Goal: Contribute content: Add original content to the website for others to see

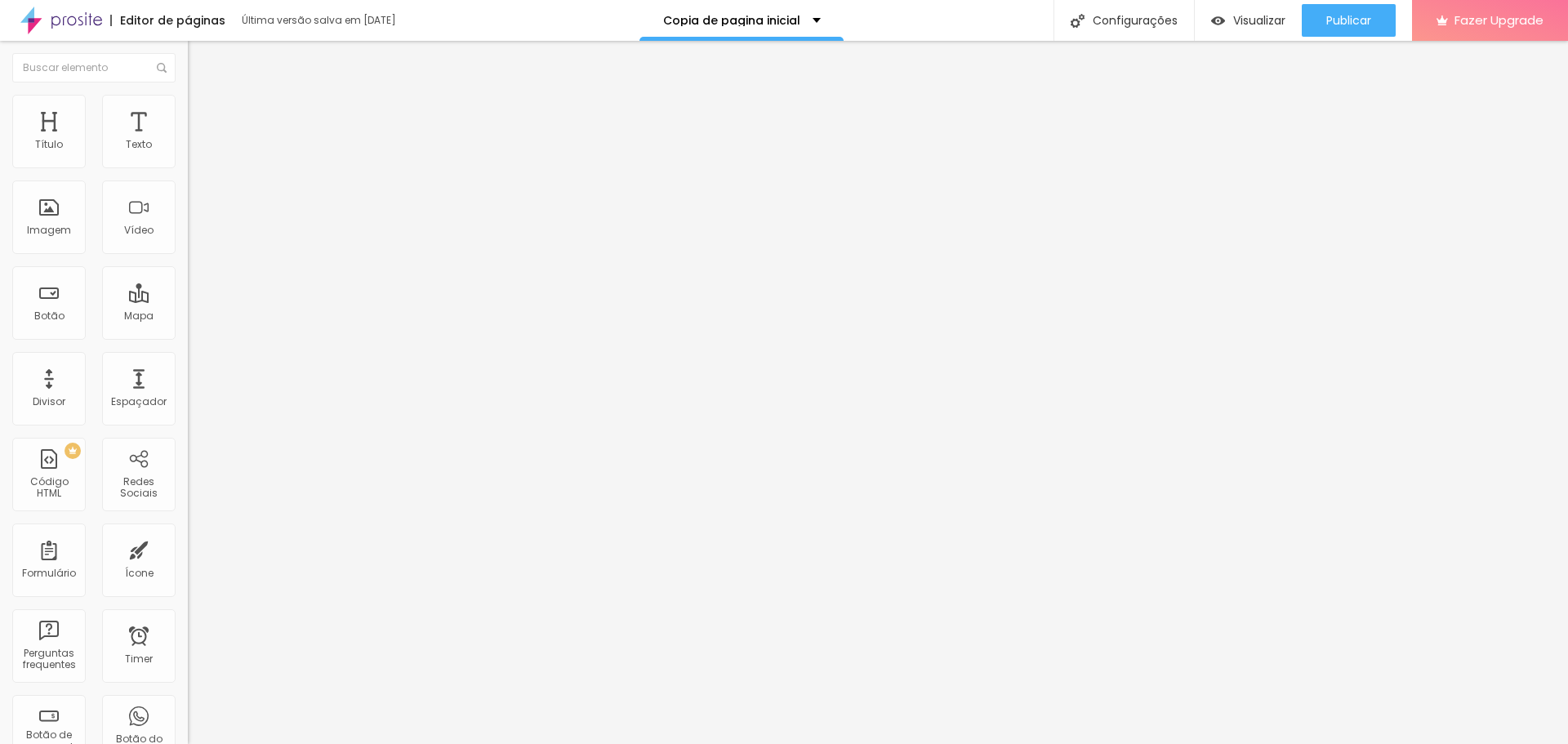
click at [71, 16] on img at bounding box center [61, 20] width 82 height 41
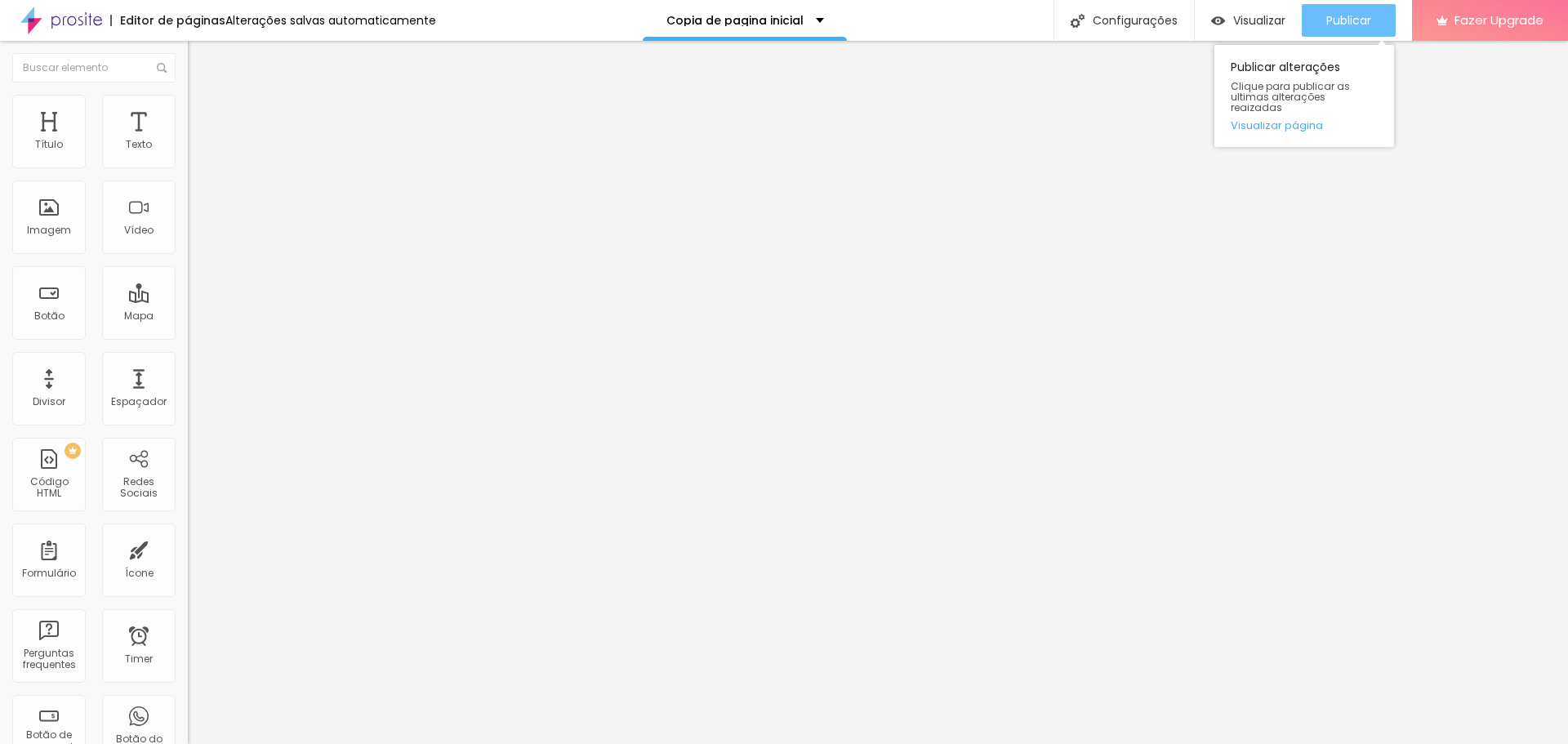
click at [1349, 22] on span "Publicar" at bounding box center [1349, 20] width 45 height 14
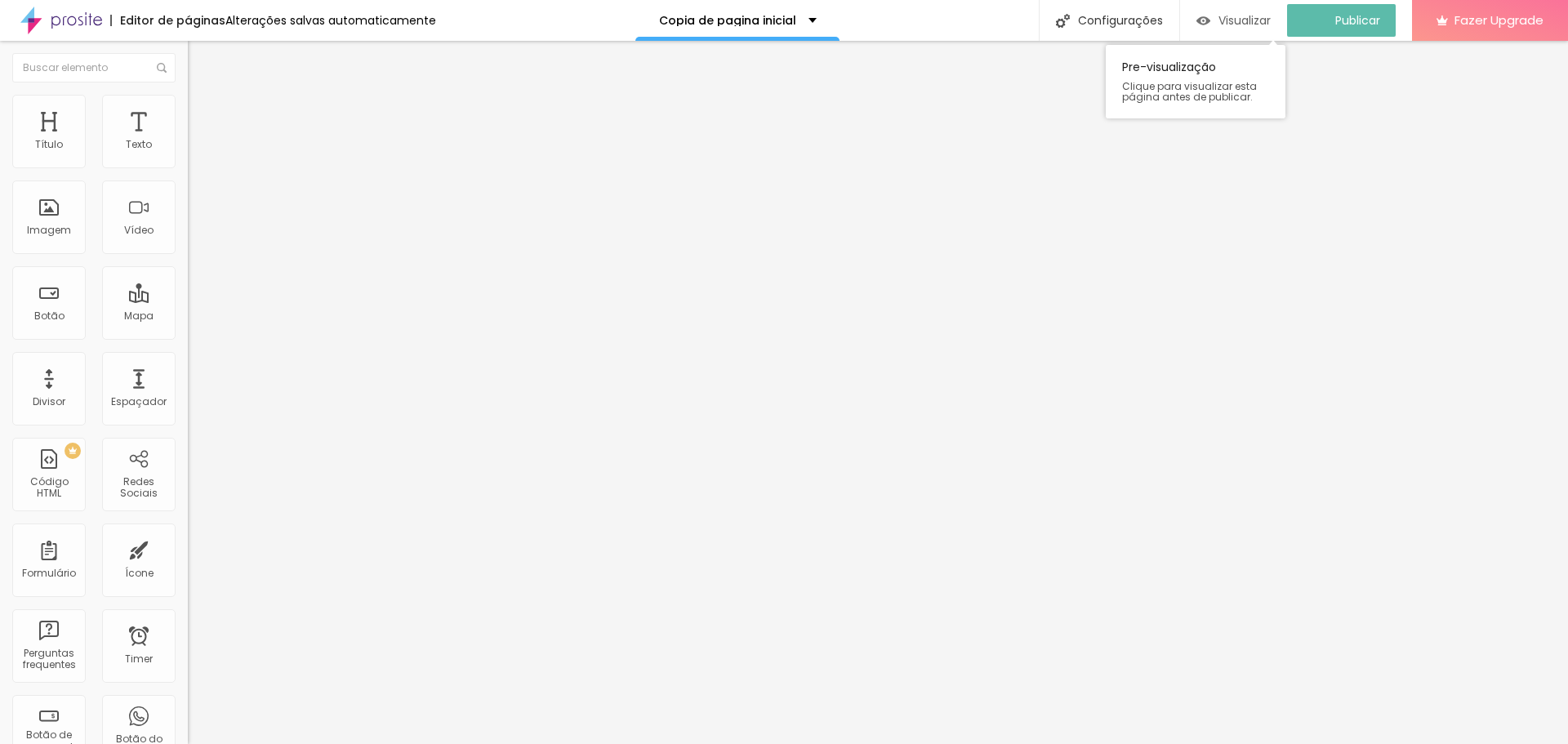
click at [1270, 20] on span "Visualizar" at bounding box center [1245, 20] width 52 height 14
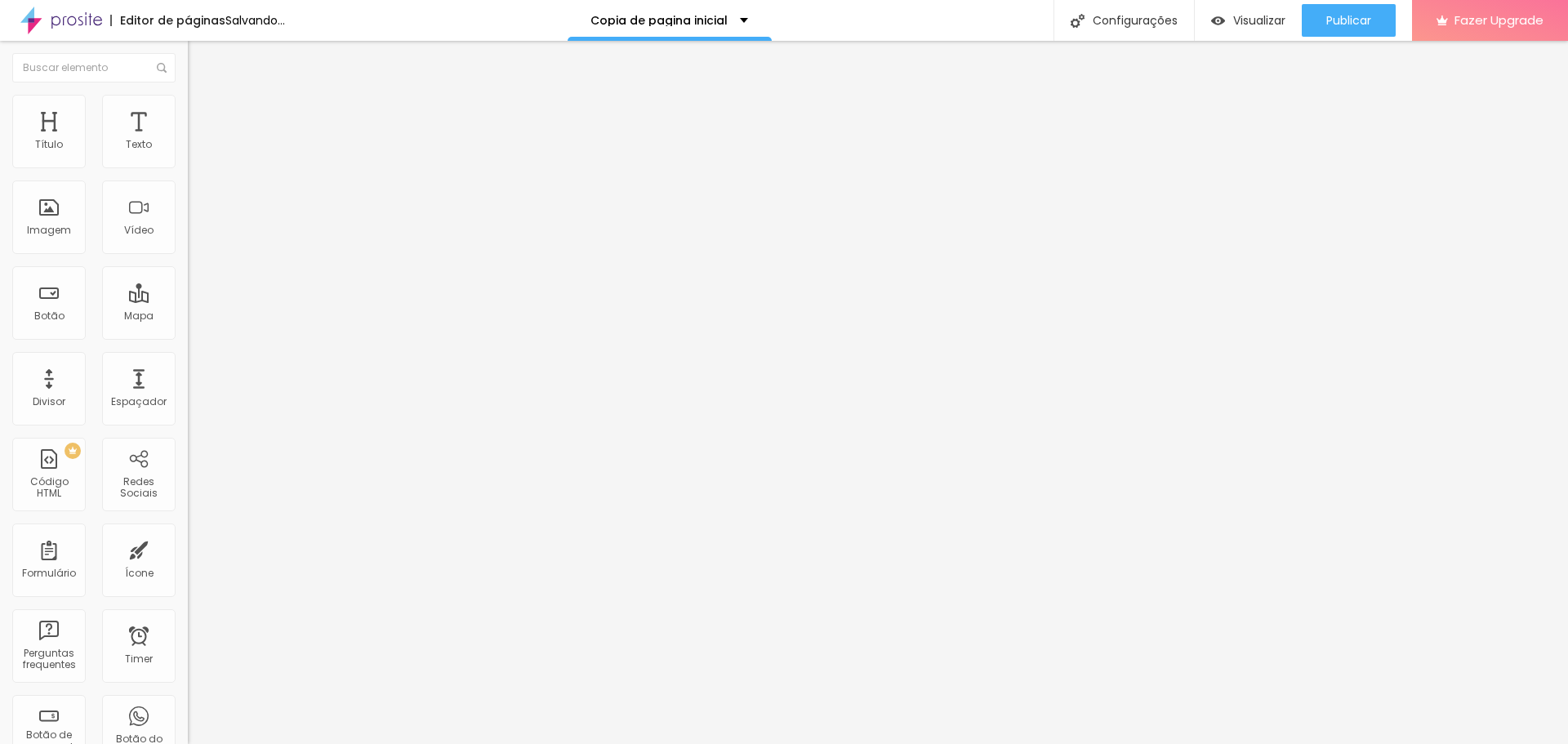
click at [188, 141] on span "Adicionar imagem" at bounding box center [240, 133] width 105 height 14
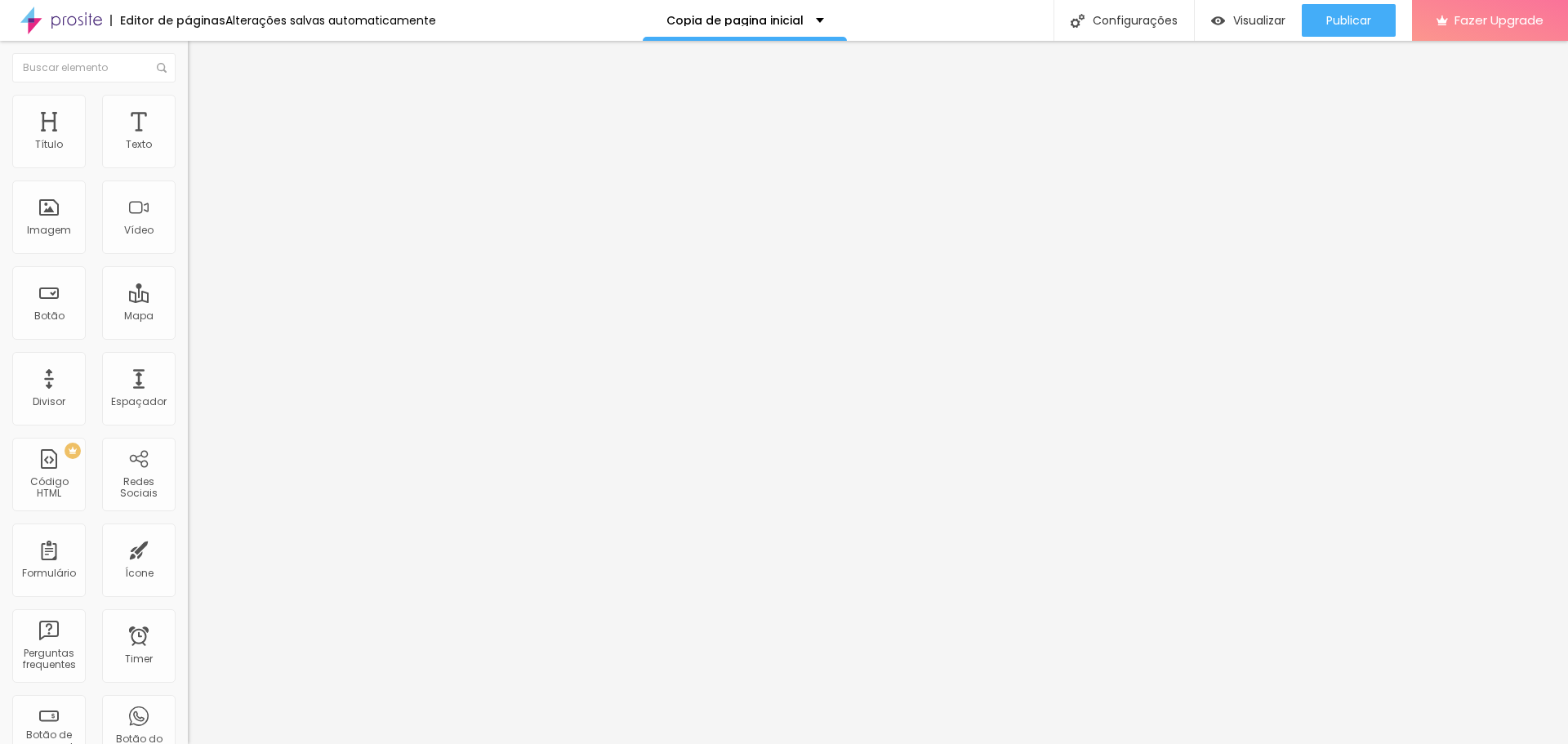
click at [188, 105] on img at bounding box center [195, 102] width 14 height 14
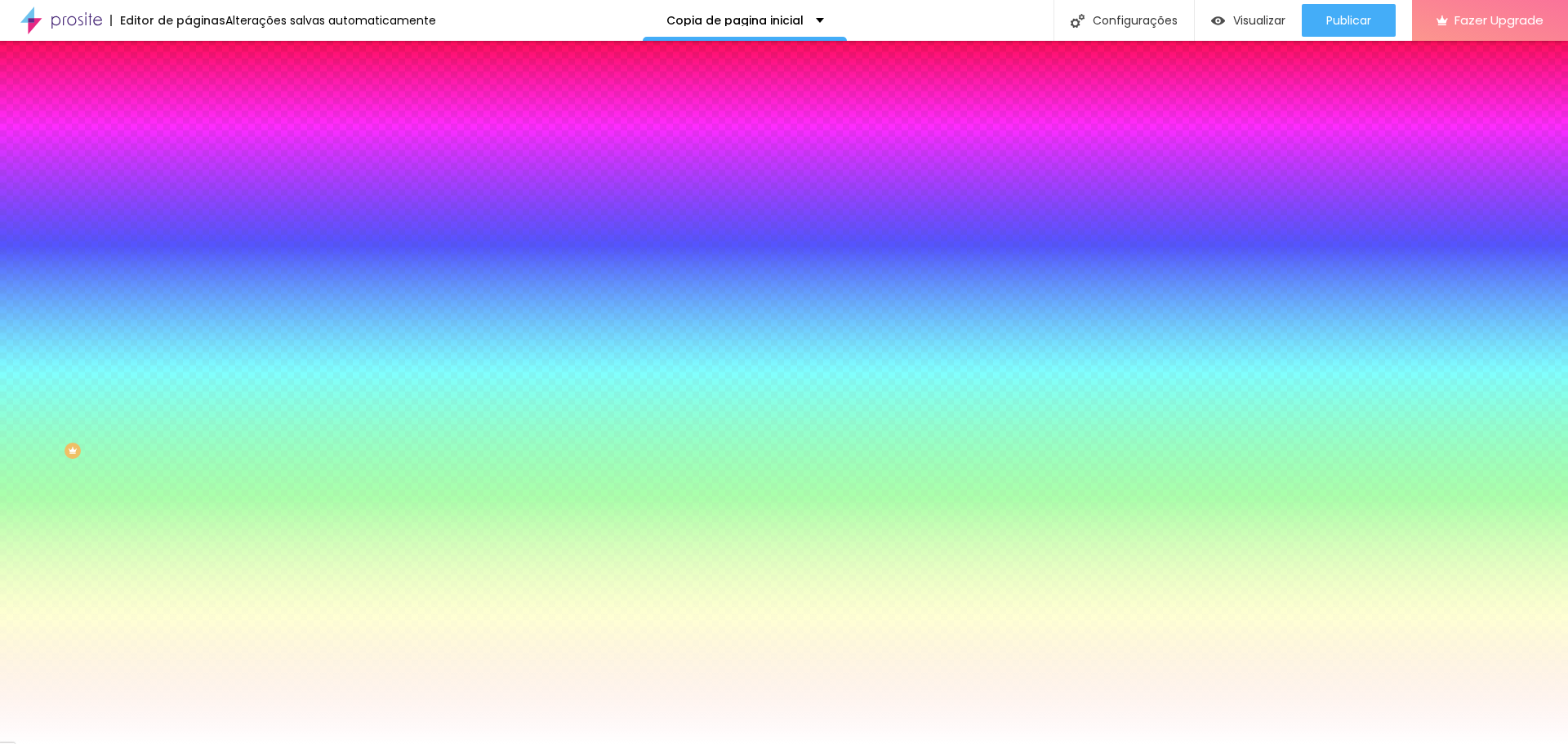
click at [188, 111] on img at bounding box center [195, 118] width 14 height 14
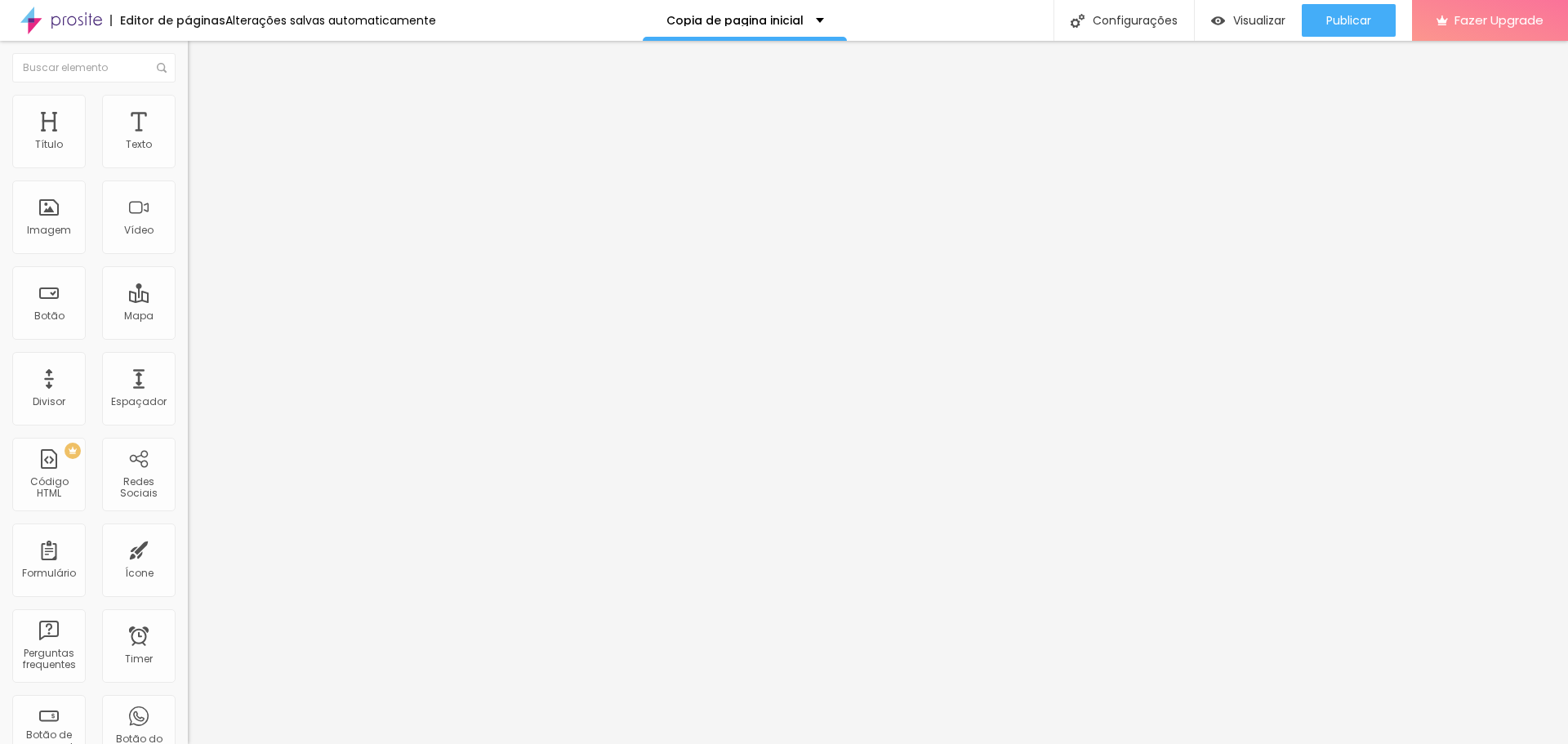
click at [70, 5] on img at bounding box center [61, 20] width 82 height 41
click at [203, 115] on span "Avançado" at bounding box center [230, 122] width 54 height 14
click at [203, 110] on span "Estilo" at bounding box center [215, 105] width 25 height 14
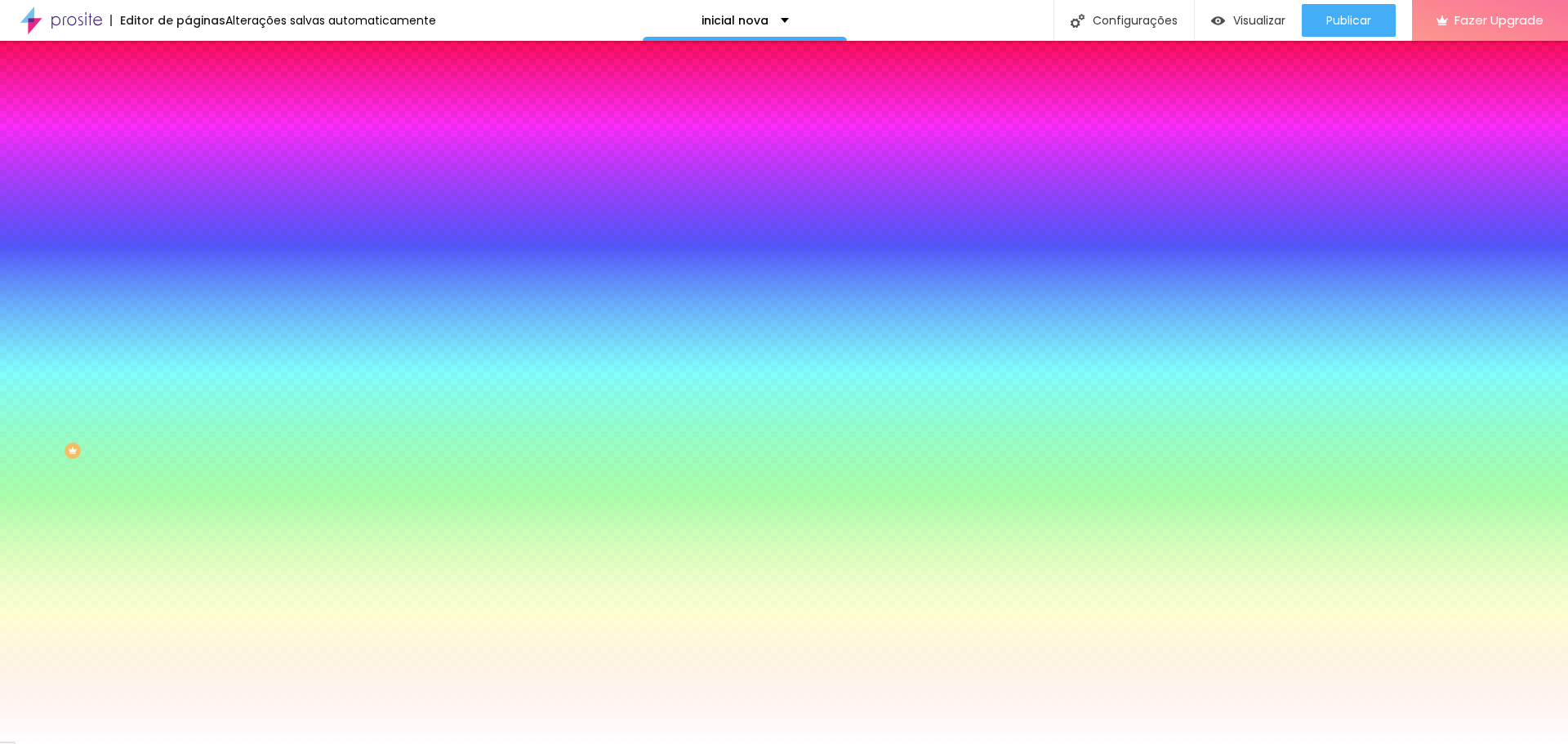
click at [188, 150] on span "Adicionar imagem" at bounding box center [240, 142] width 105 height 14
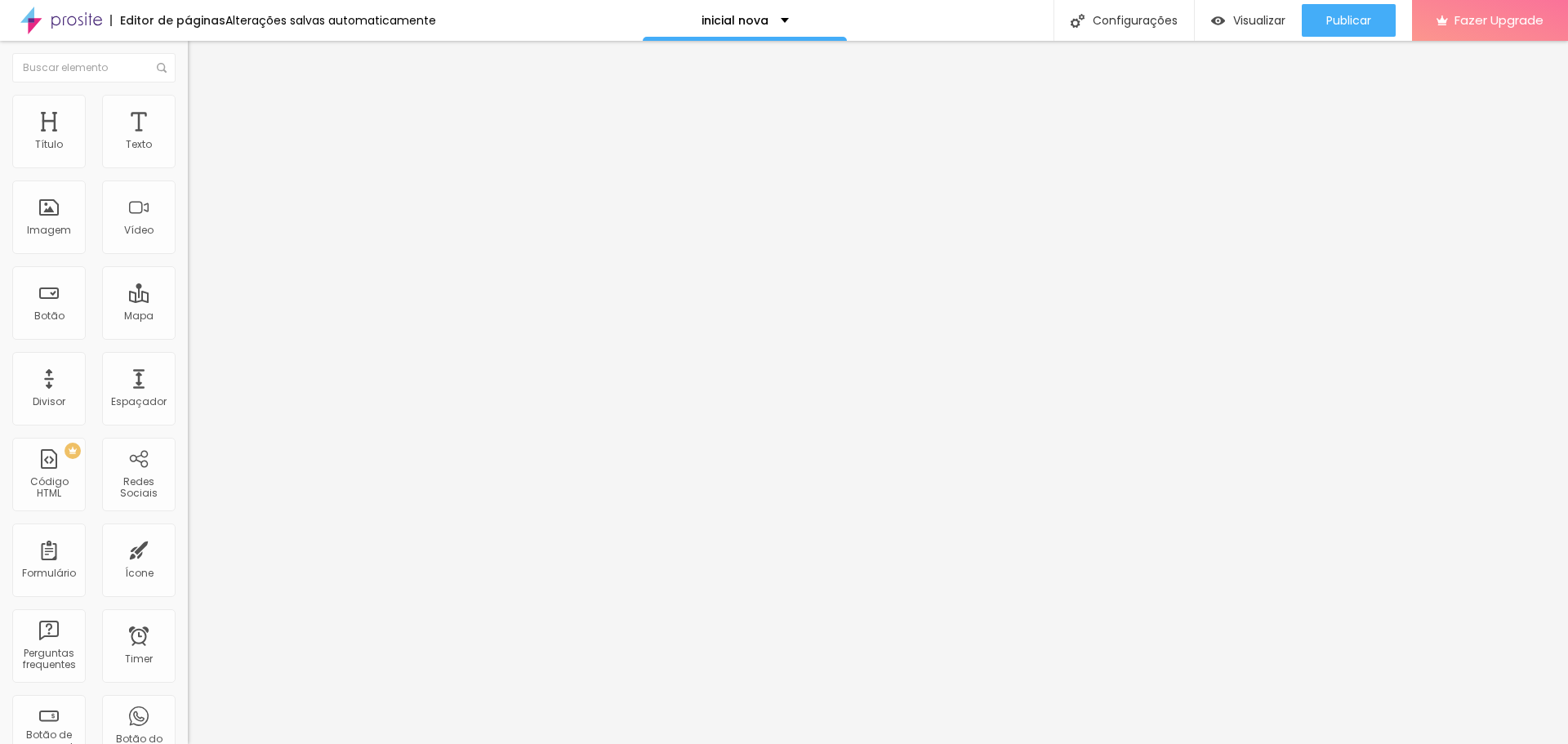
click at [188, 149] on span "Encaixotado" at bounding box center [220, 141] width 64 height 14
click at [188, 174] on span "Completo" at bounding box center [213, 167] width 50 height 14
click at [188, 170] on div "Encaixotado Completo" at bounding box center [282, 159] width 188 height 25
click at [188, 157] on div "Encaixotado" at bounding box center [282, 151] width 188 height 10
click at [188, 96] on li "Estilo" at bounding box center [282, 103] width 188 height 16
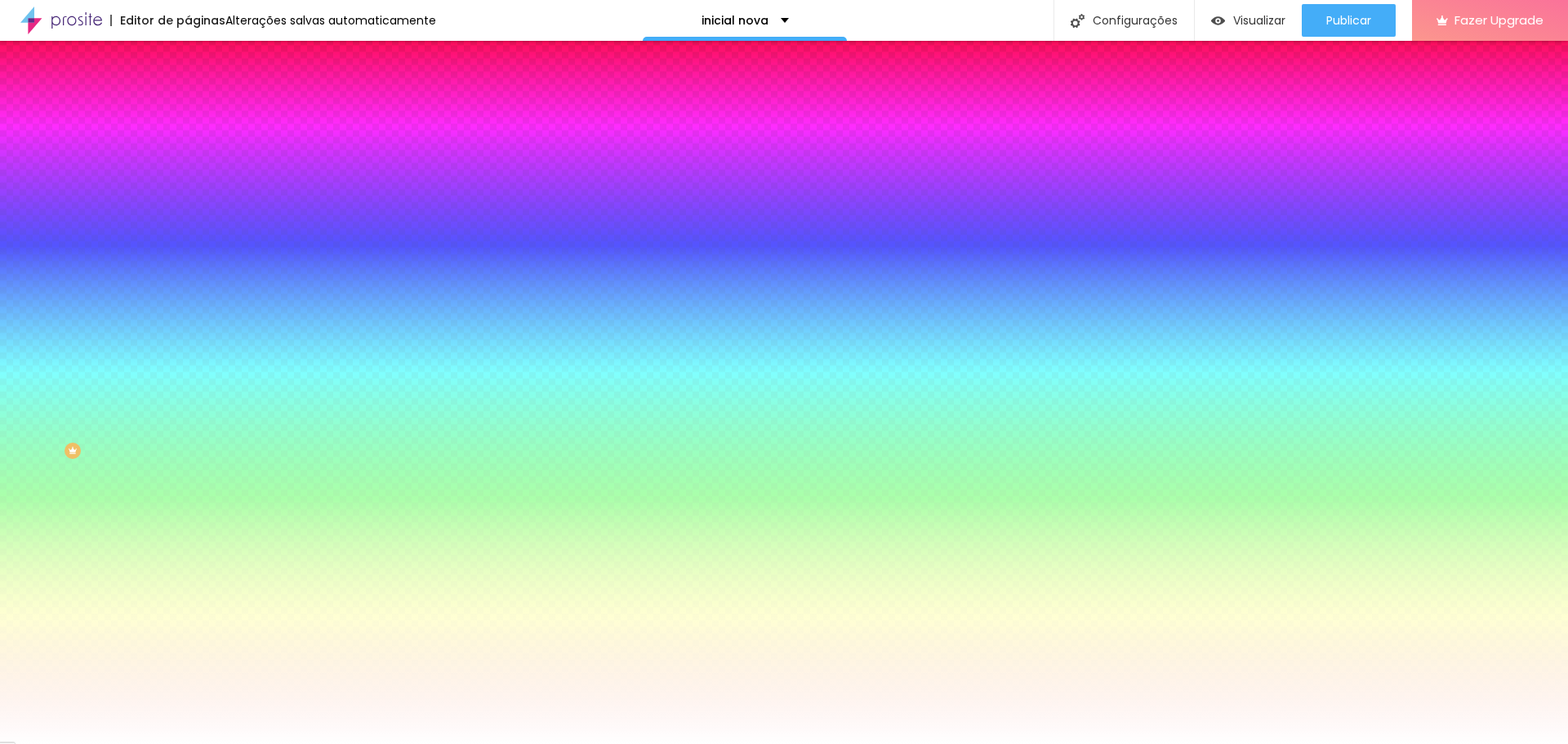
click at [203, 115] on span "Avançado" at bounding box center [230, 122] width 54 height 14
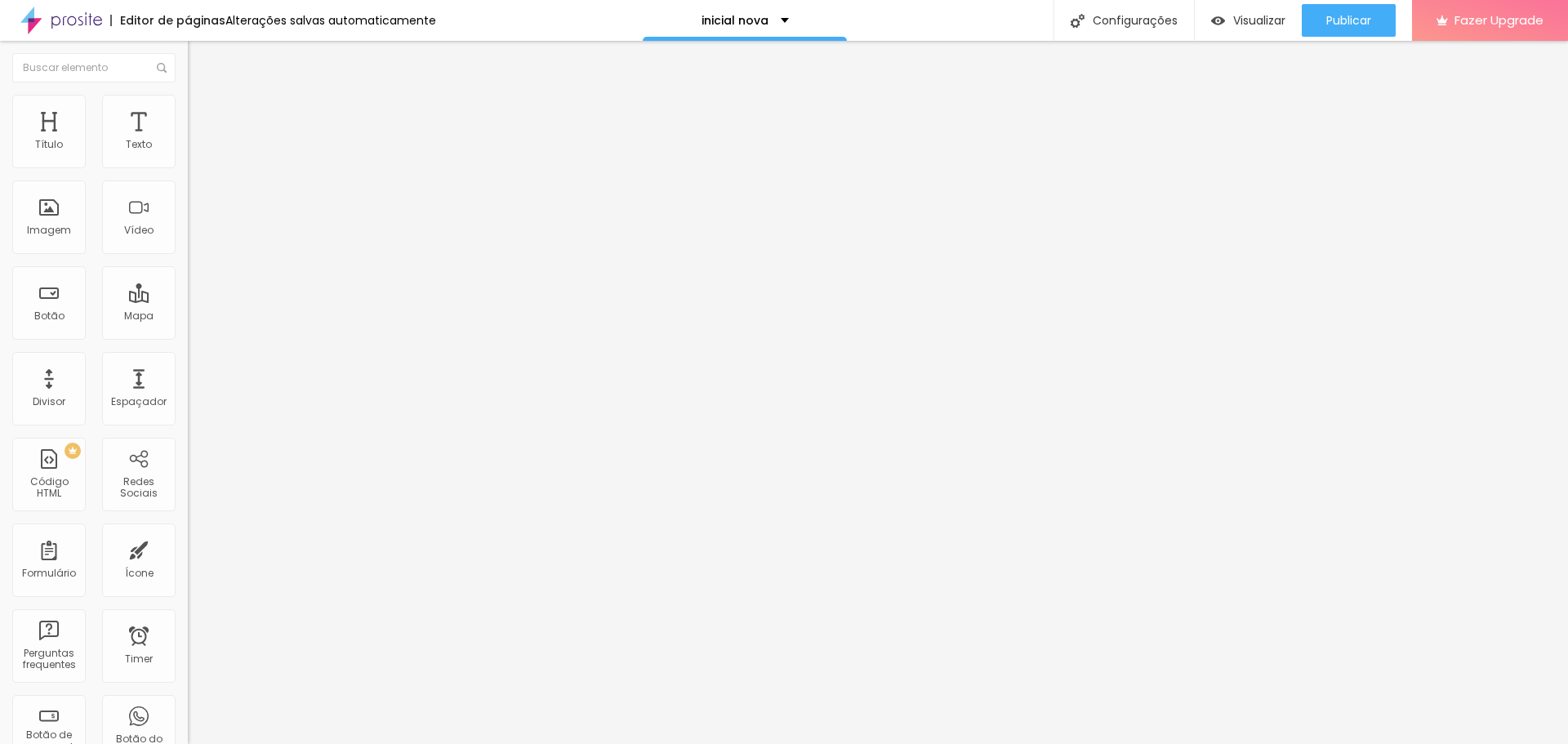
click at [203, 111] on span "Estilo" at bounding box center [215, 105] width 25 height 14
click at [188, 111] on li "Avançado" at bounding box center [282, 119] width 188 height 16
type input "9"
type input "7"
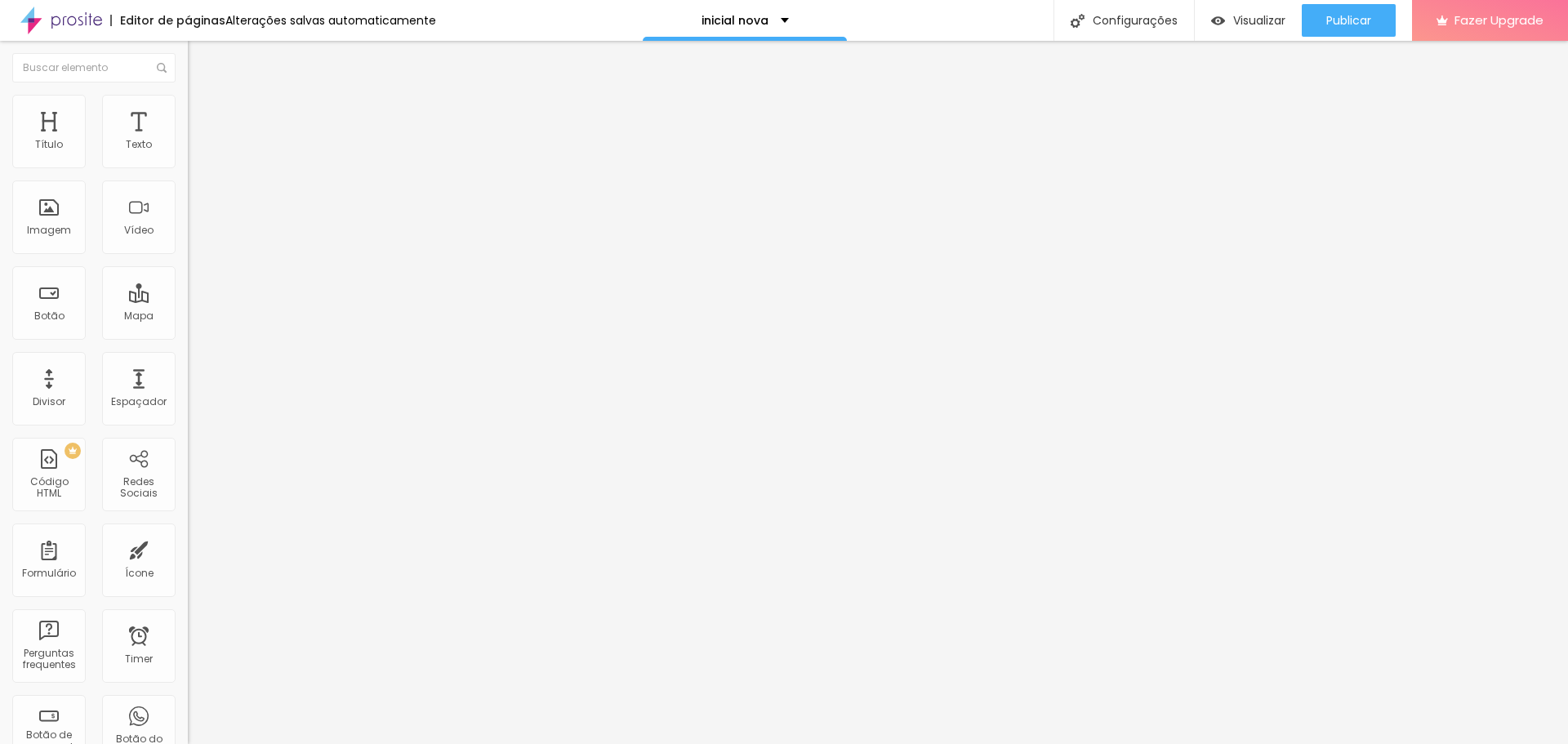
type input "7"
type input "4"
type input "0"
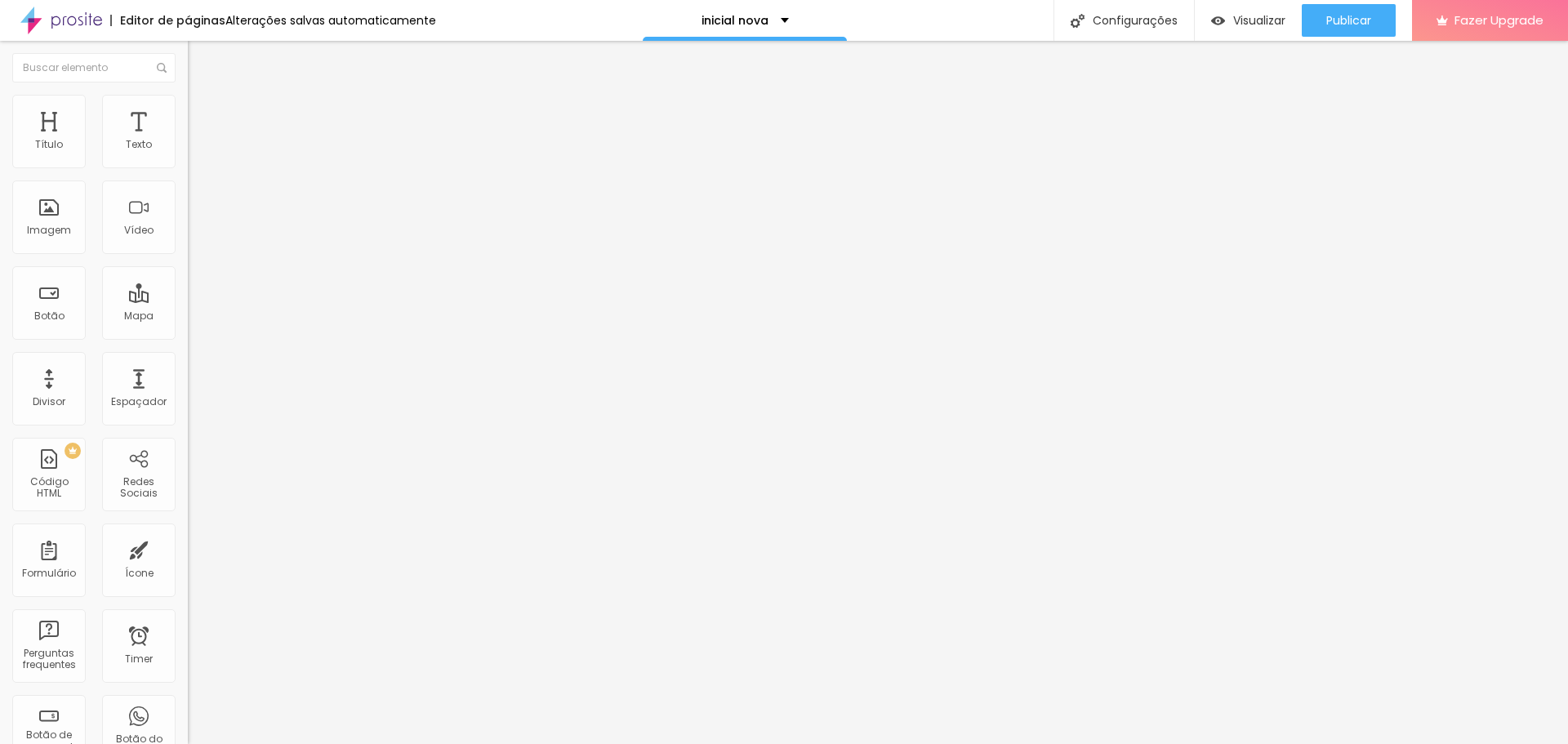
drag, startPoint x: 50, startPoint y: 159, endPoint x: 0, endPoint y: 170, distance: 51.2
type input "0"
click at [188, 317] on input "range" at bounding box center [240, 323] width 105 height 14
type input "8"
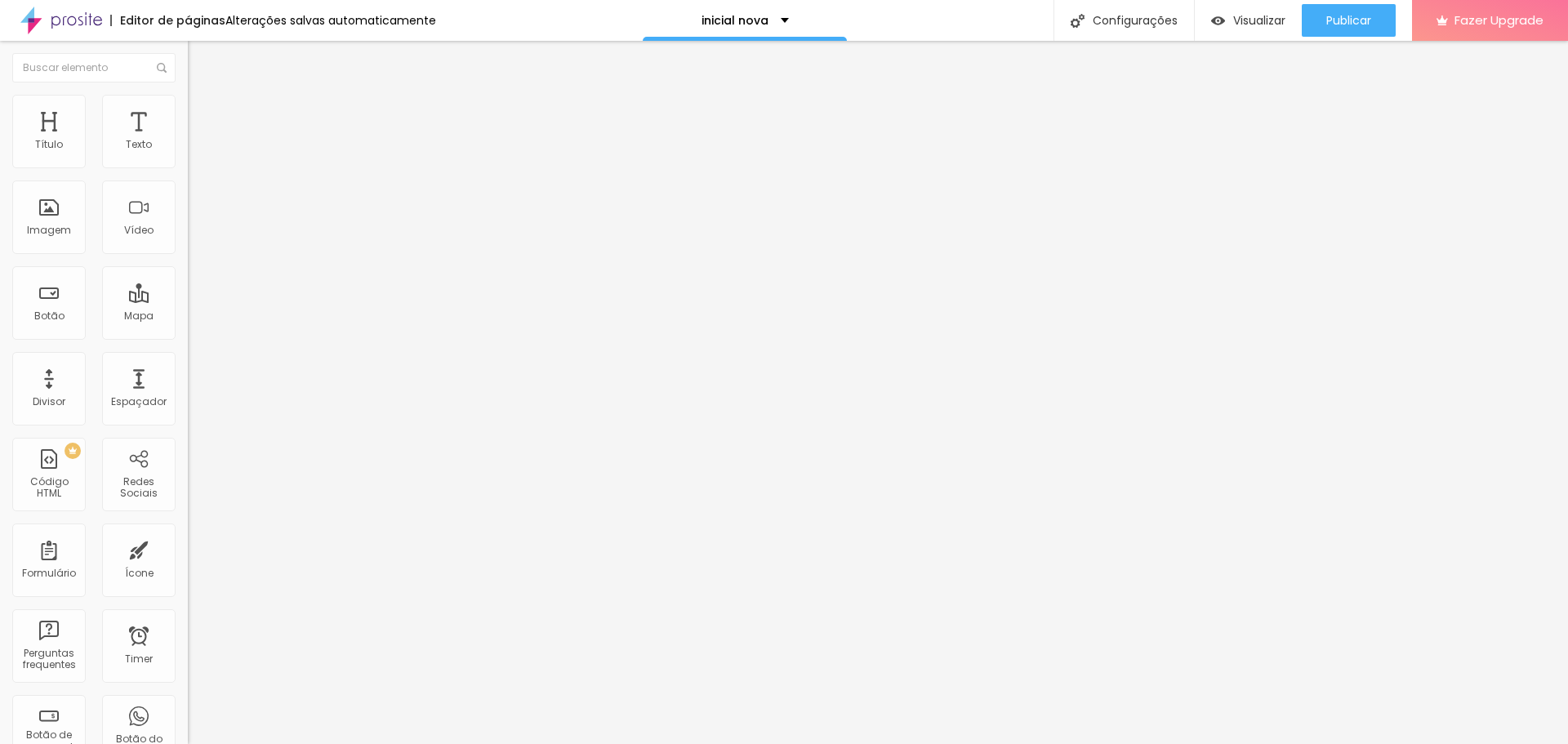
type input "4"
type input "2"
type input "0"
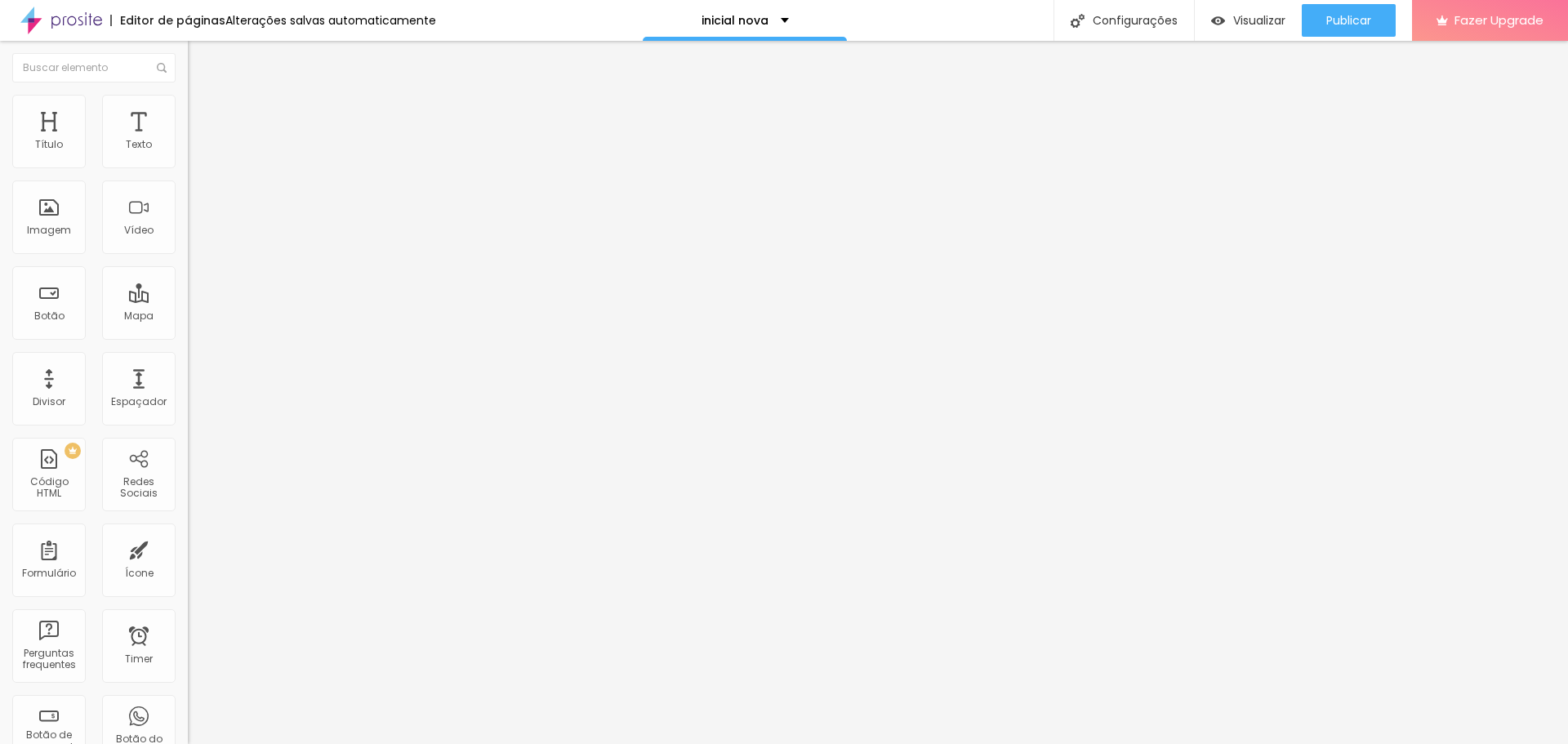
type input "0"
drag, startPoint x: 48, startPoint y: 196, endPoint x: 0, endPoint y: 203, distance: 48.5
type input "0"
click at [188, 549] on input "range" at bounding box center [240, 555] width 105 height 14
click at [188, 95] on img at bounding box center [195, 102] width 14 height 14
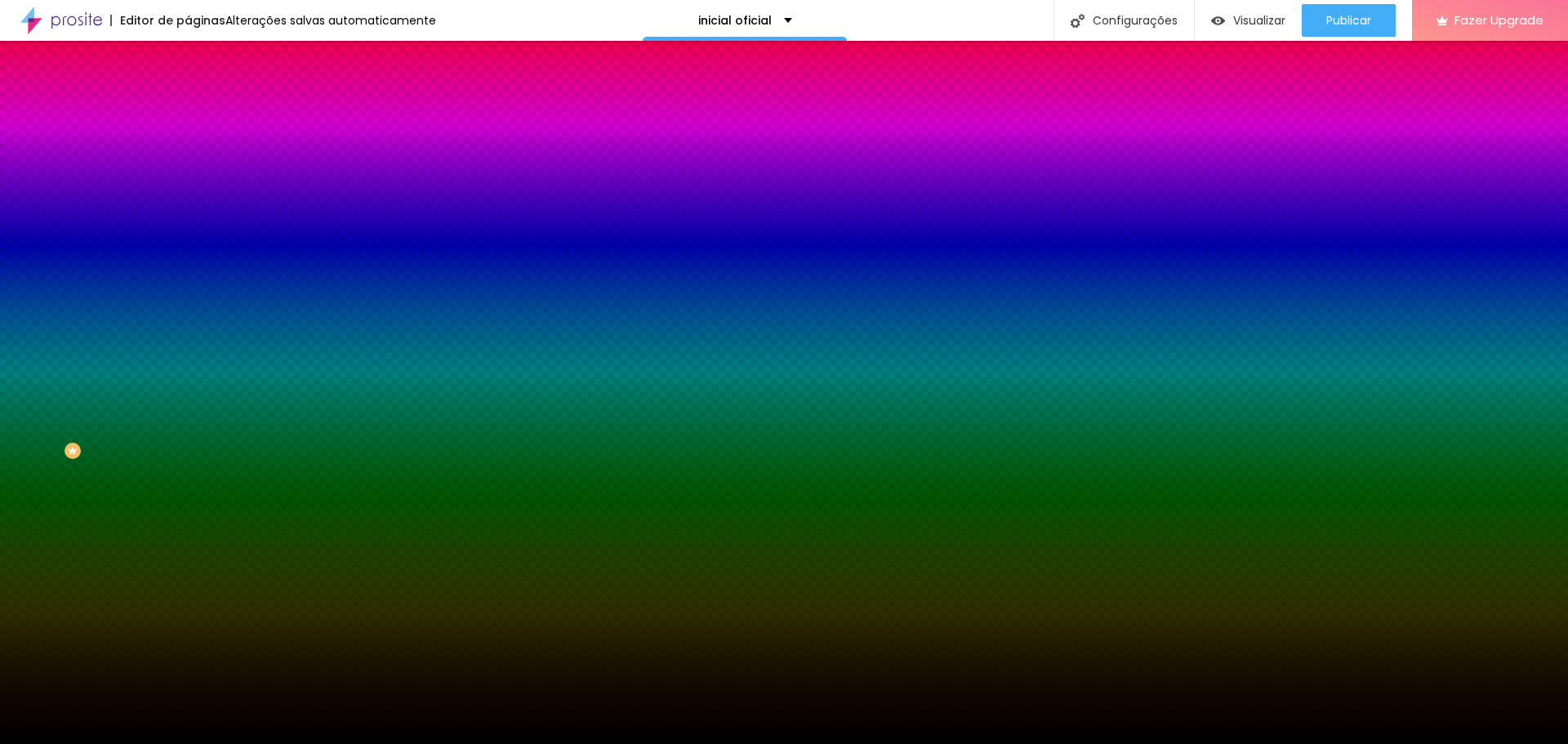
click at [188, 150] on span "Trocar imagem" at bounding box center [232, 142] width 89 height 14
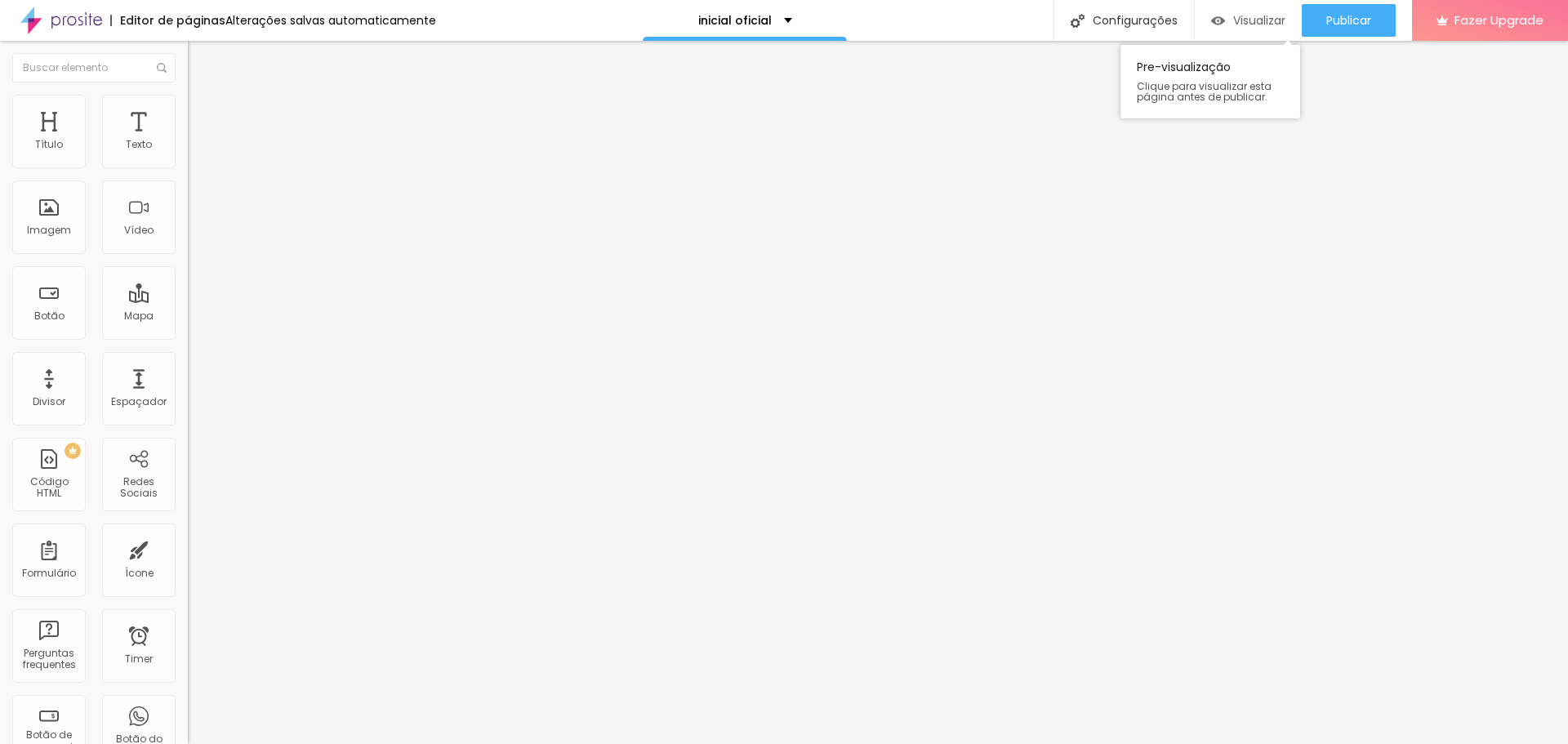
click at [1239, 16] on span "Visualizar" at bounding box center [1259, 20] width 52 height 14
click at [188, 149] on img at bounding box center [194, 142] width 12 height 12
click at [188, 104] on img at bounding box center [195, 102] width 14 height 14
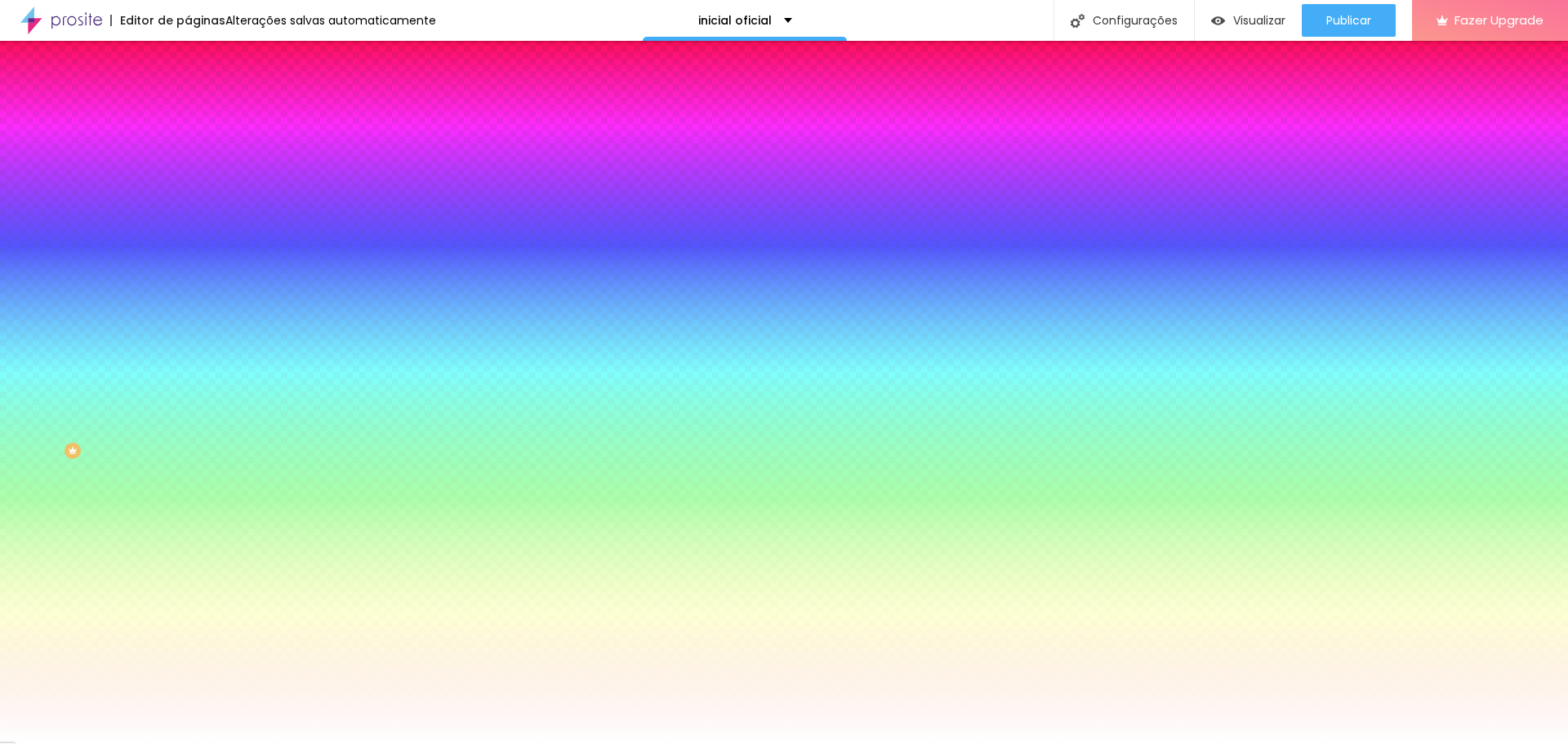
click at [188, 165] on input "#FFFFFF" at bounding box center [286, 164] width 196 height 16
drag, startPoint x: 131, startPoint y: 167, endPoint x: 186, endPoint y: 167, distance: 55.0
click at [188, 167] on div "Cor de fundo Voltar ao padrão #FFFFFF 0 Borda arredondada" at bounding box center [282, 265] width 188 height 277
click at [188, 156] on div at bounding box center [282, 156] width 188 height 0
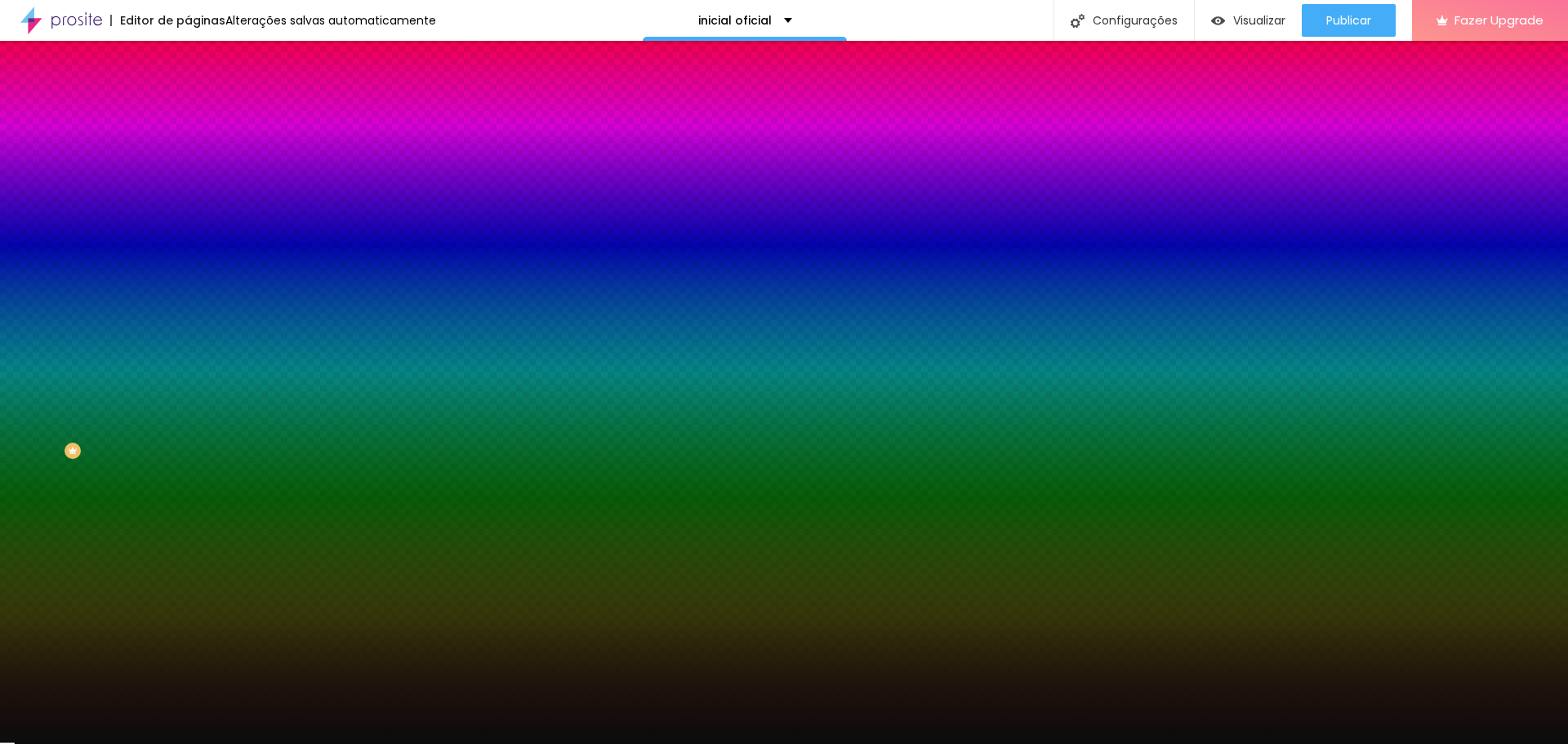
type input "#000000"
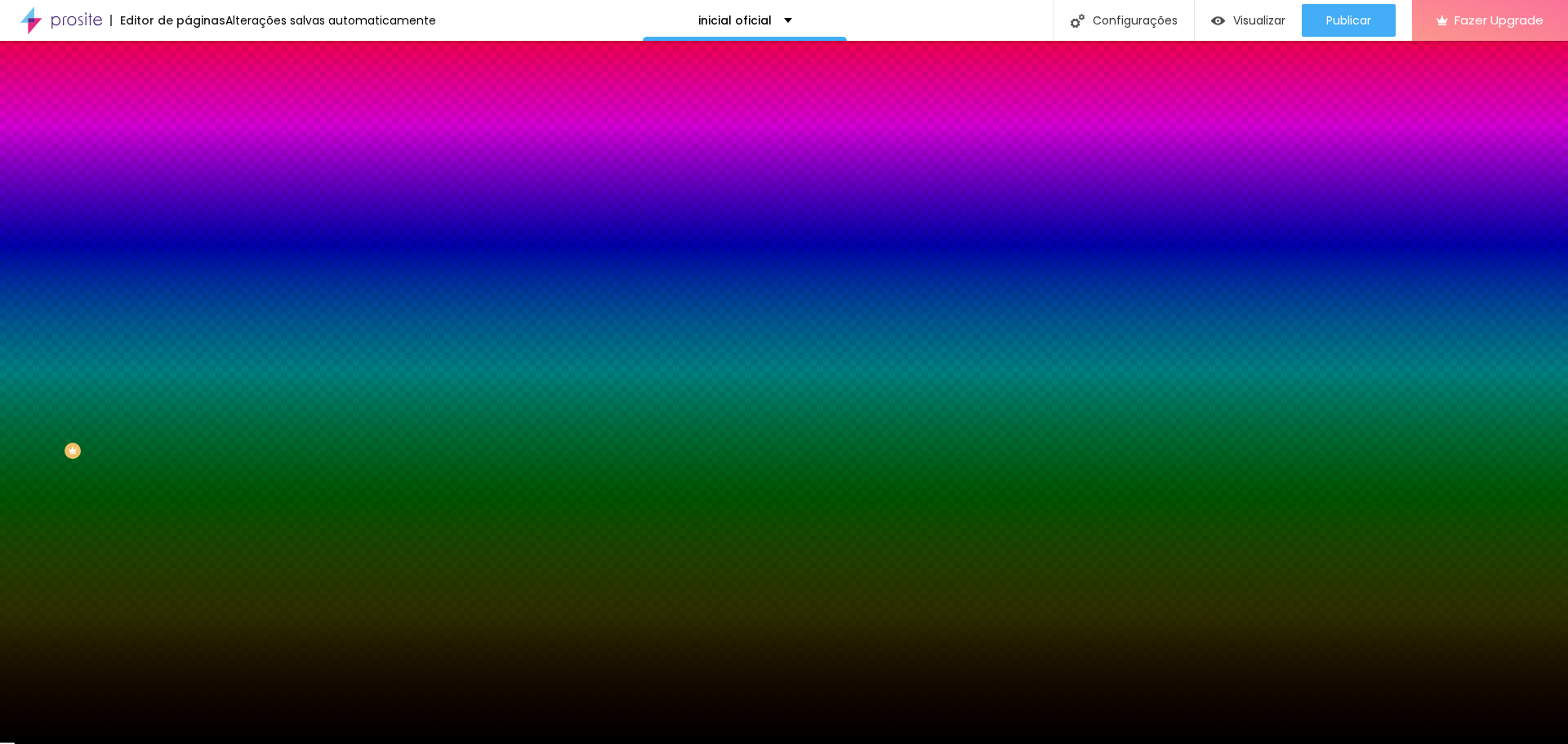
drag, startPoint x: 37, startPoint y: 195, endPoint x: 79, endPoint y: 282, distance: 96.6
click at [188, 312] on div "Editar Coluna Conteúdo Estilo Avançado Cor de fundo Voltar ao padrão #000000 0 …" at bounding box center [282, 392] width 188 height 703
click at [188, 156] on div at bounding box center [282, 156] width 188 height 0
click at [168, 197] on div at bounding box center [784, 372] width 1568 height 744
click at [166, 200] on div at bounding box center [784, 372] width 1568 height 744
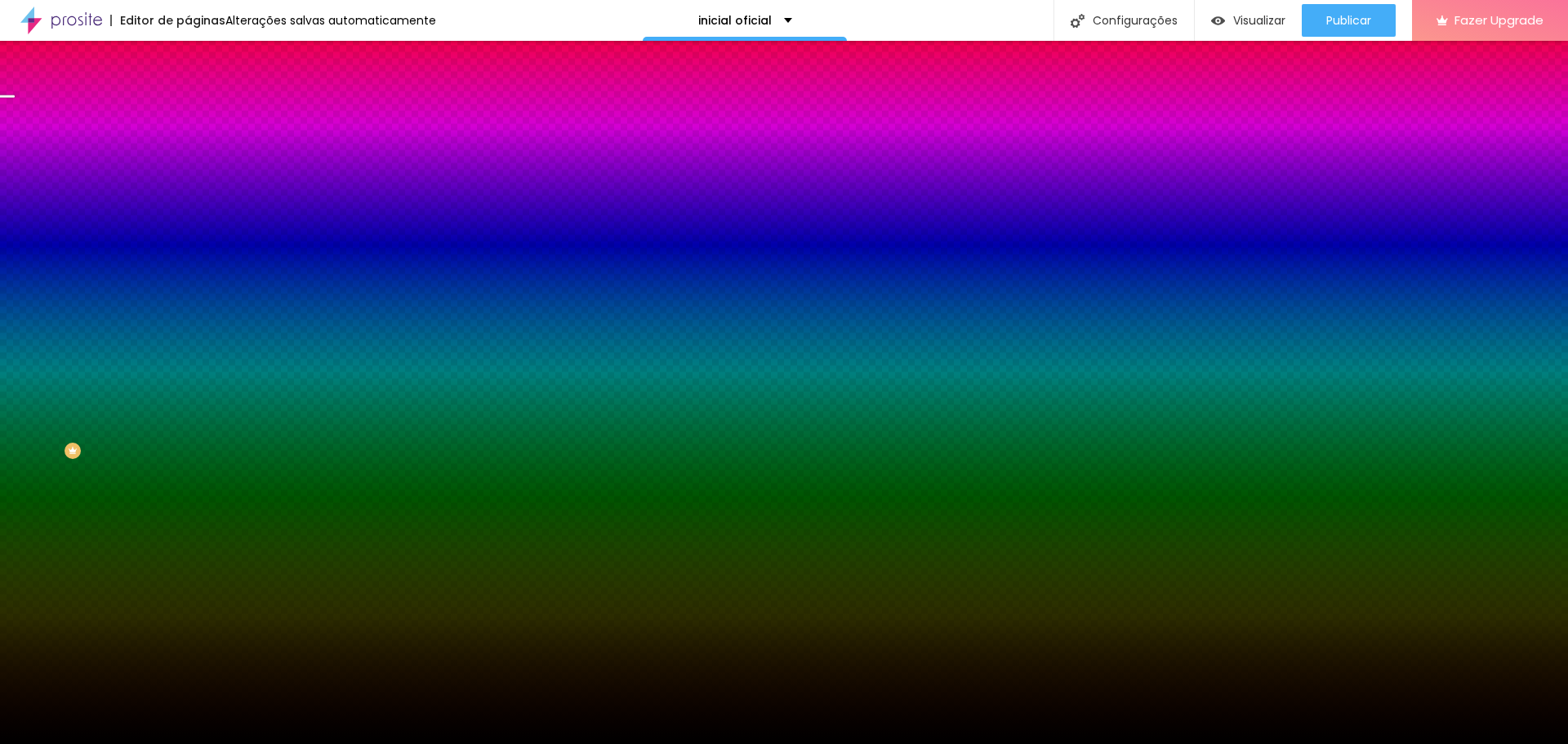
click at [188, 400] on div "Editar Coluna Conteúdo Estilo Avançado Cor de fundo Voltar ao padrão #000000 0 …" at bounding box center [282, 392] width 188 height 703
click at [188, 111] on li "Avançado" at bounding box center [282, 119] width 188 height 16
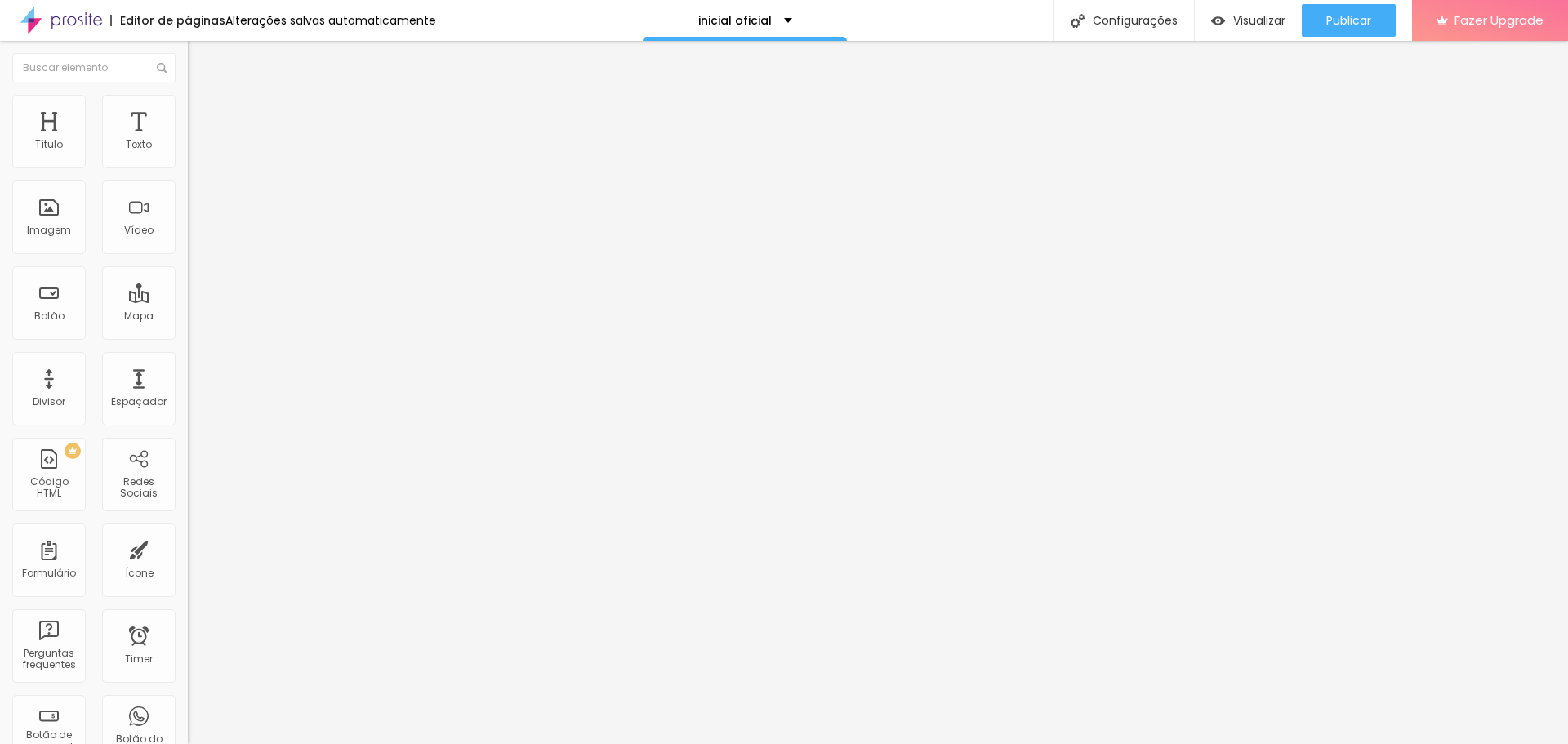
type input "45"
type input "40"
type input "35"
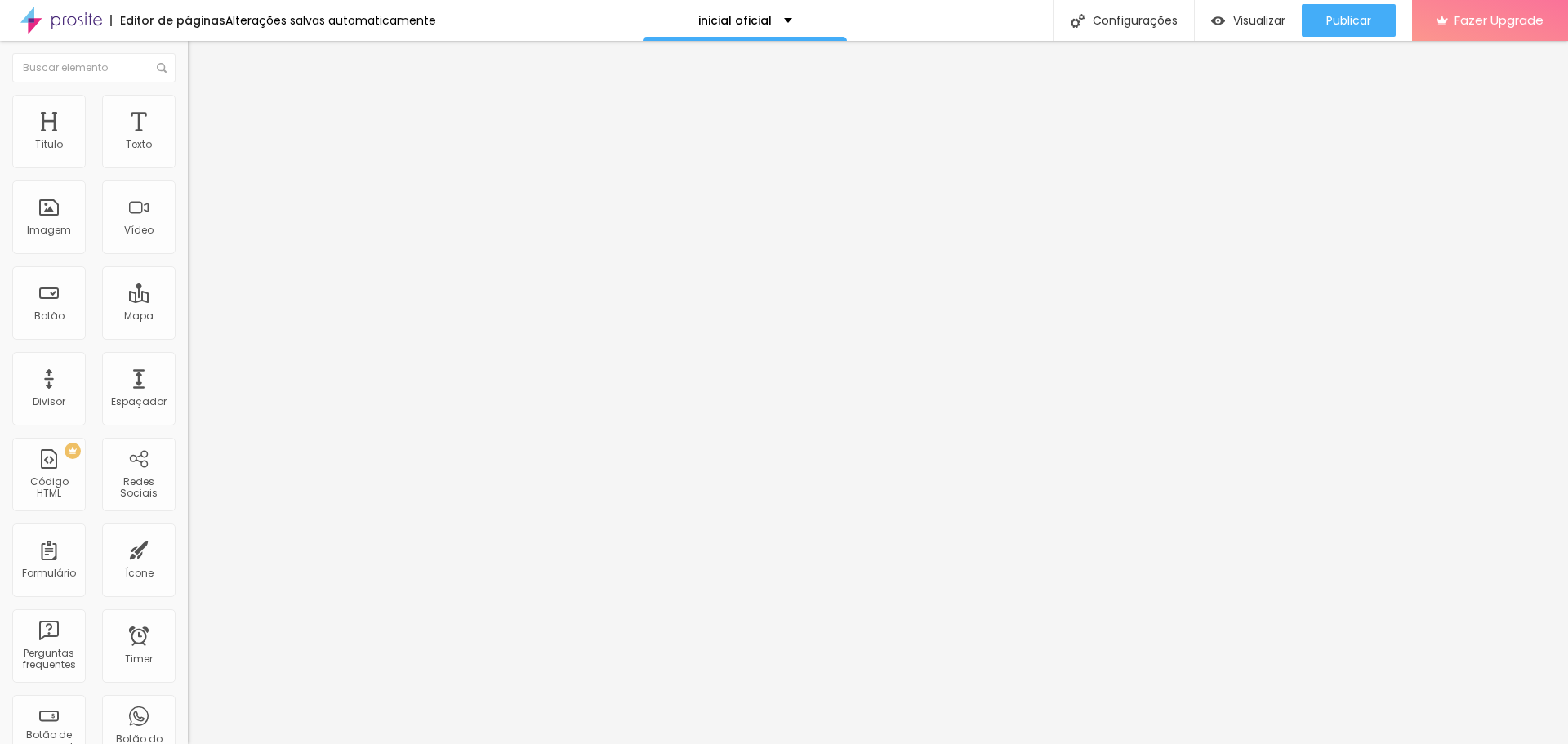
type input "35"
type input "30"
type input "25"
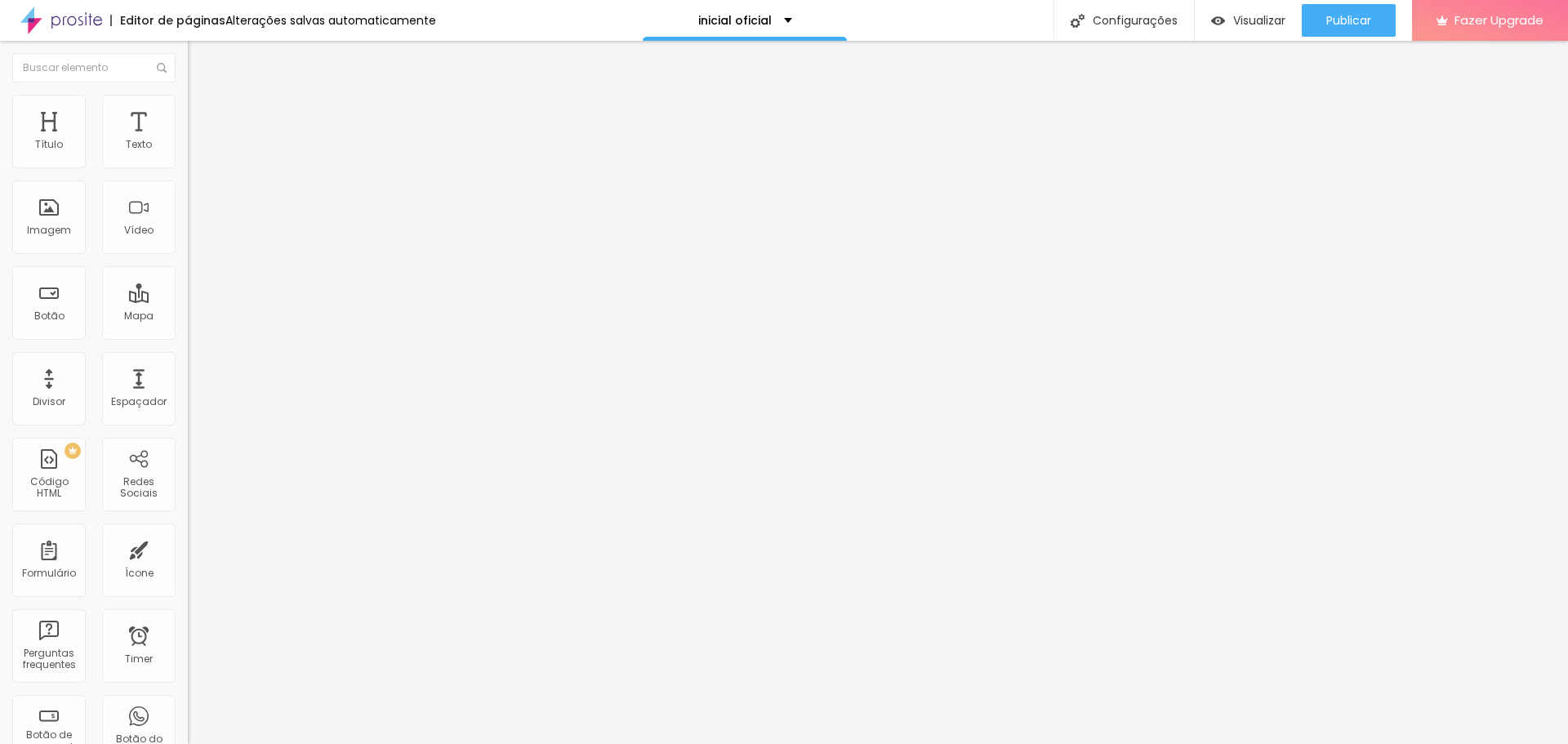
type input "30"
type input "35"
type input "40"
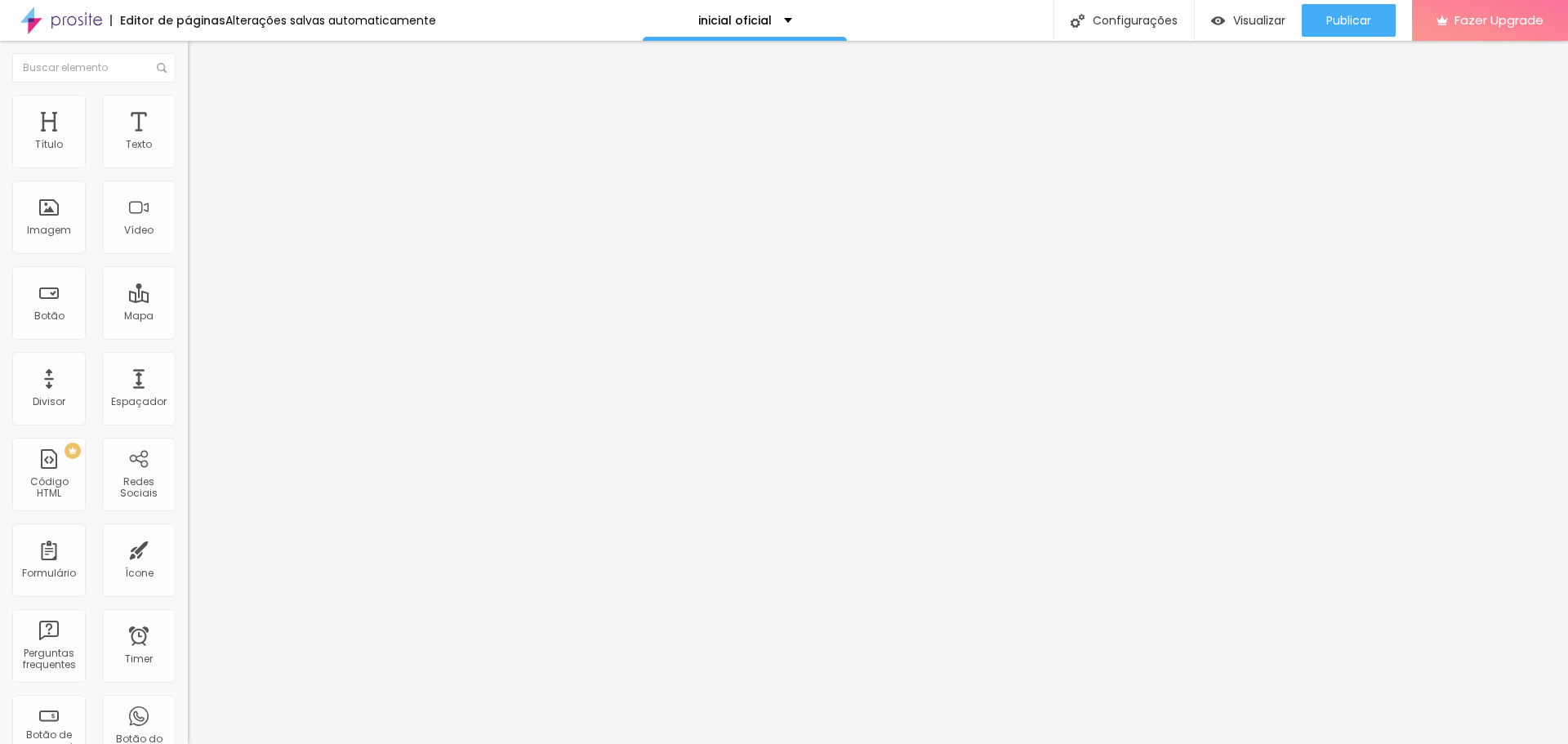
type input "40"
type input "45"
type input "40"
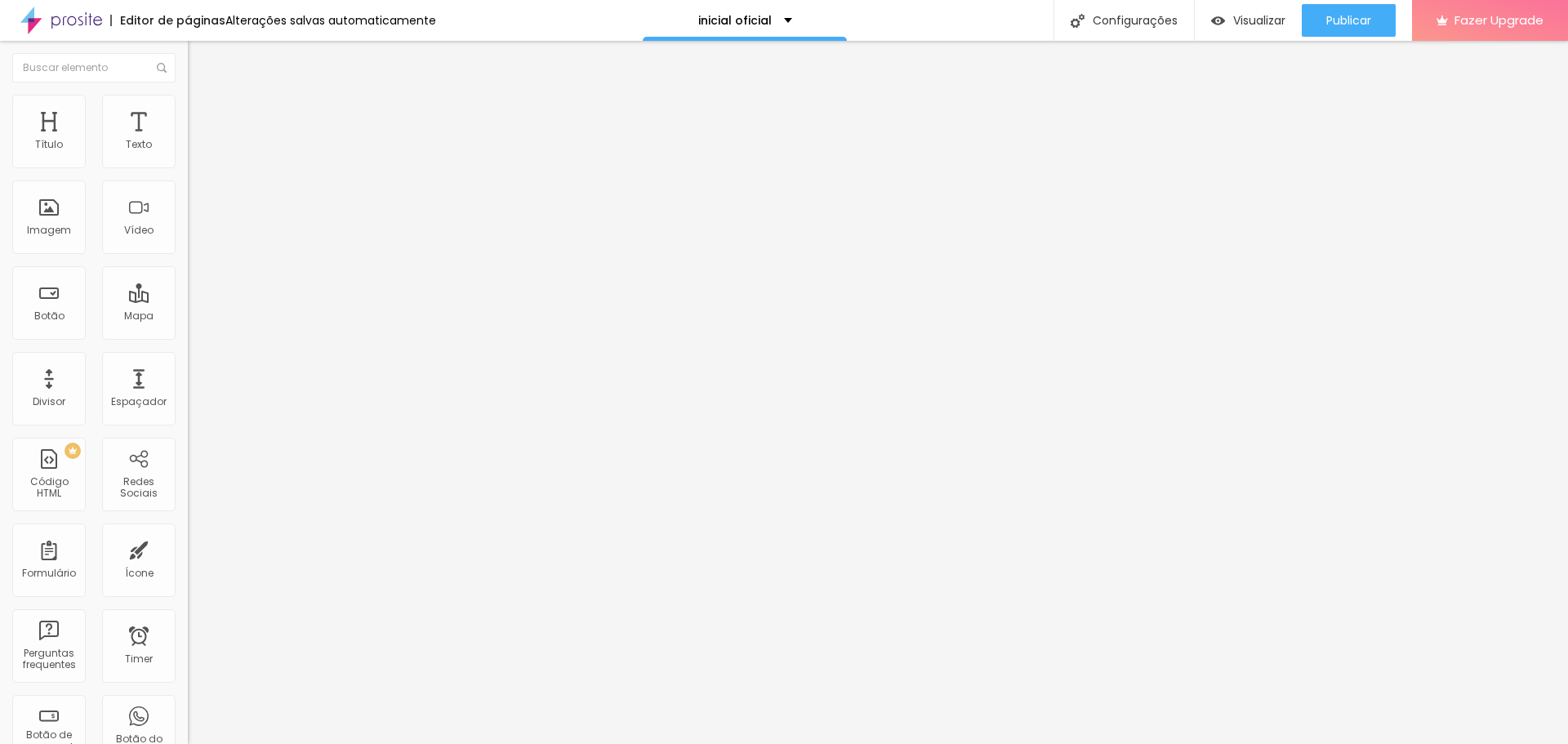
type input "35"
type input "30"
type input "25"
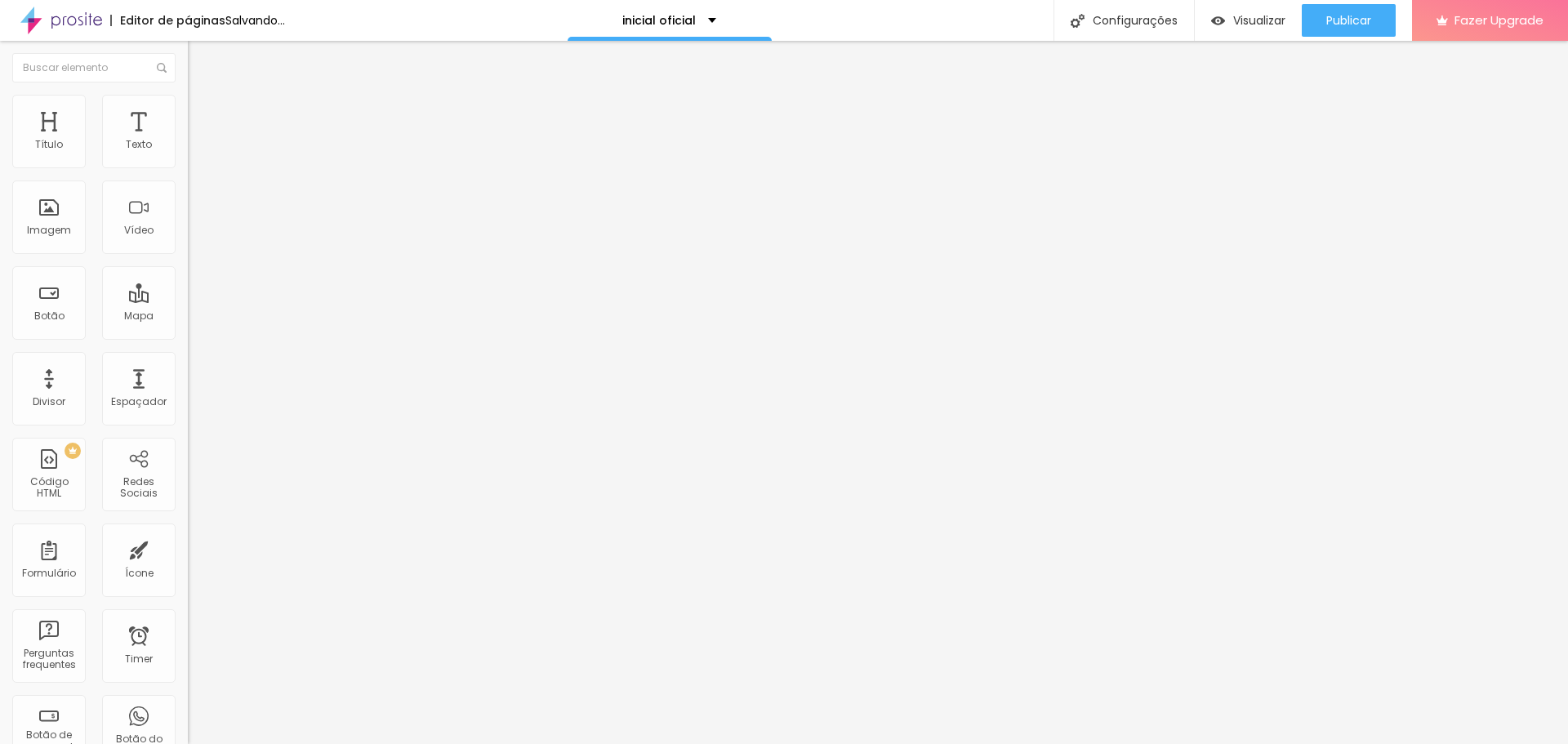
type input "25"
type input "20"
type input "15"
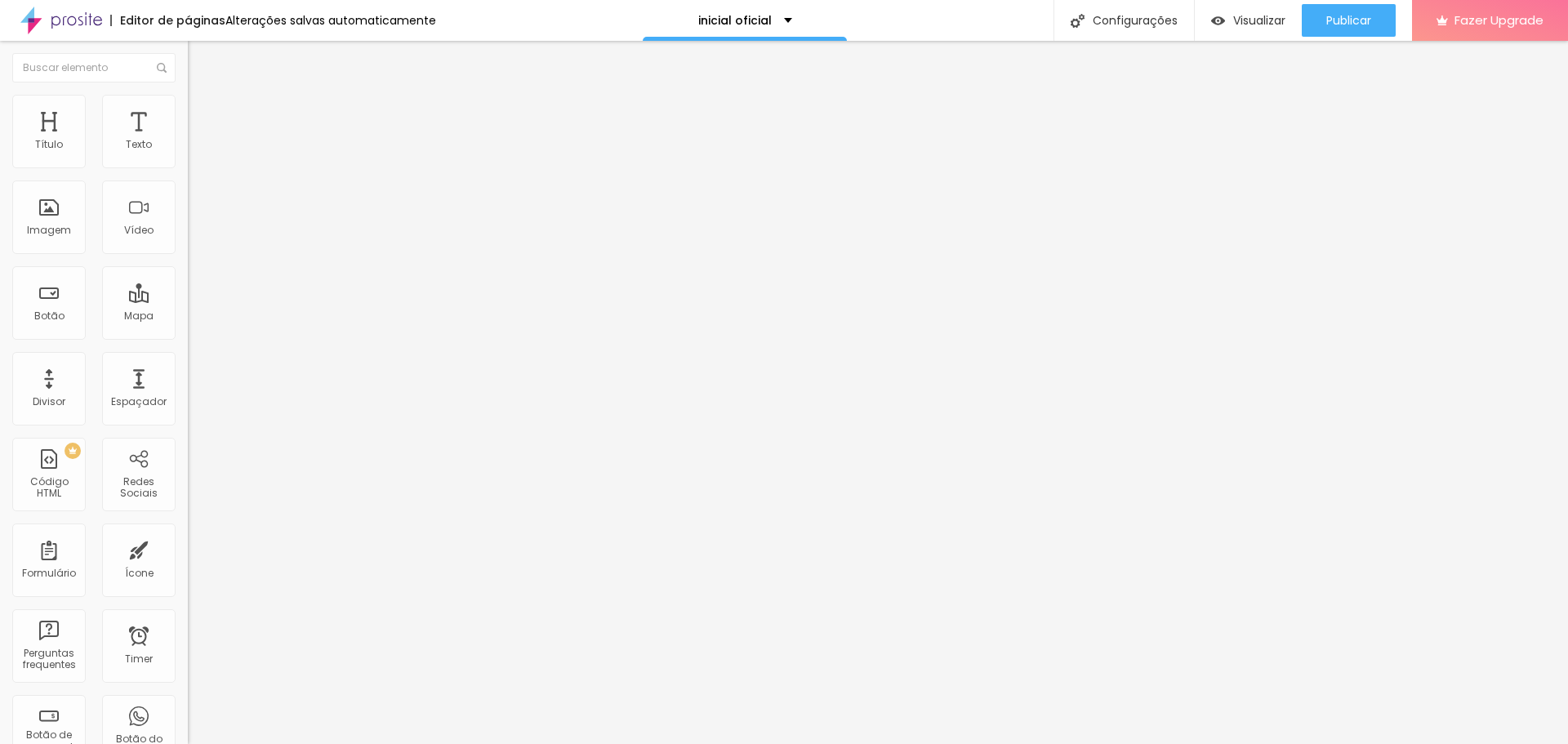
type input "10"
type input "5"
type input "0"
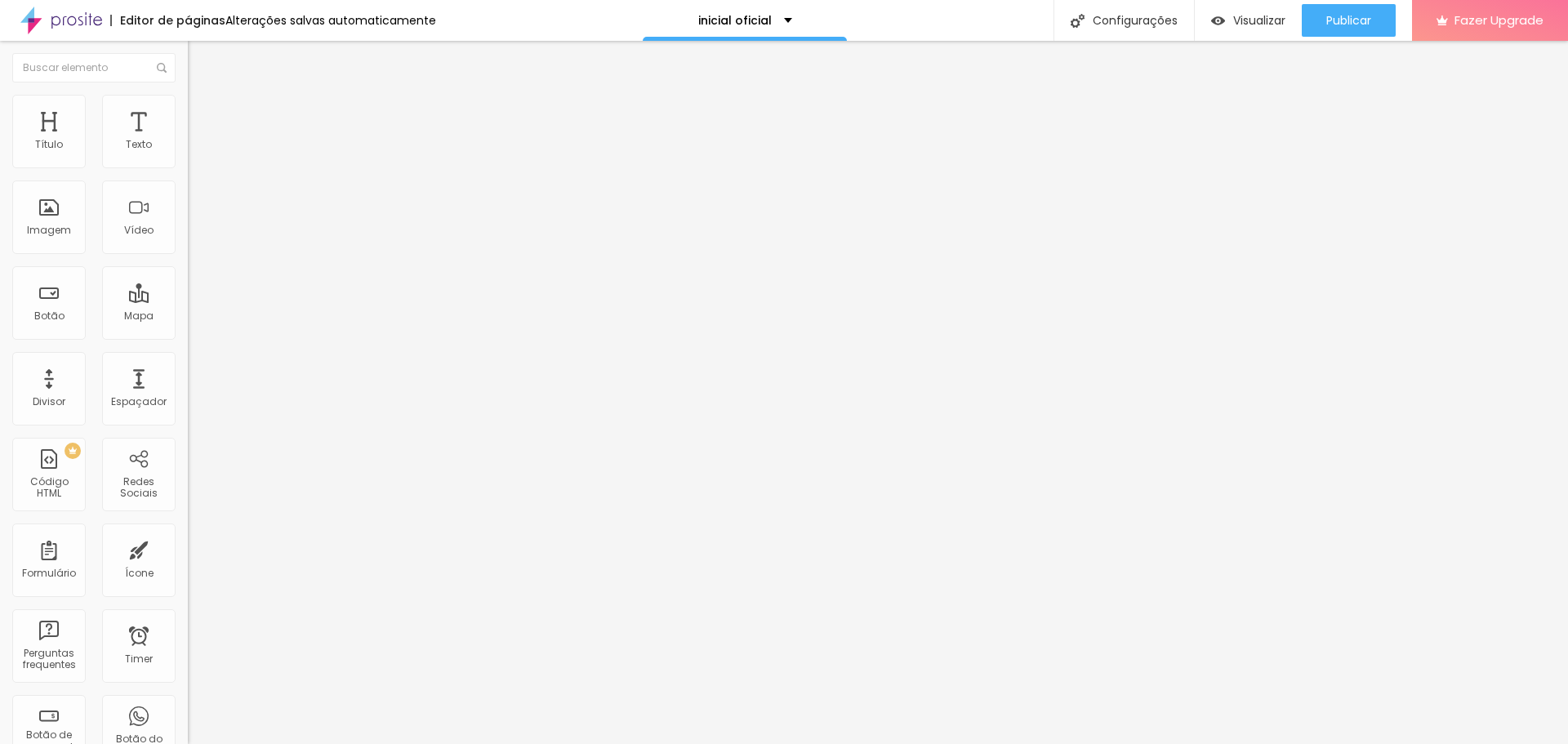
type input "0"
drag, startPoint x: 117, startPoint y: 162, endPoint x: 0, endPoint y: 219, distance: 130.1
type input "0"
click at [188, 317] on input "range" at bounding box center [240, 323] width 105 height 14
click at [188, 645] on div "Editar Coluna Conteúdo Estilo Avançado 0 px Espaçamento Interno ID Html Classes…" at bounding box center [282, 392] width 188 height 703
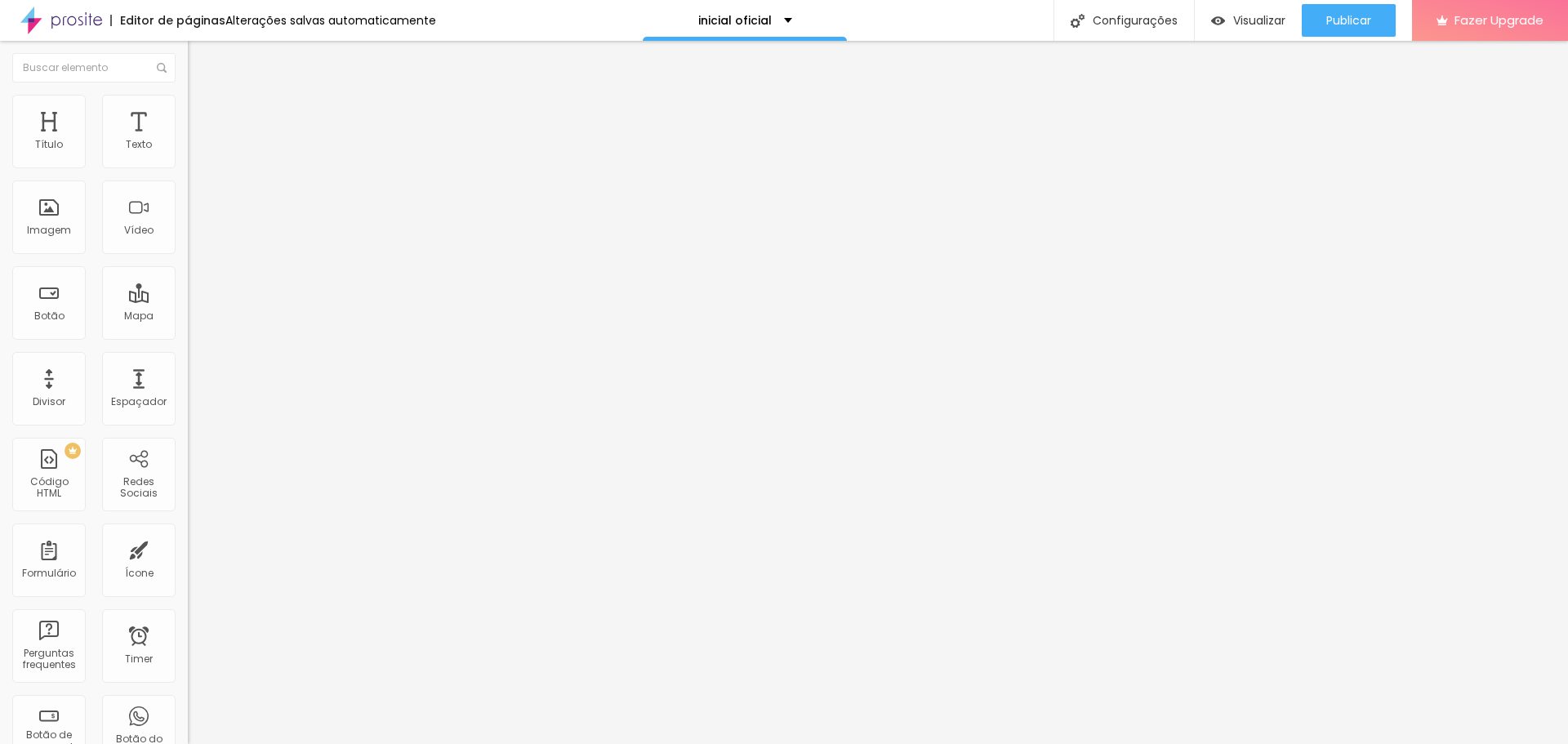
click at [188, 111] on li "Avançado" at bounding box center [282, 119] width 188 height 16
click at [188, 95] on img at bounding box center [195, 102] width 14 height 14
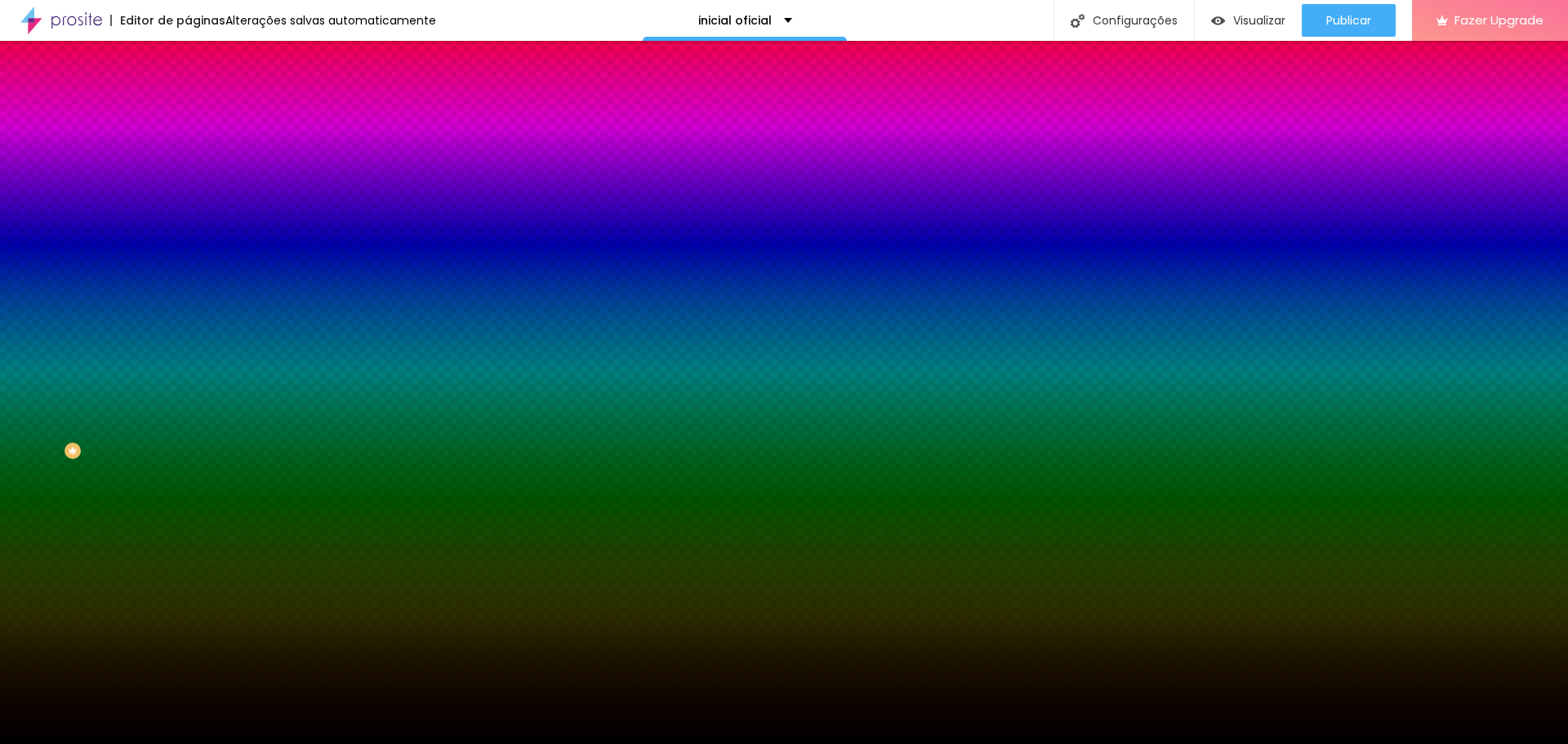
click at [188, 150] on span "Trocar imagem" at bounding box center [232, 142] width 89 height 14
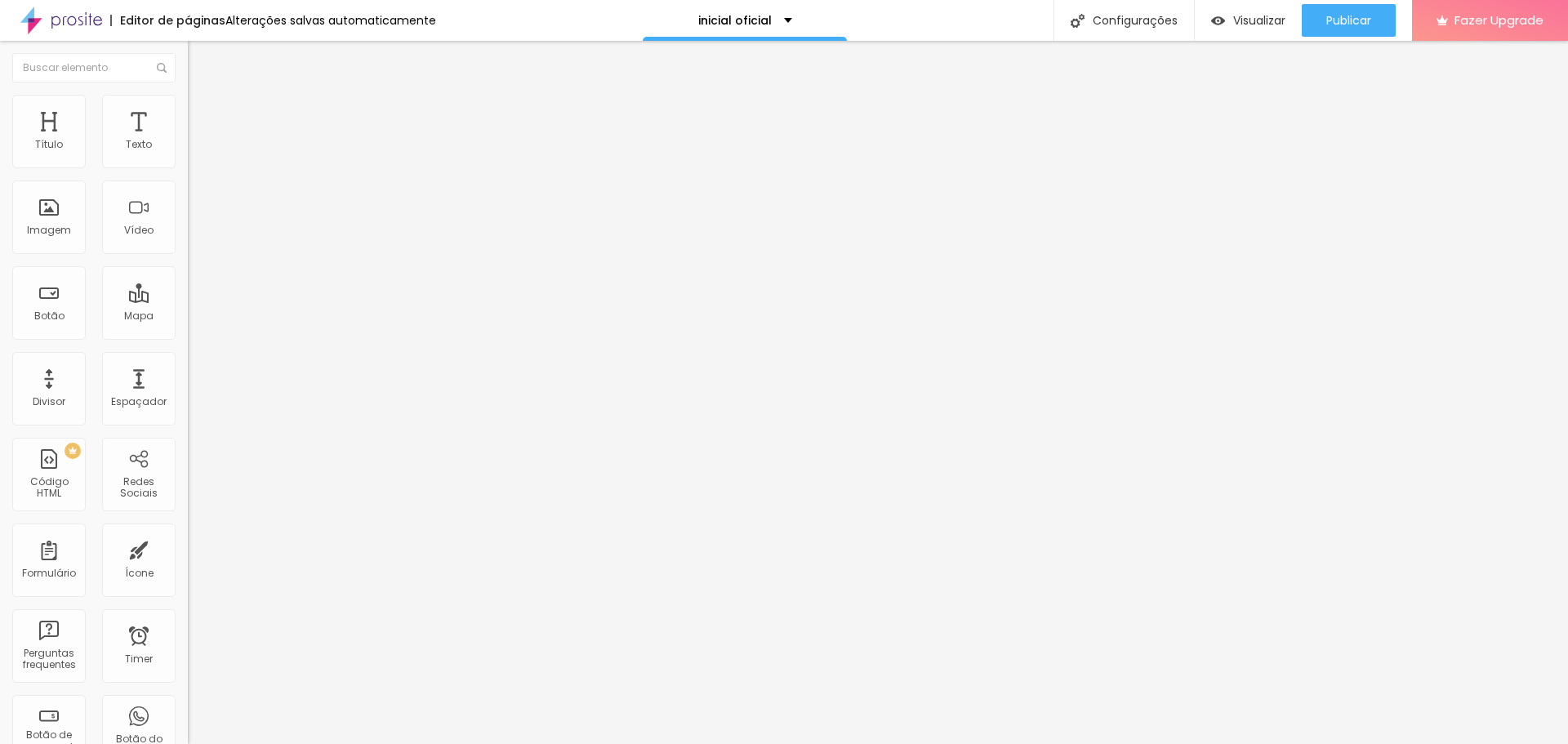
click at [188, 105] on img at bounding box center [195, 102] width 14 height 14
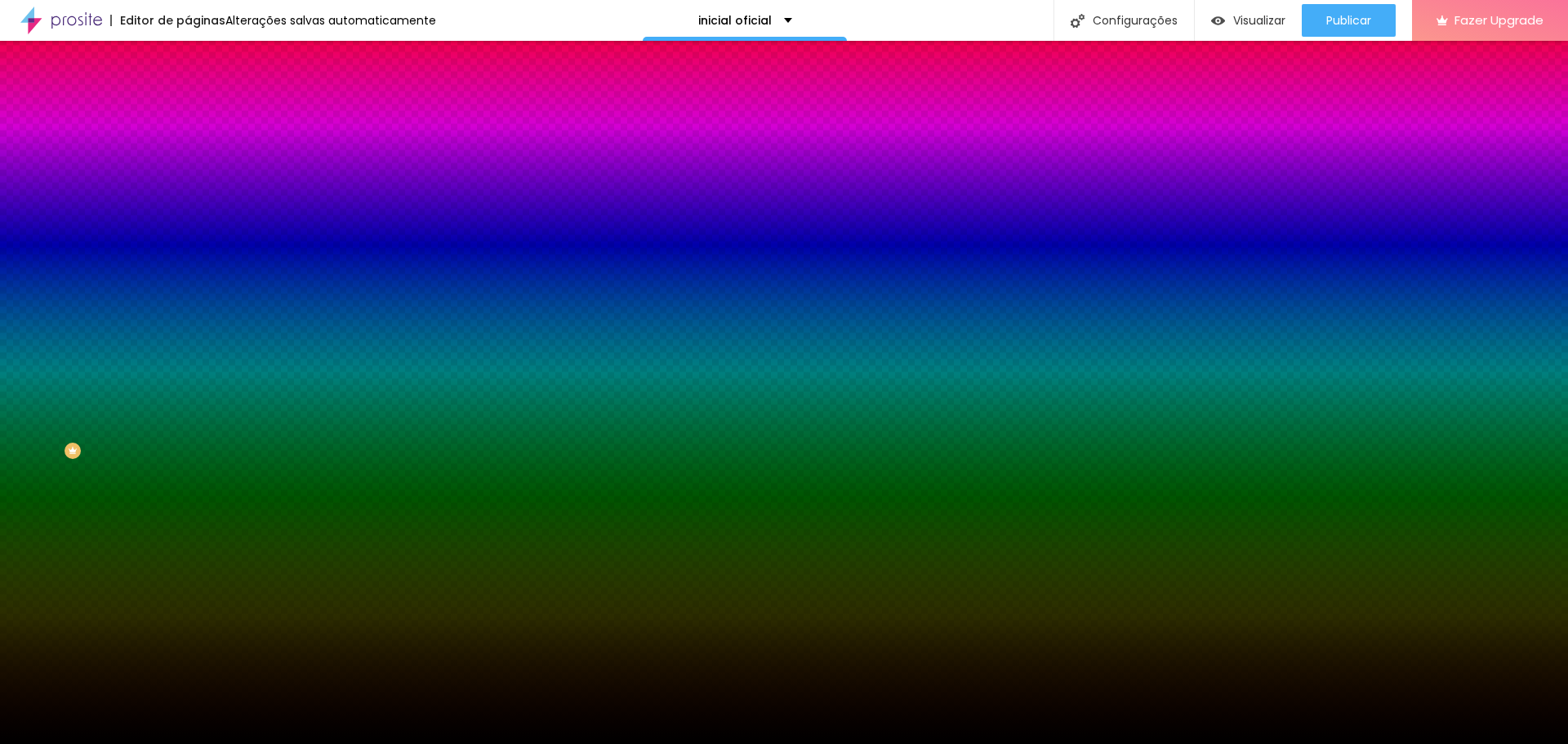
click at [188, 95] on li "Conteúdo" at bounding box center [282, 86] width 188 height 16
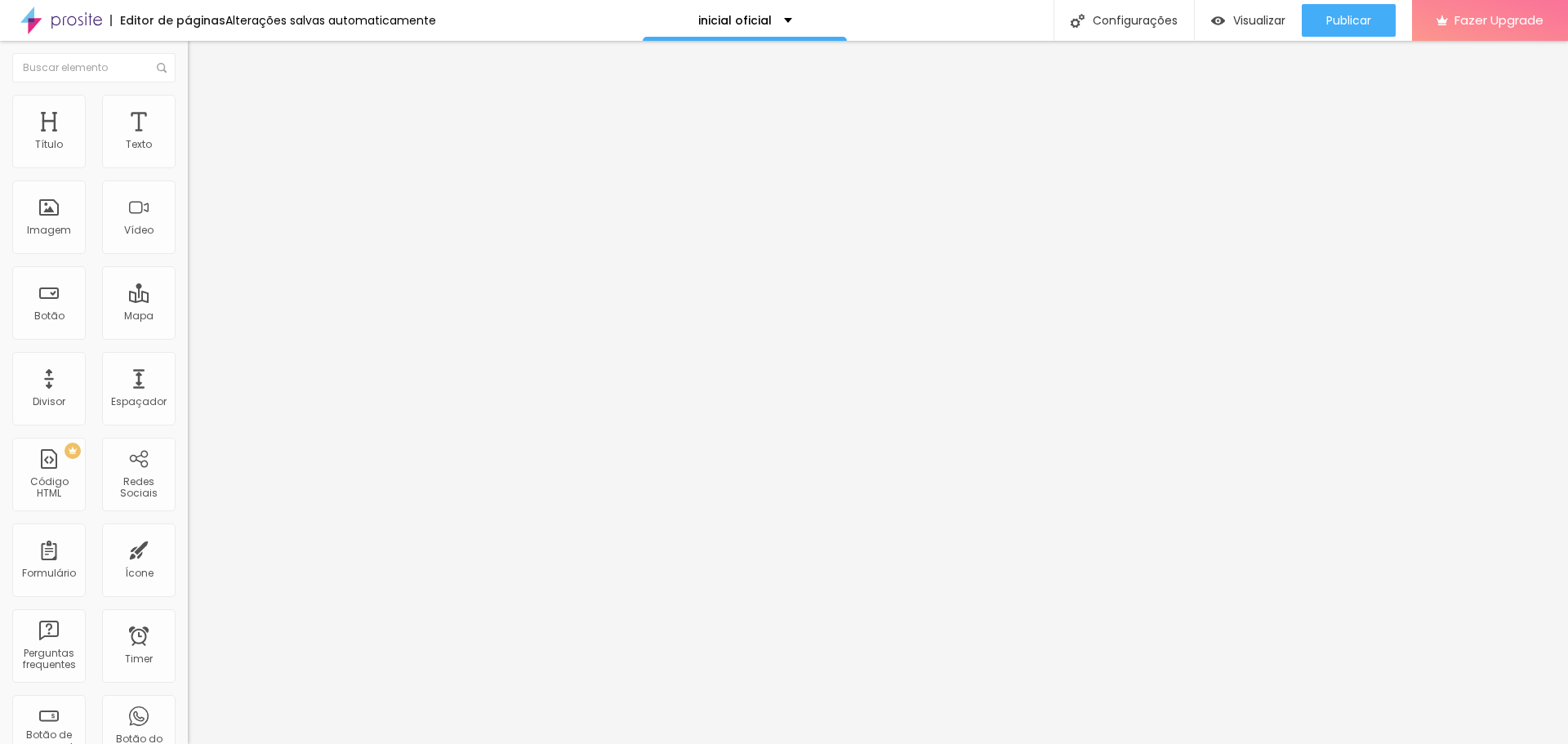
click at [188, 149] on span "Encaixotado" at bounding box center [220, 141] width 64 height 14
click at [188, 174] on span "Completo" at bounding box center [213, 167] width 50 height 14
click at [203, 112] on span "Estilo" at bounding box center [215, 105] width 25 height 14
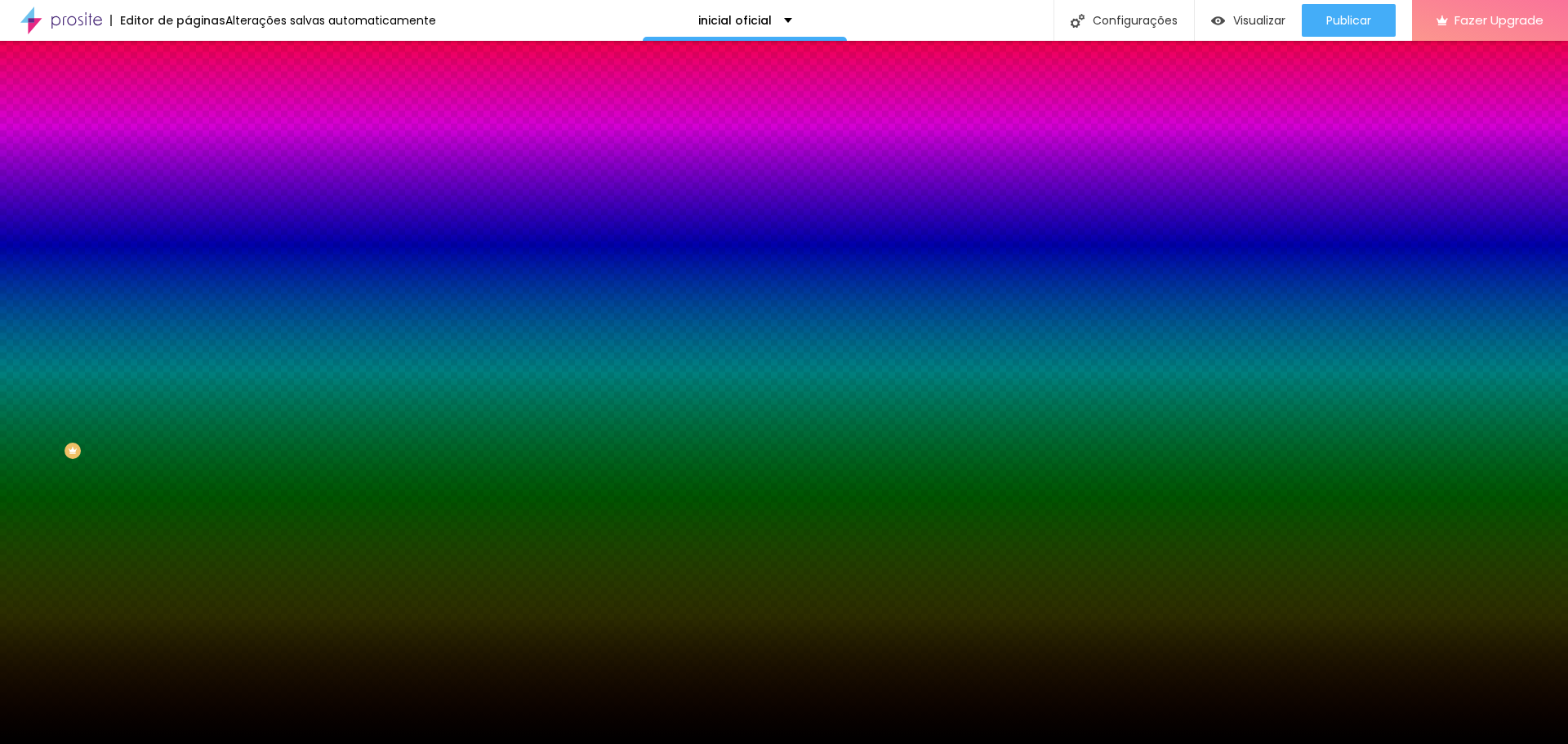
click at [203, 115] on span "Avançado" at bounding box center [230, 122] width 54 height 14
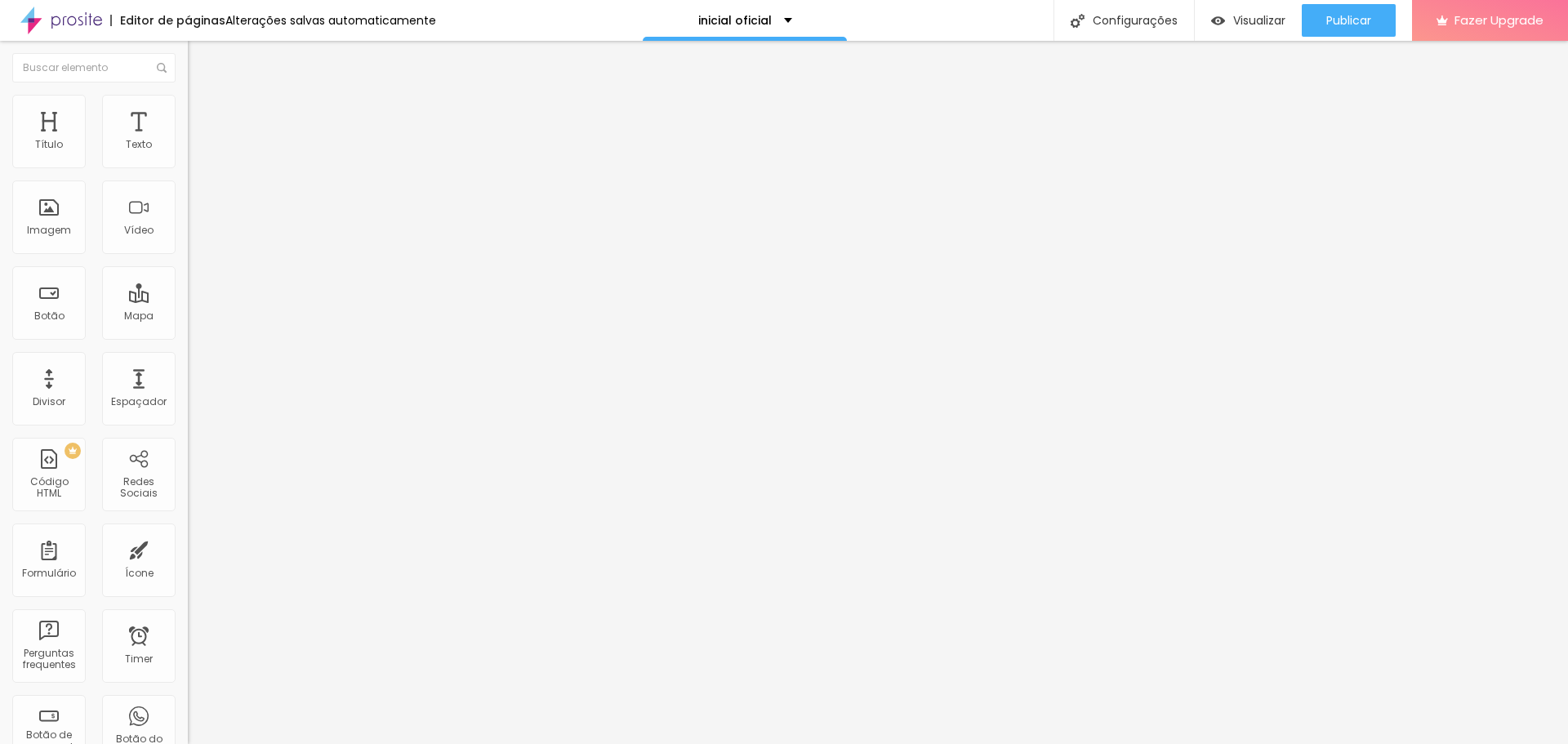
type input "213"
type input "197"
type input "134"
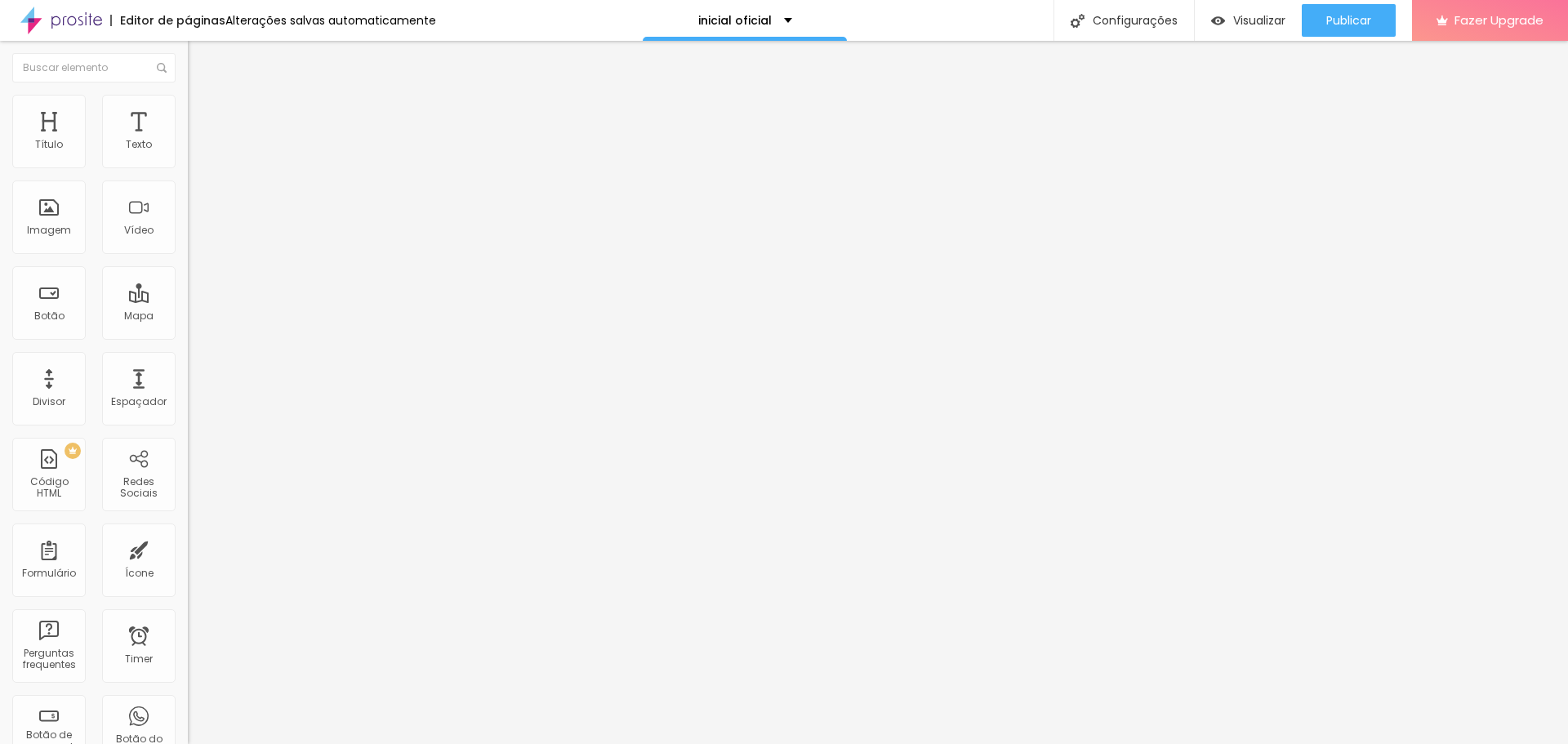
type input "134"
type input "118"
type input "108"
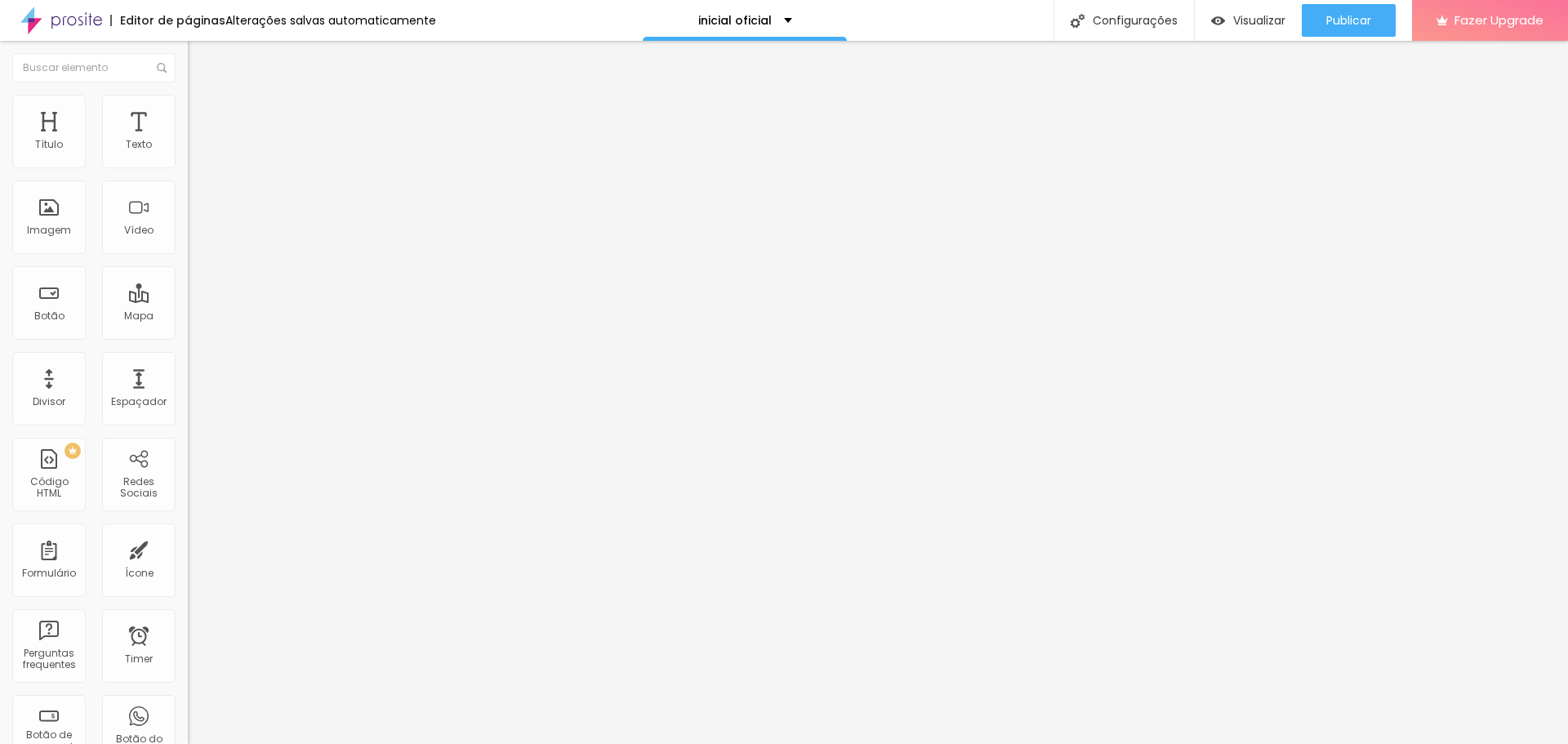
type input "102"
type input "97"
type input "92"
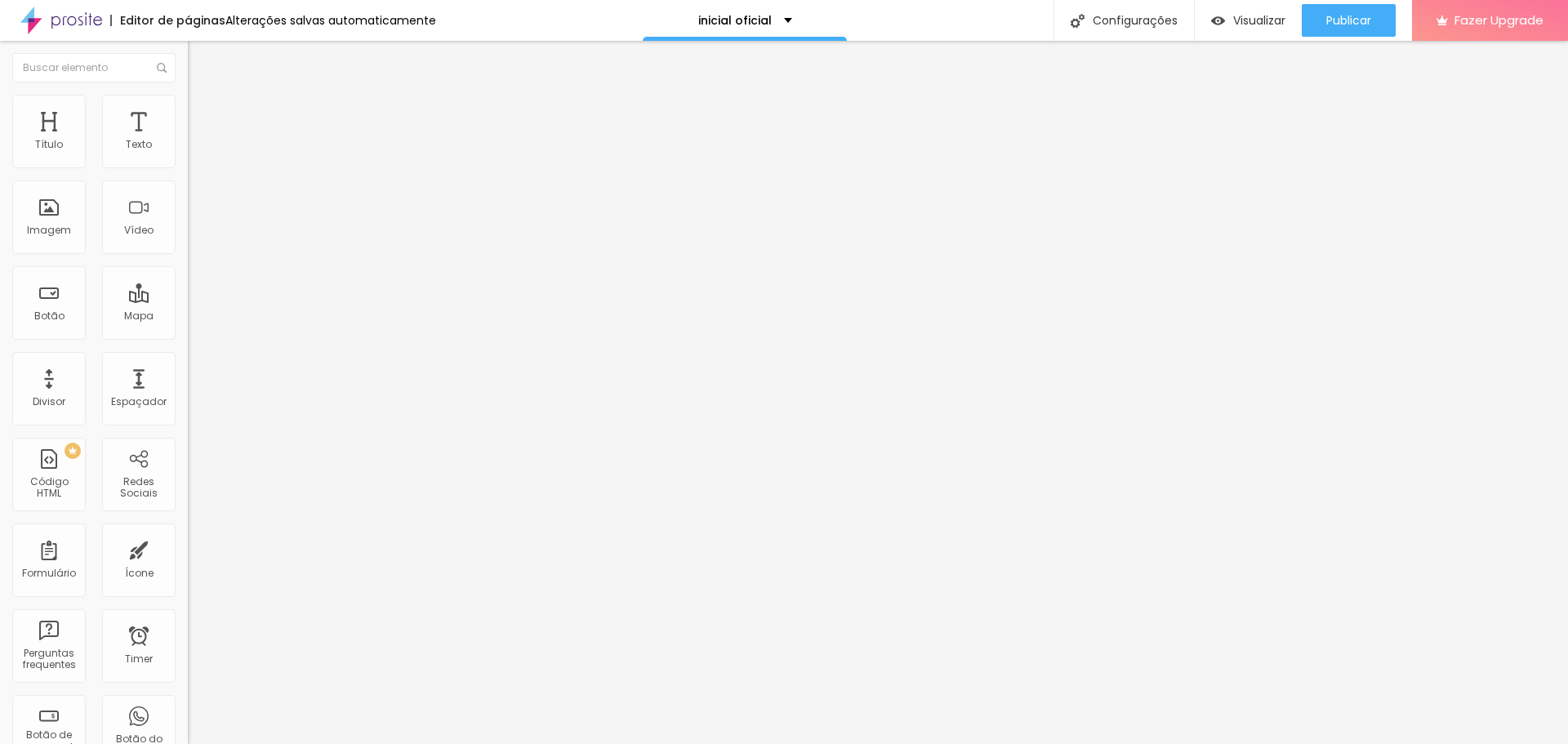
type input "92"
type input "86"
type input "81"
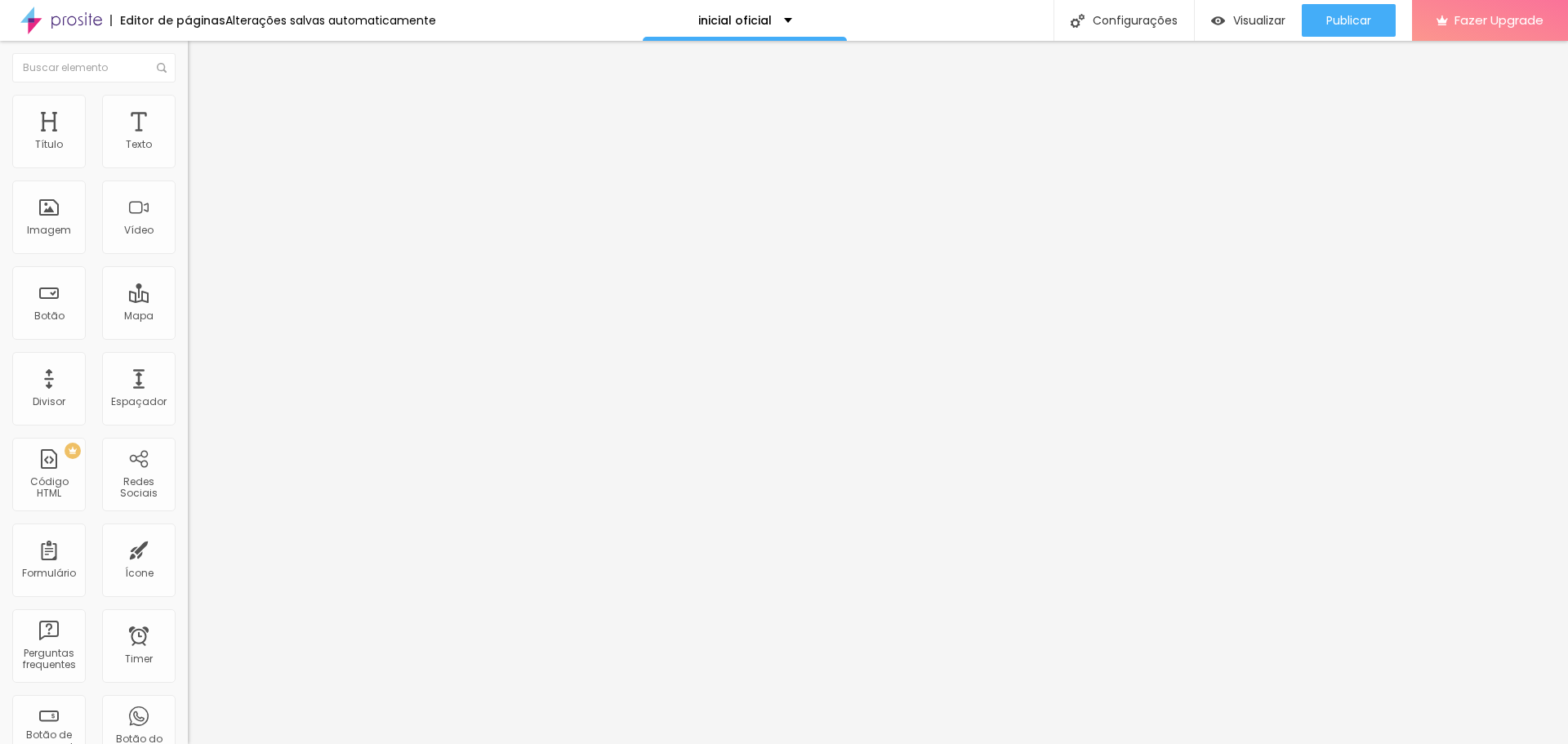
type input "76"
type input "123"
type input "150"
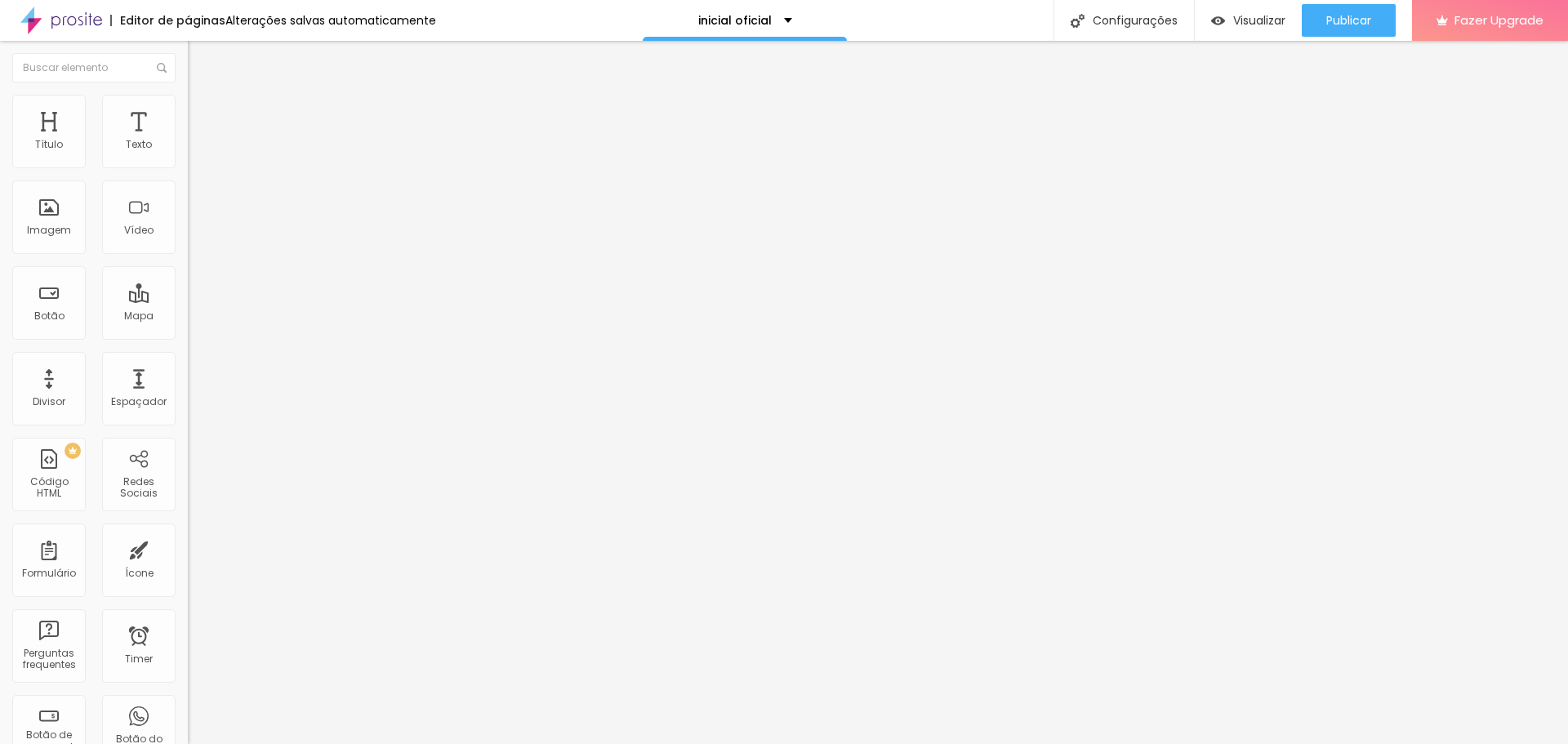
type input "150"
type input "160"
type input "208"
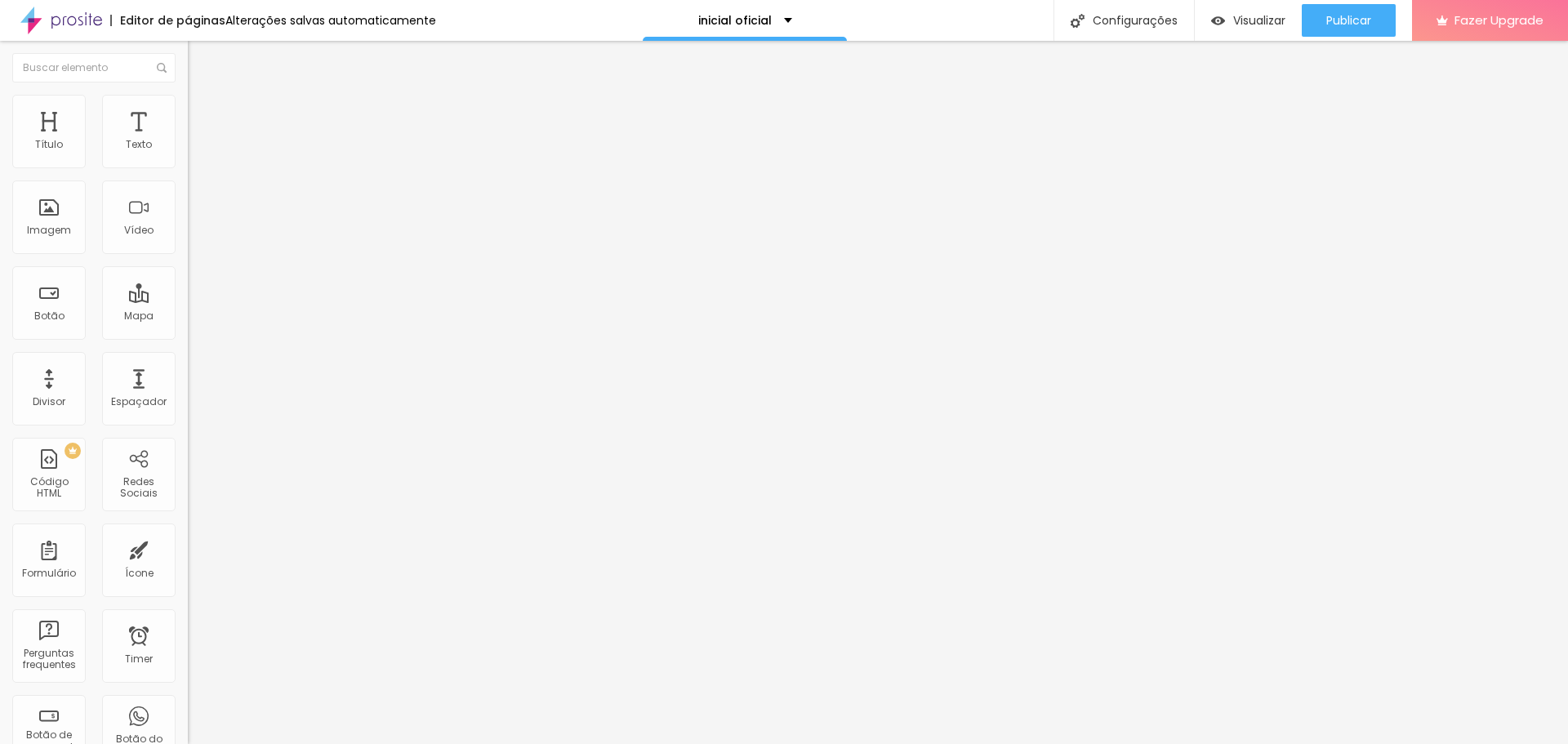
type input "234"
type input "260"
type input "276"
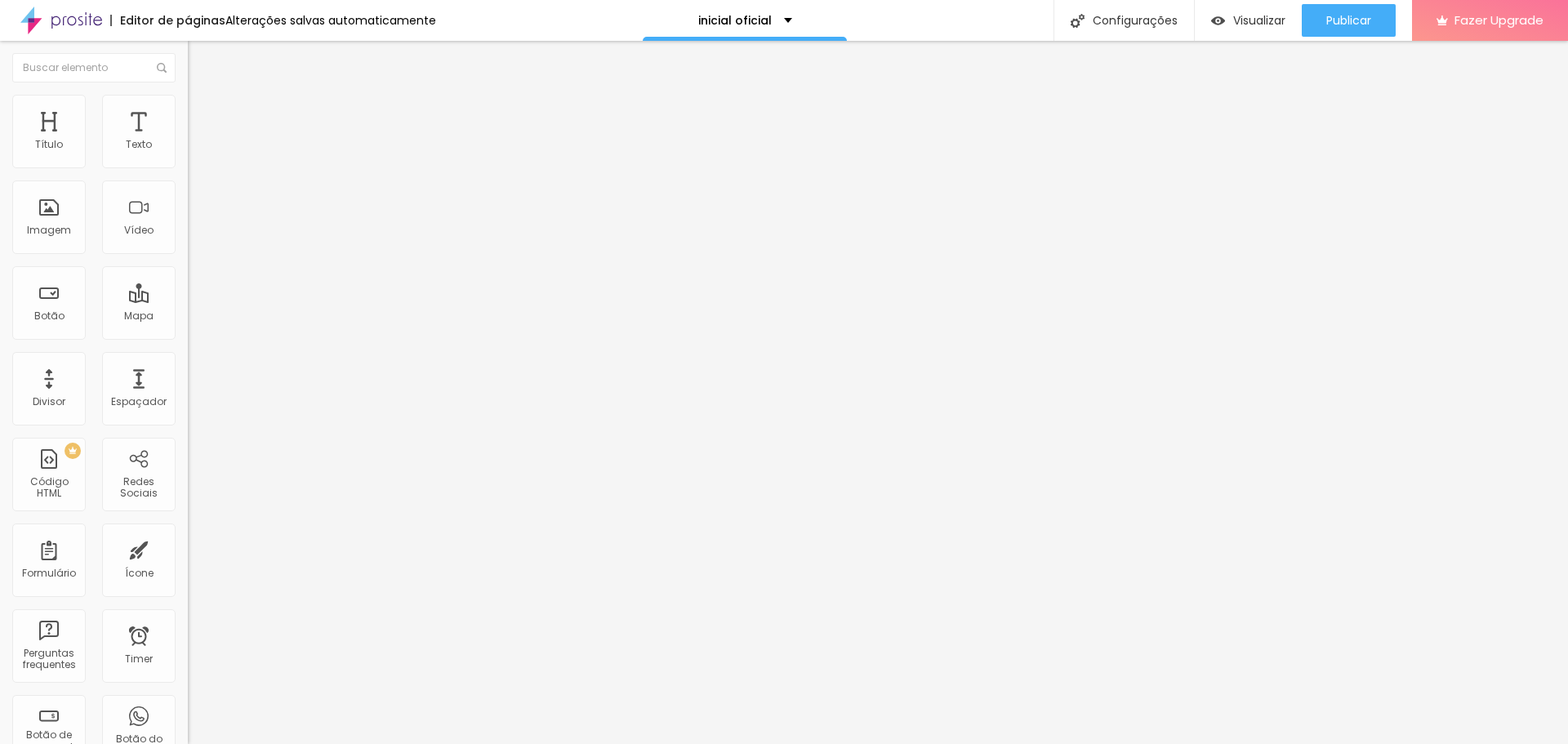
type input "276"
type input "297"
type input "318"
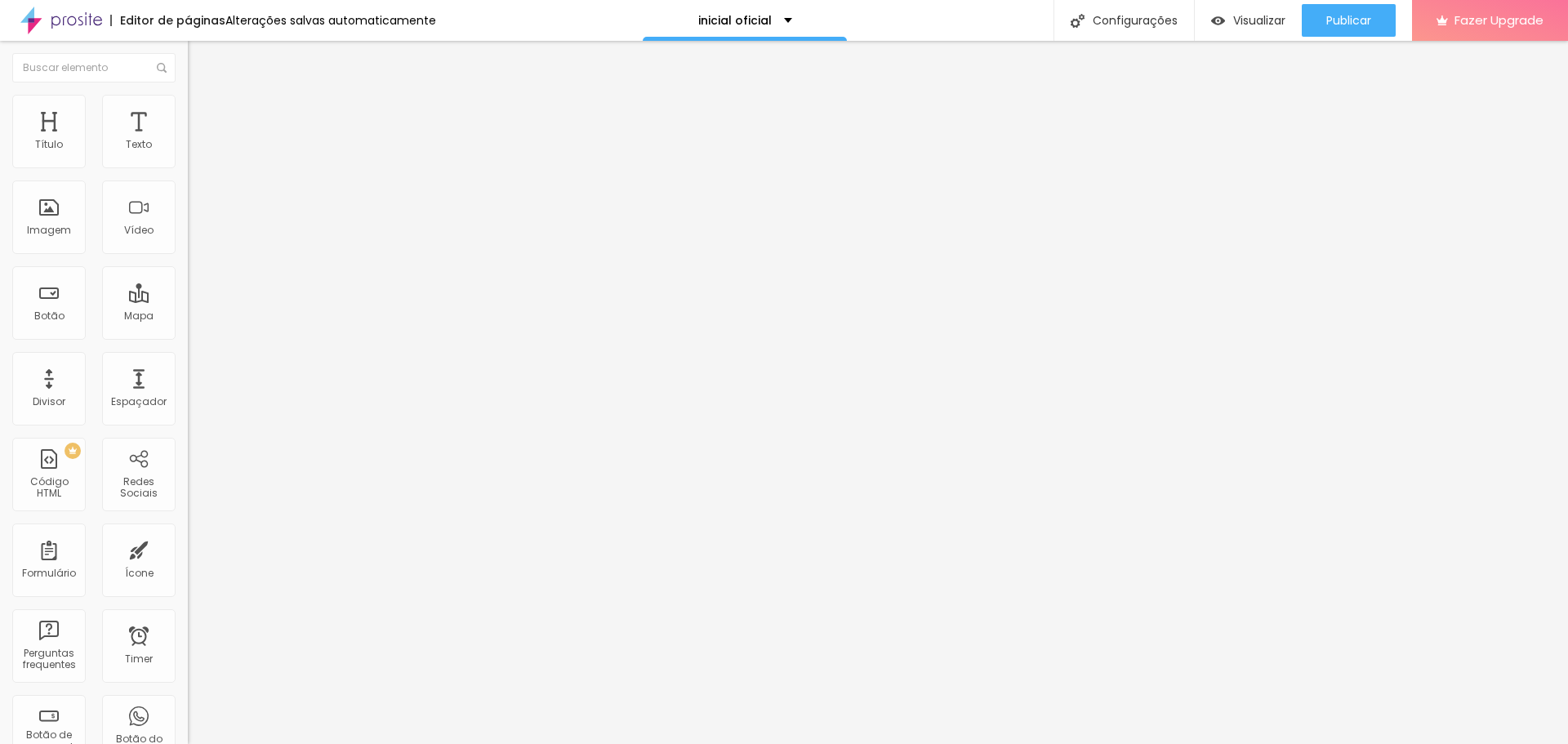
type input "334"
type input "350"
type input "360"
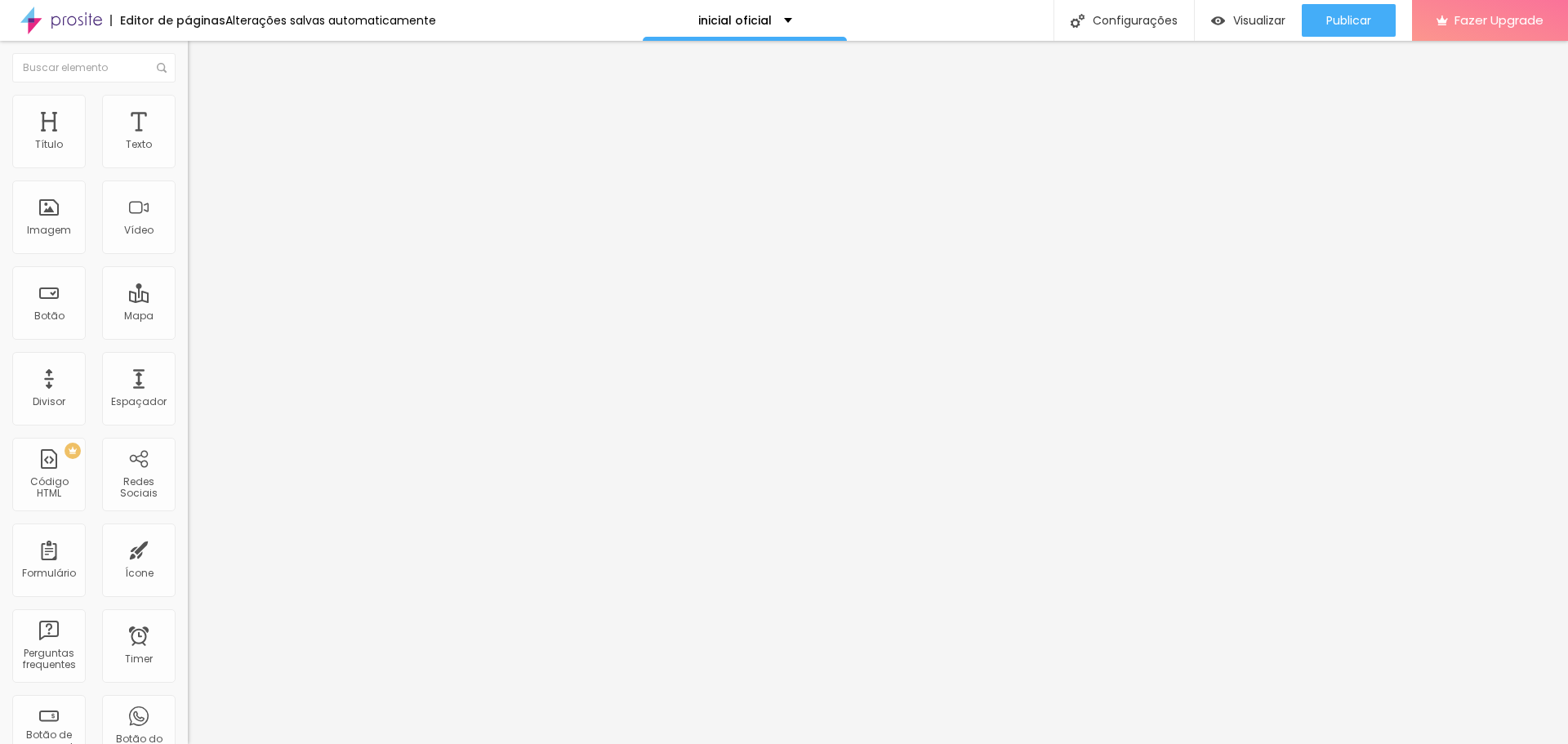
type input "360"
type input "387"
type input "403"
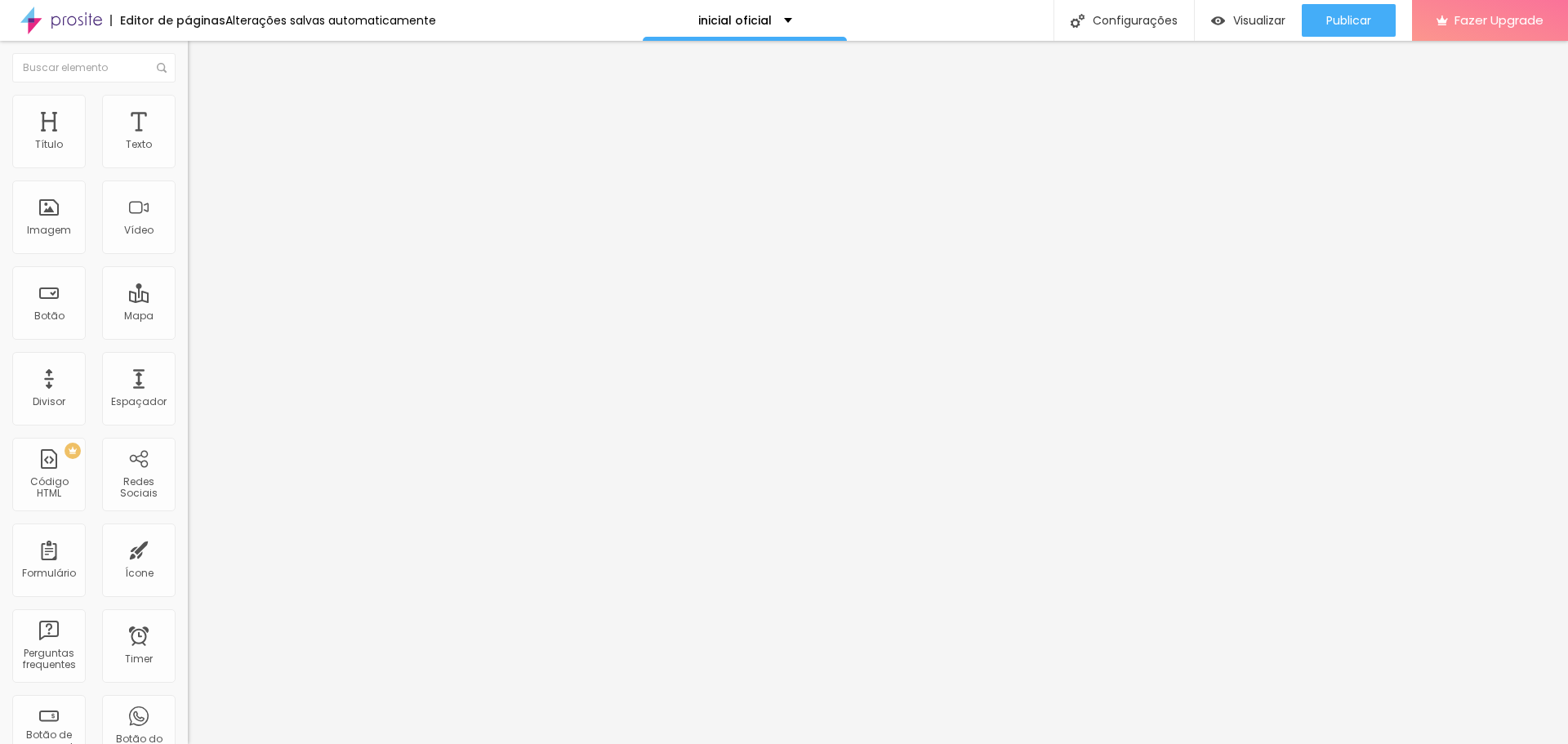
type input "434"
type input "461"
type input "476"
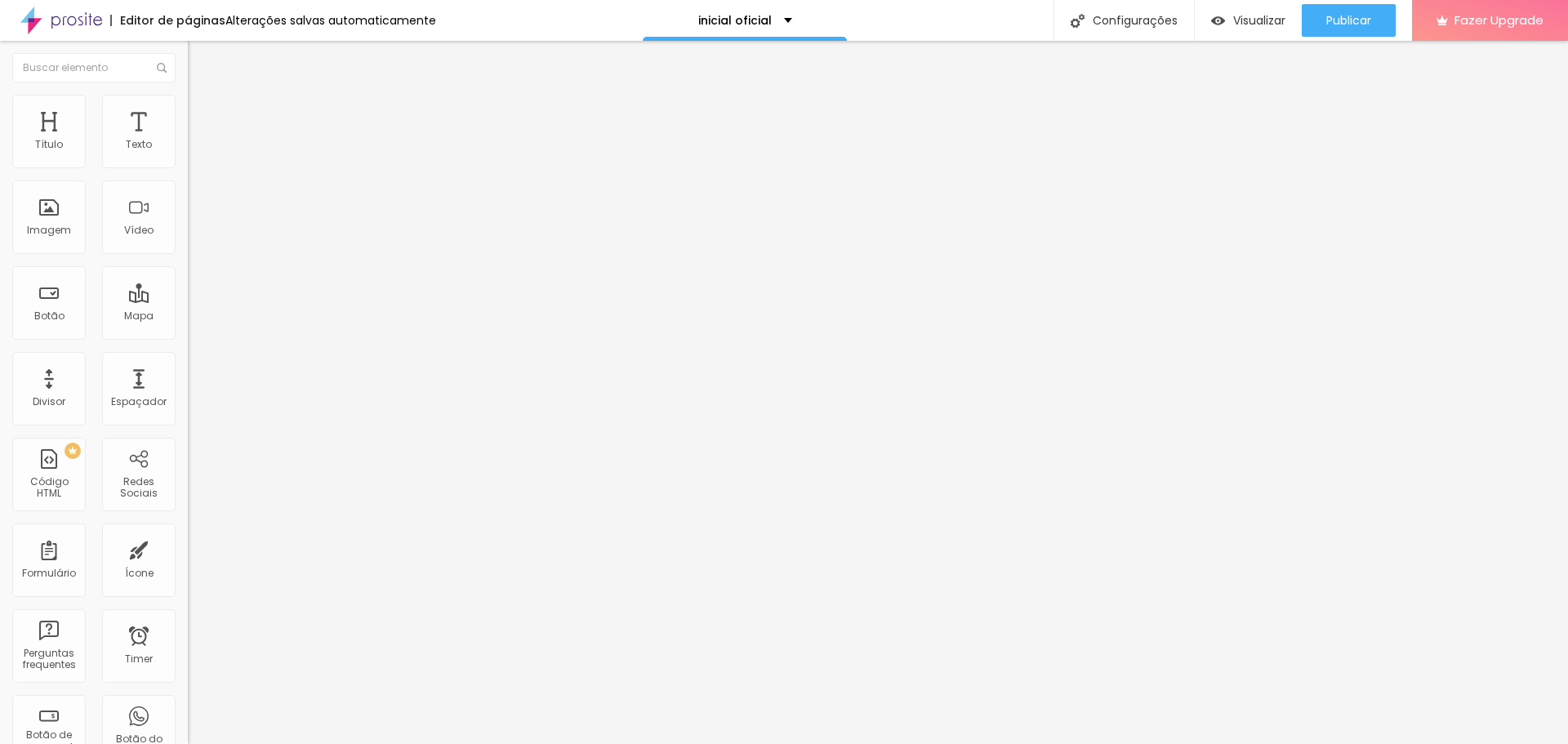
type input "476"
type input "497"
type input "500"
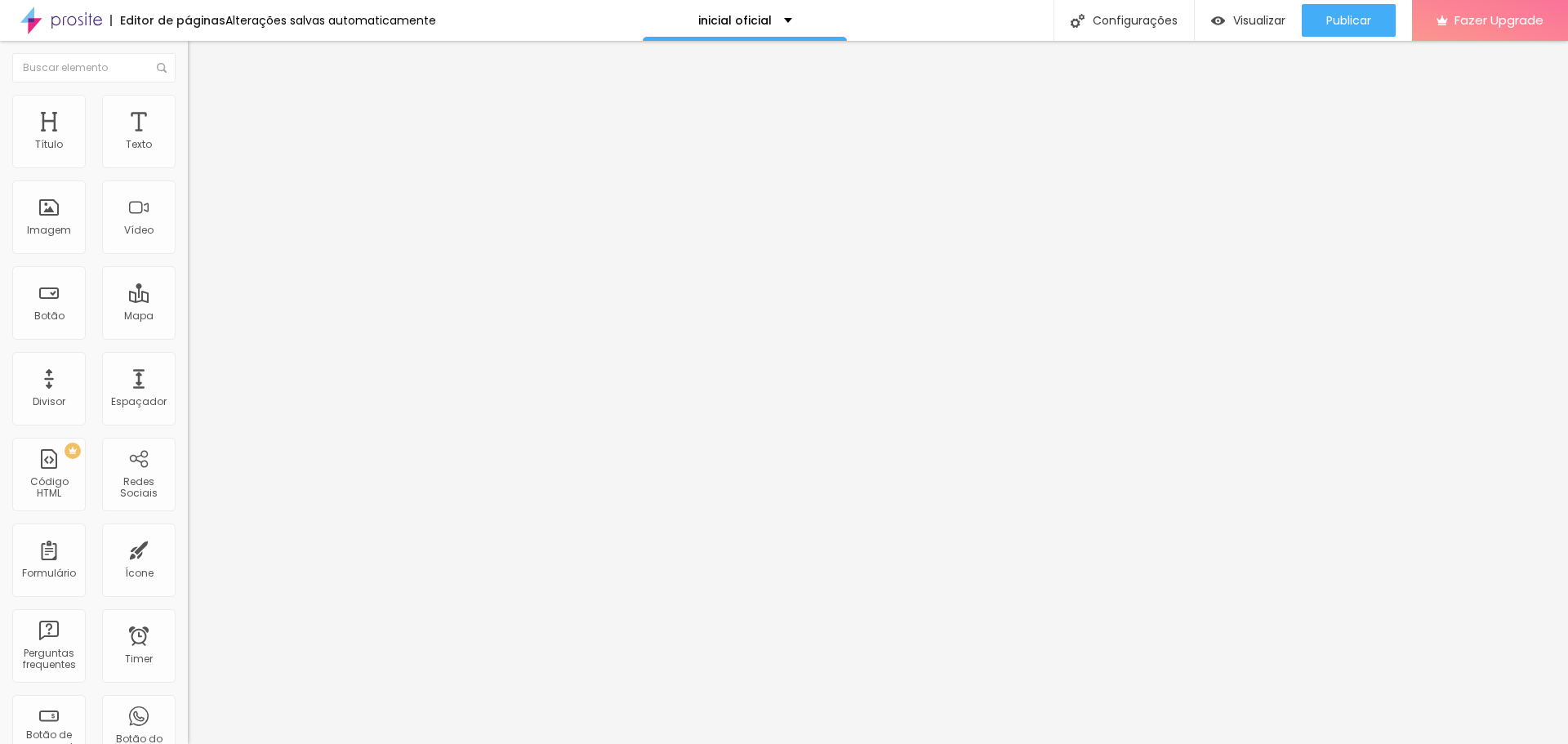
type input "482"
type input "471"
type input "450"
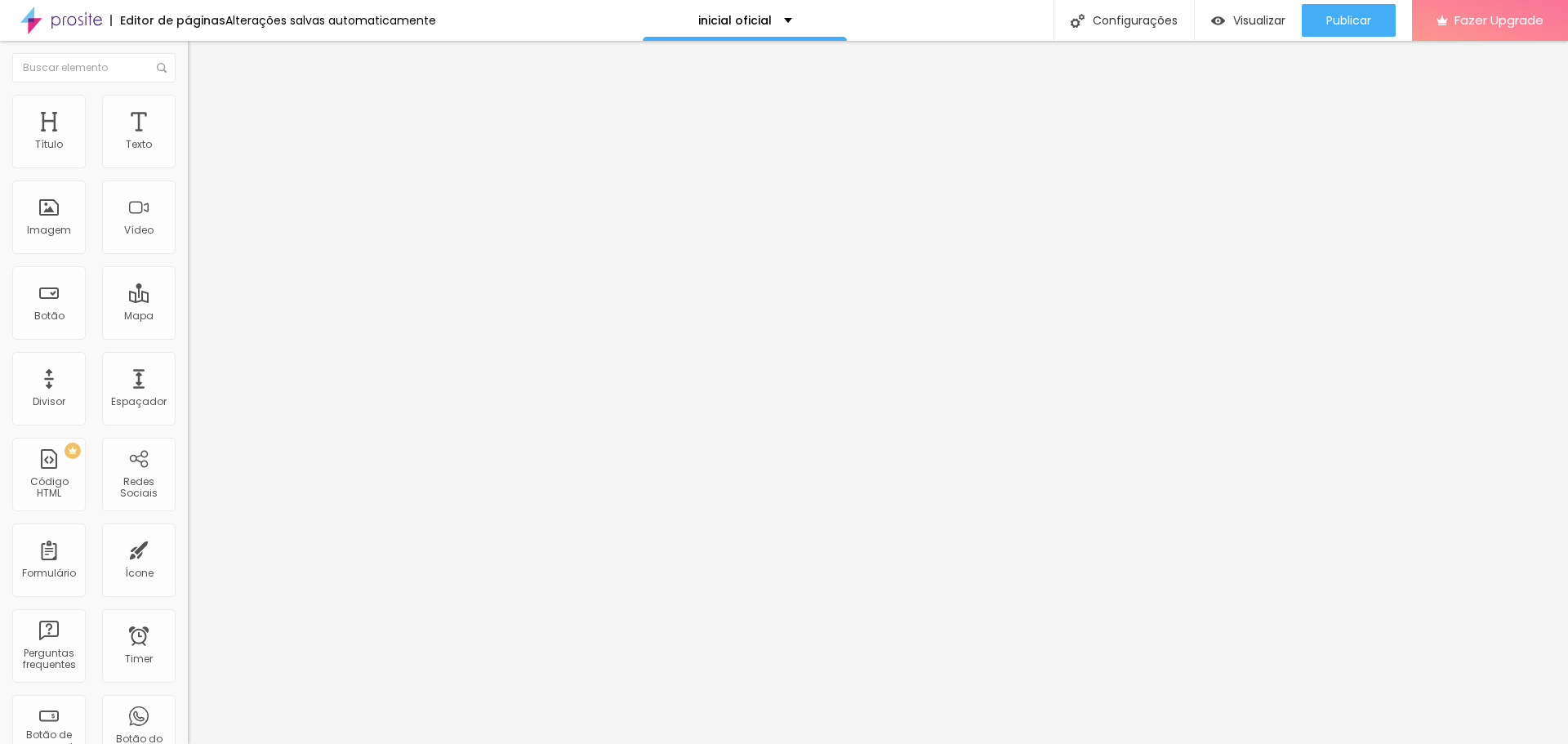
type input "450"
type input "418"
type input "408"
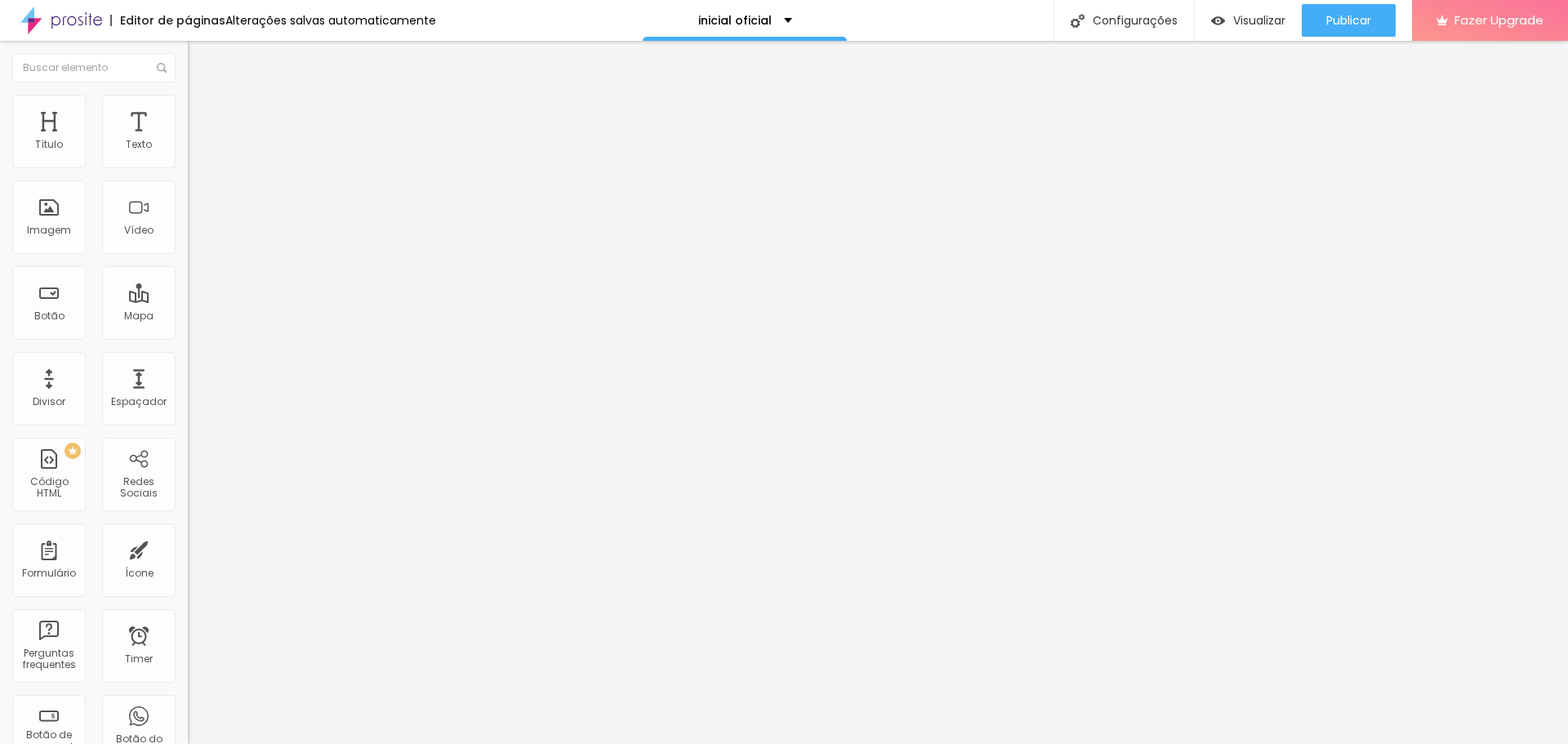
type input "397"
type input "392"
type input "387"
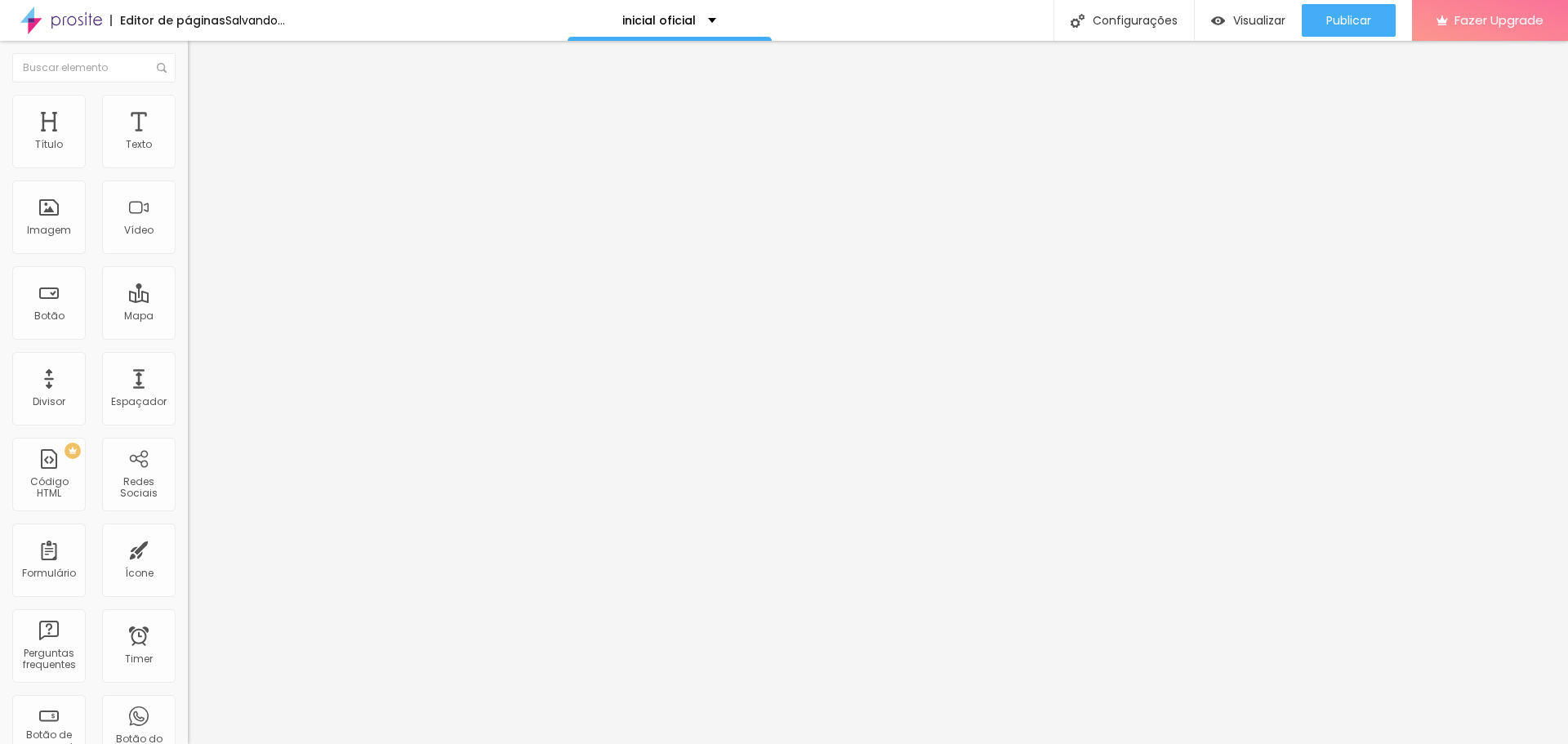
type input "387"
type input "382"
type input "376"
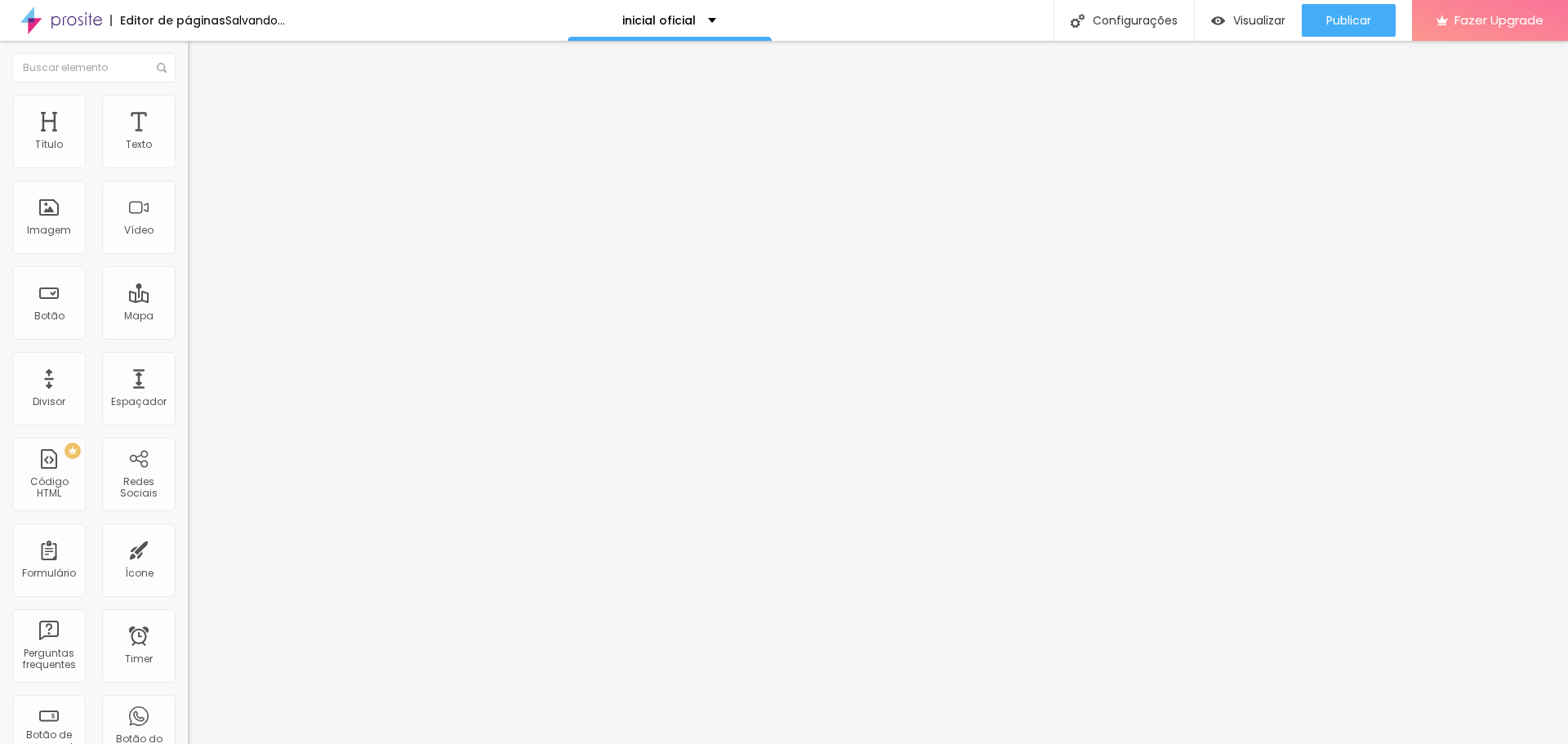
type input "371"
drag, startPoint x: 71, startPoint y: 192, endPoint x: 94, endPoint y: 204, distance: 25.9
type input "371"
click at [188, 549] on input "range" at bounding box center [240, 555] width 105 height 14
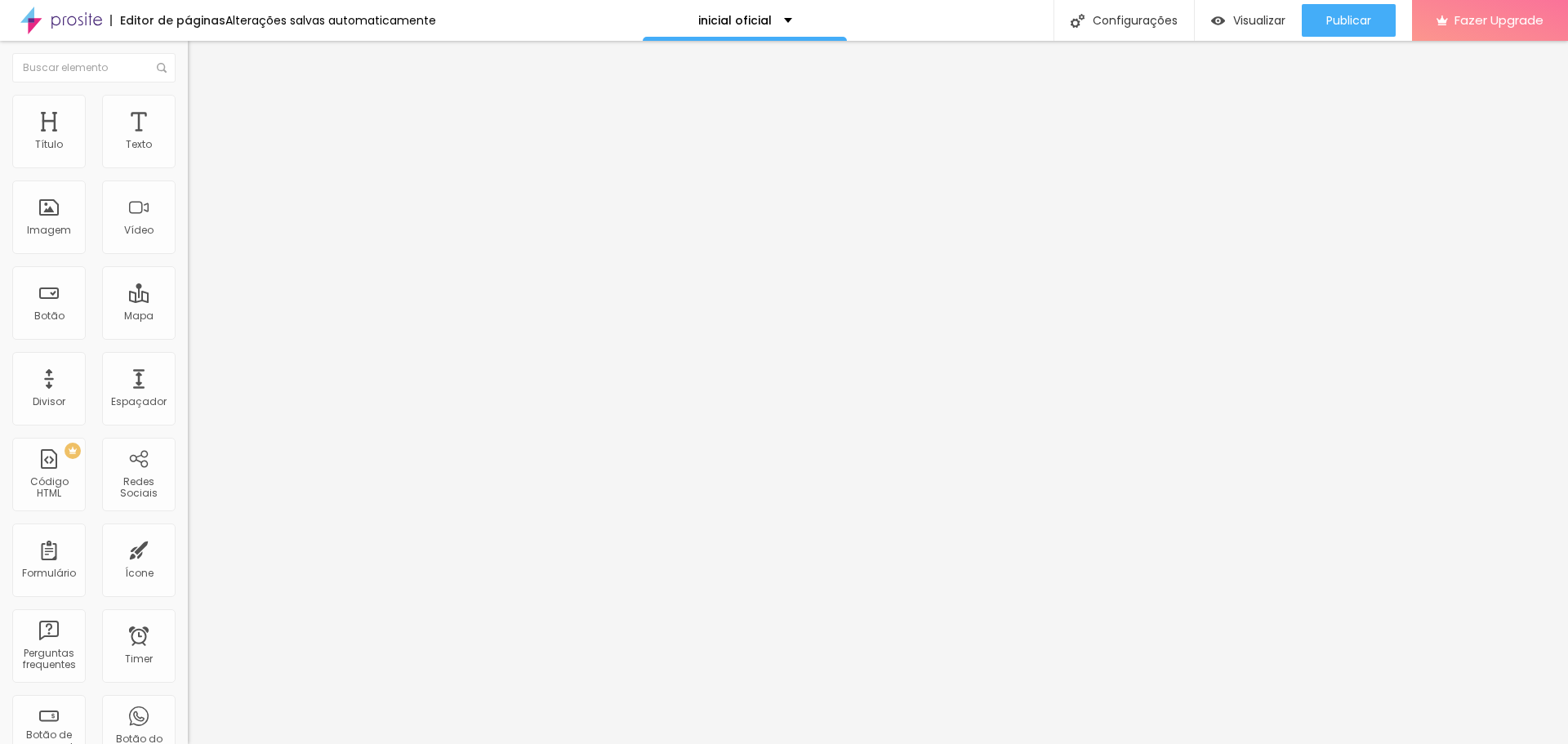
type input "5"
type input "10"
type input "15"
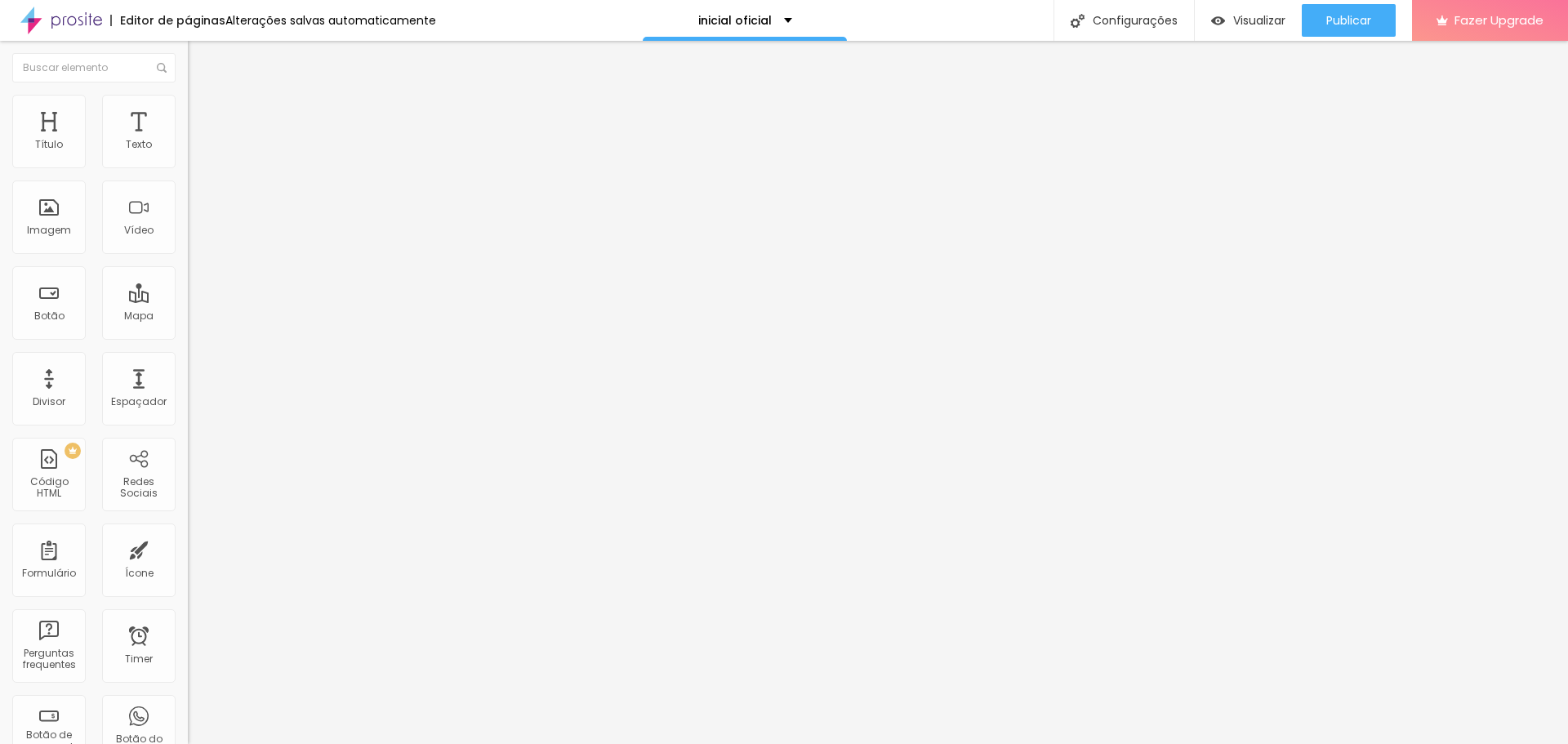
type input "15"
type input "10"
type input "5"
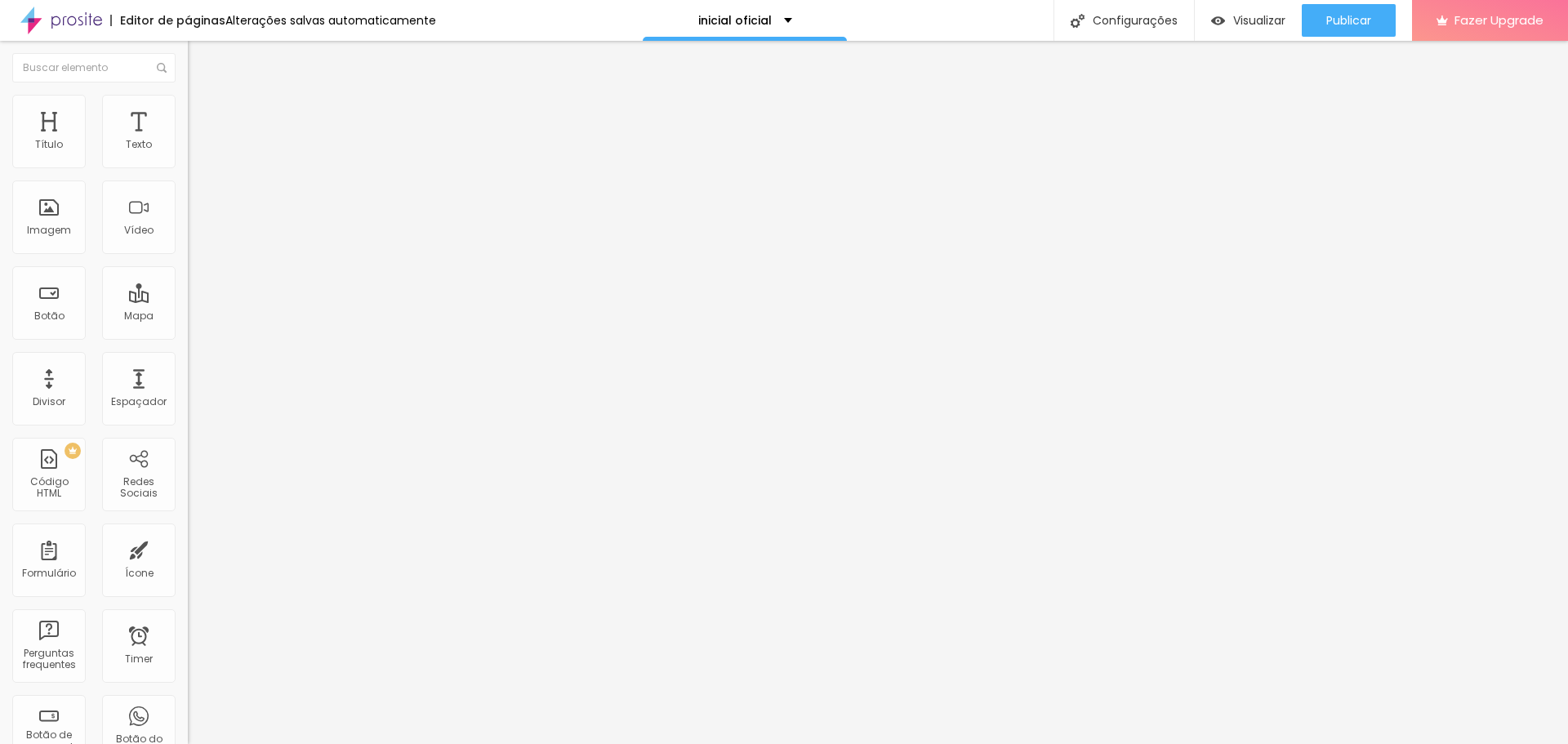
type input "0"
drag, startPoint x: 54, startPoint y: 161, endPoint x: 23, endPoint y: 171, distance: 32.6
click at [188, 317] on input "range" at bounding box center [240, 323] width 105 height 14
type input "350"
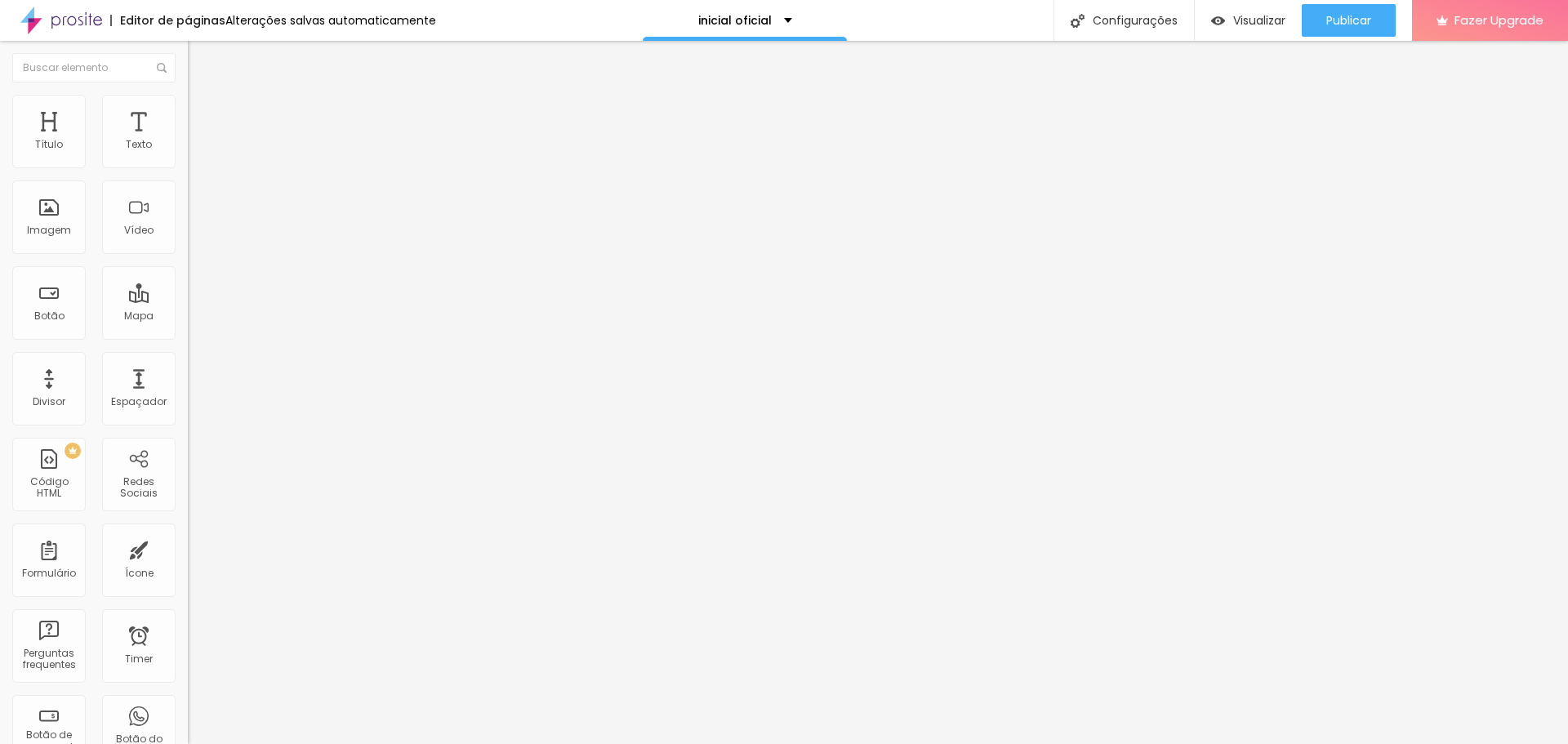
type input "350"
type input "339"
type input "334"
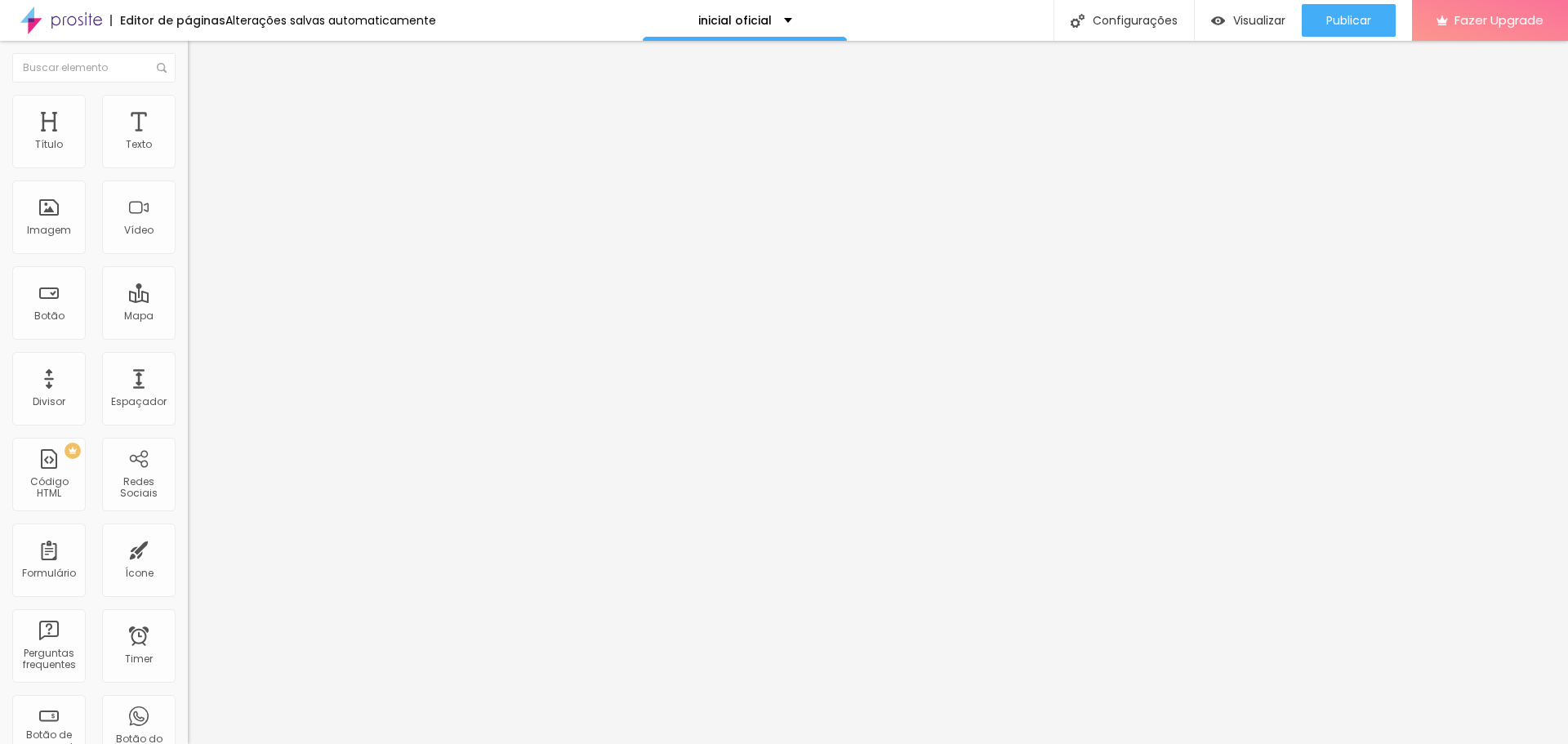
type input "350"
type input "360"
type input "371"
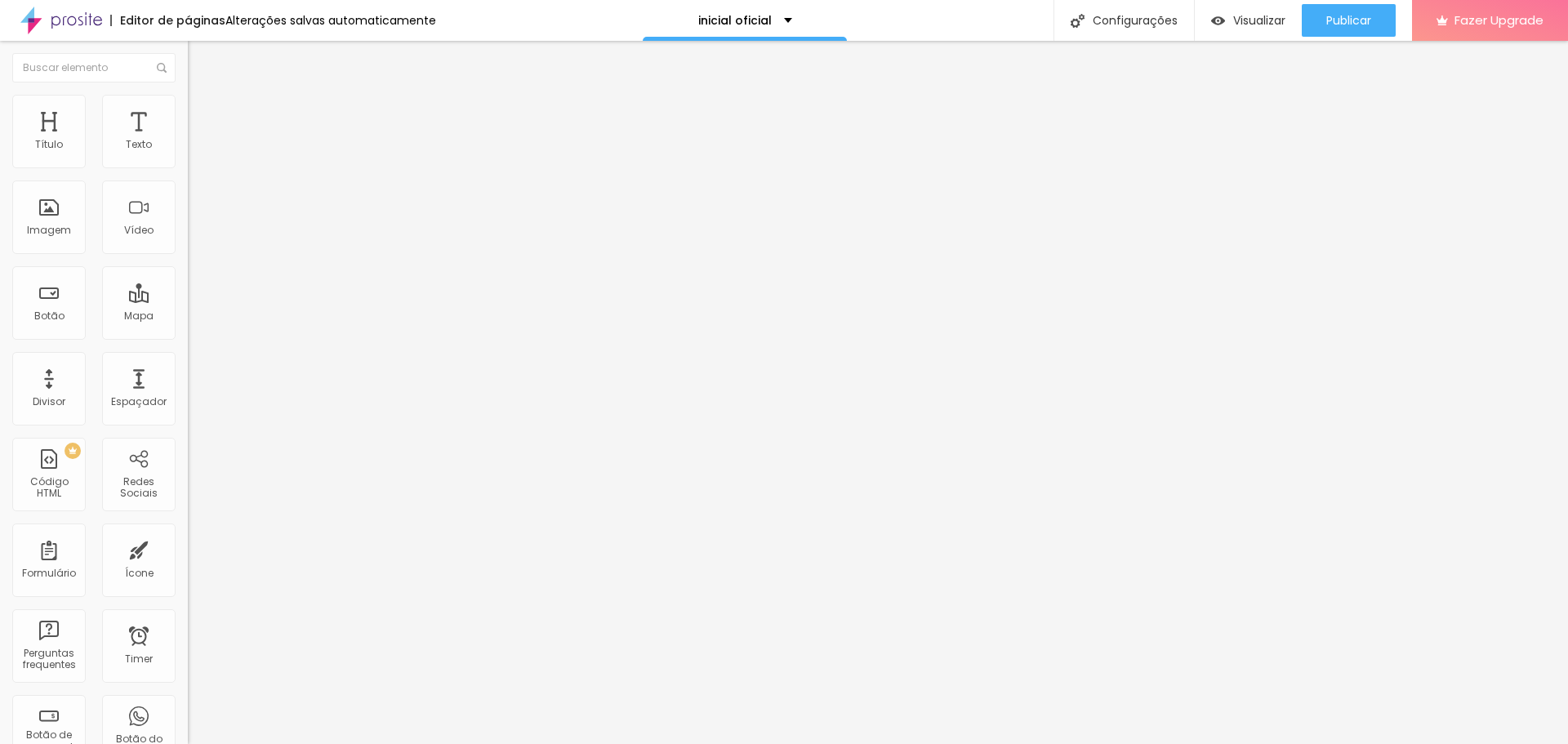
type input "371"
type input "387"
type input "397"
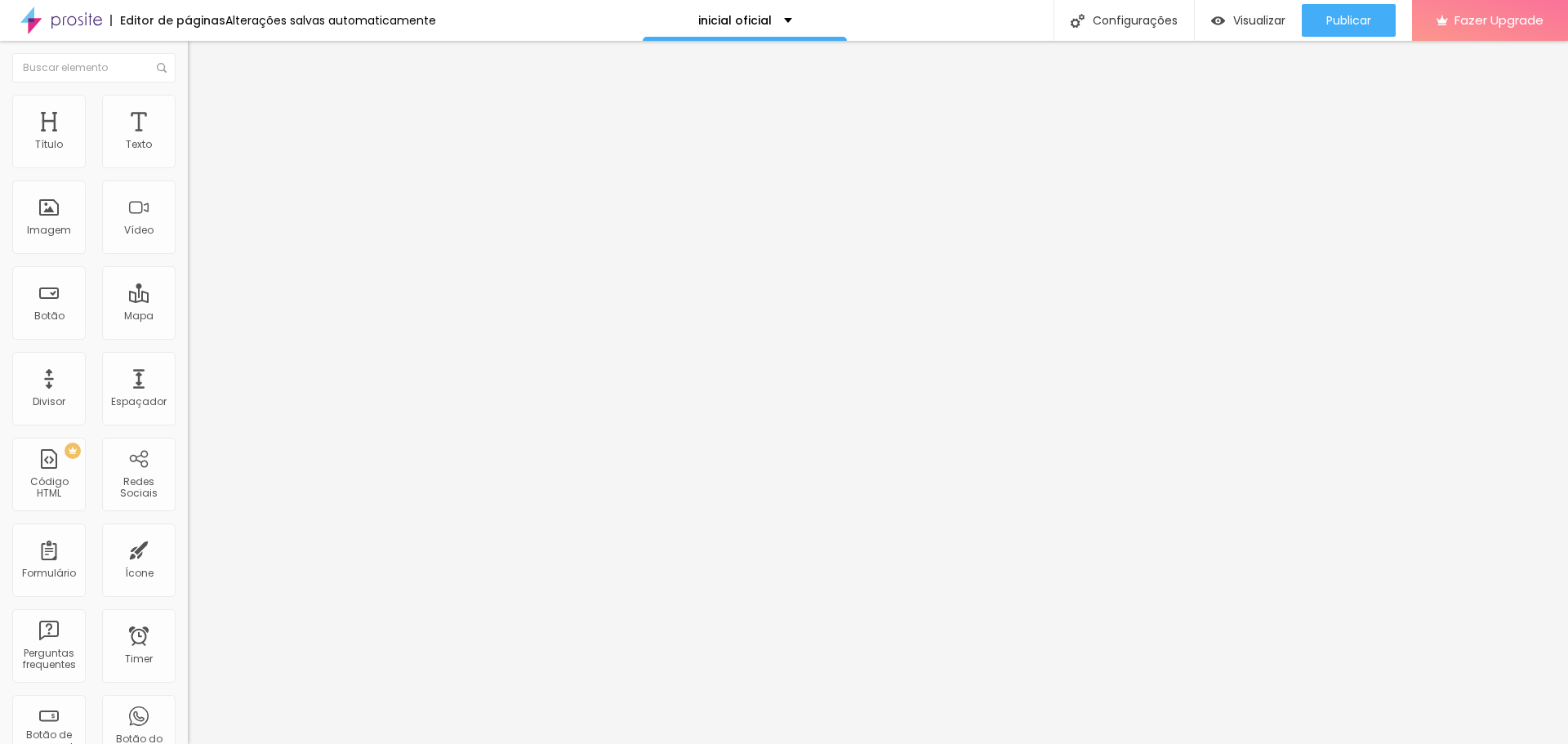
type input "403"
type input "408"
type input "413"
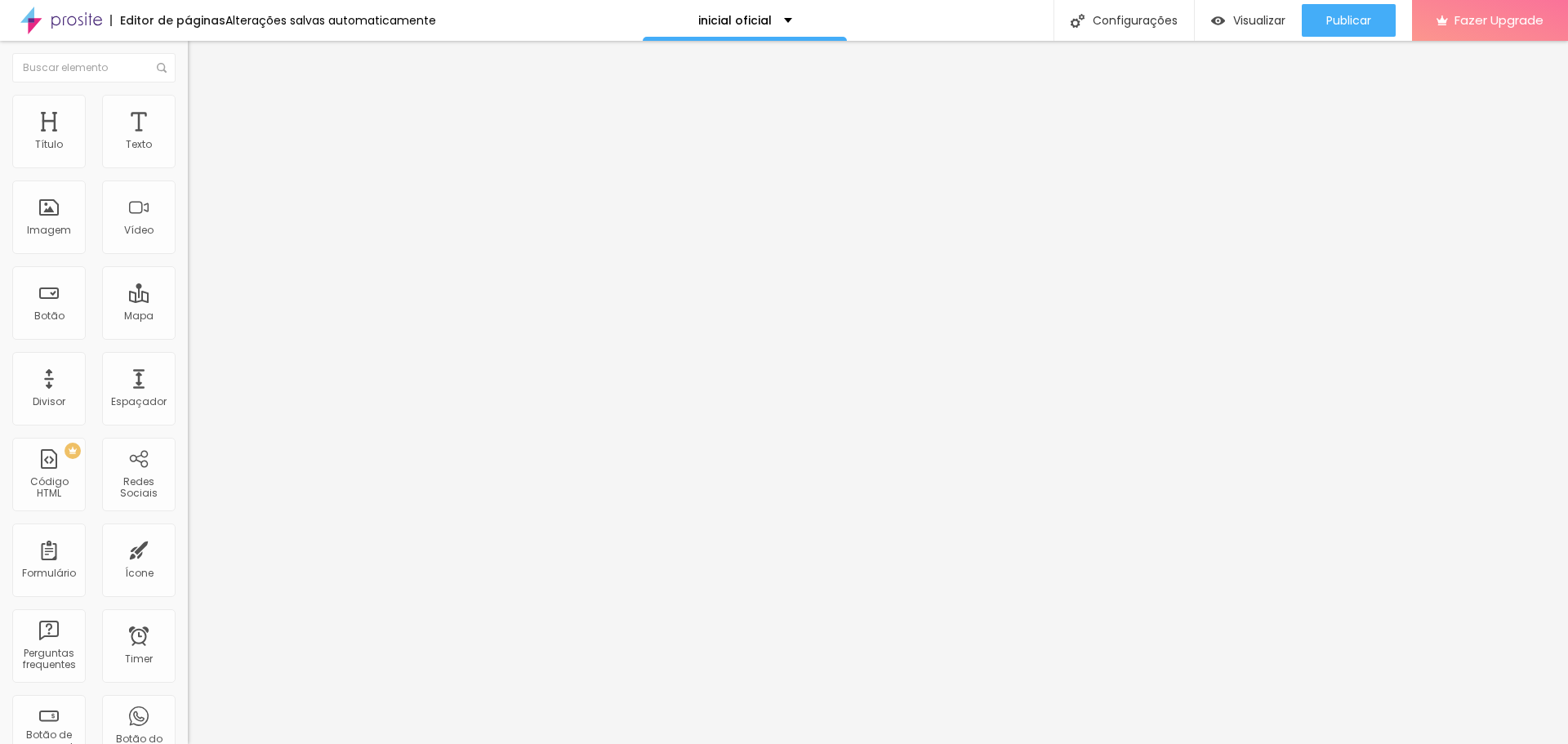
type input "413"
type input "418"
type input "424"
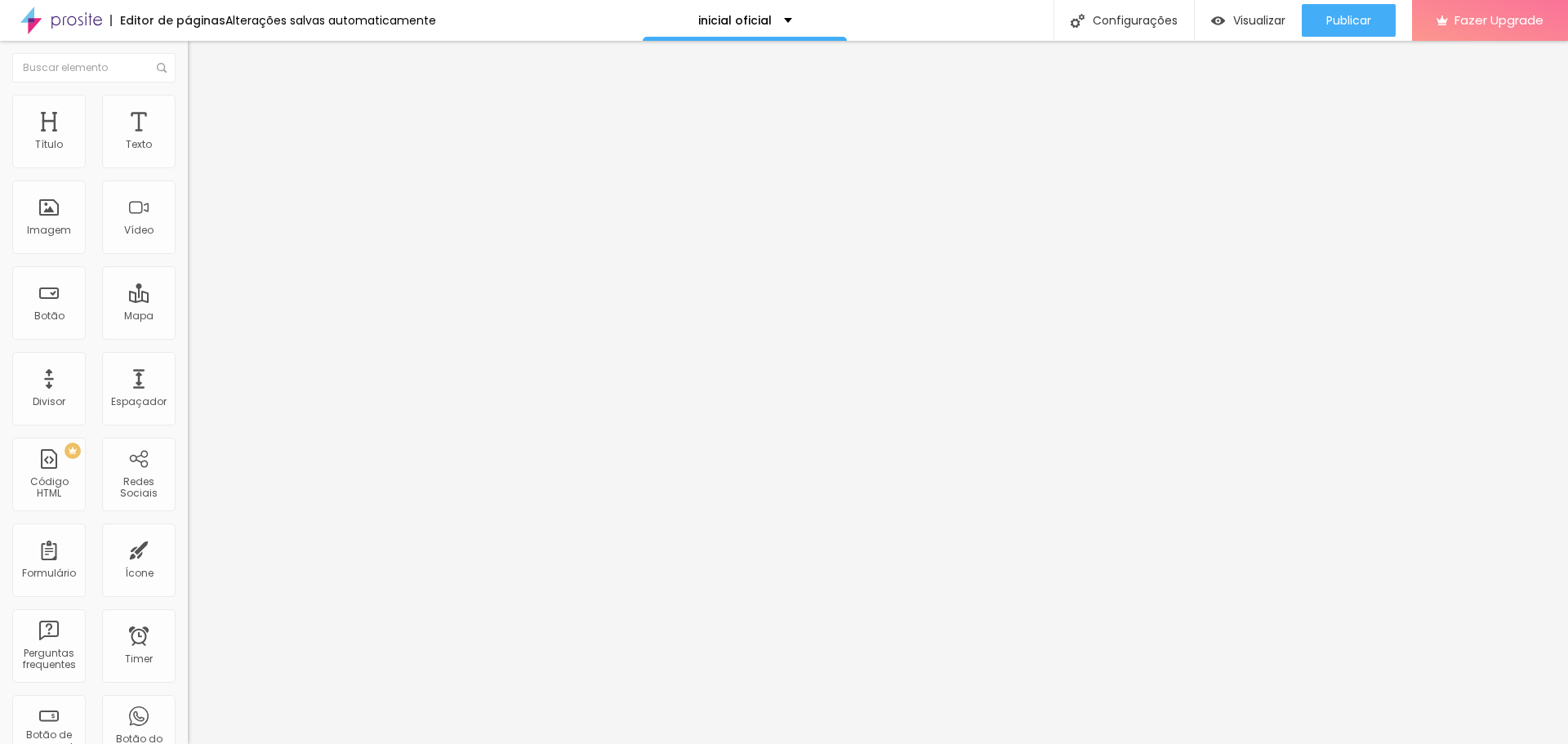
type input "429"
type input "434"
type input "439"
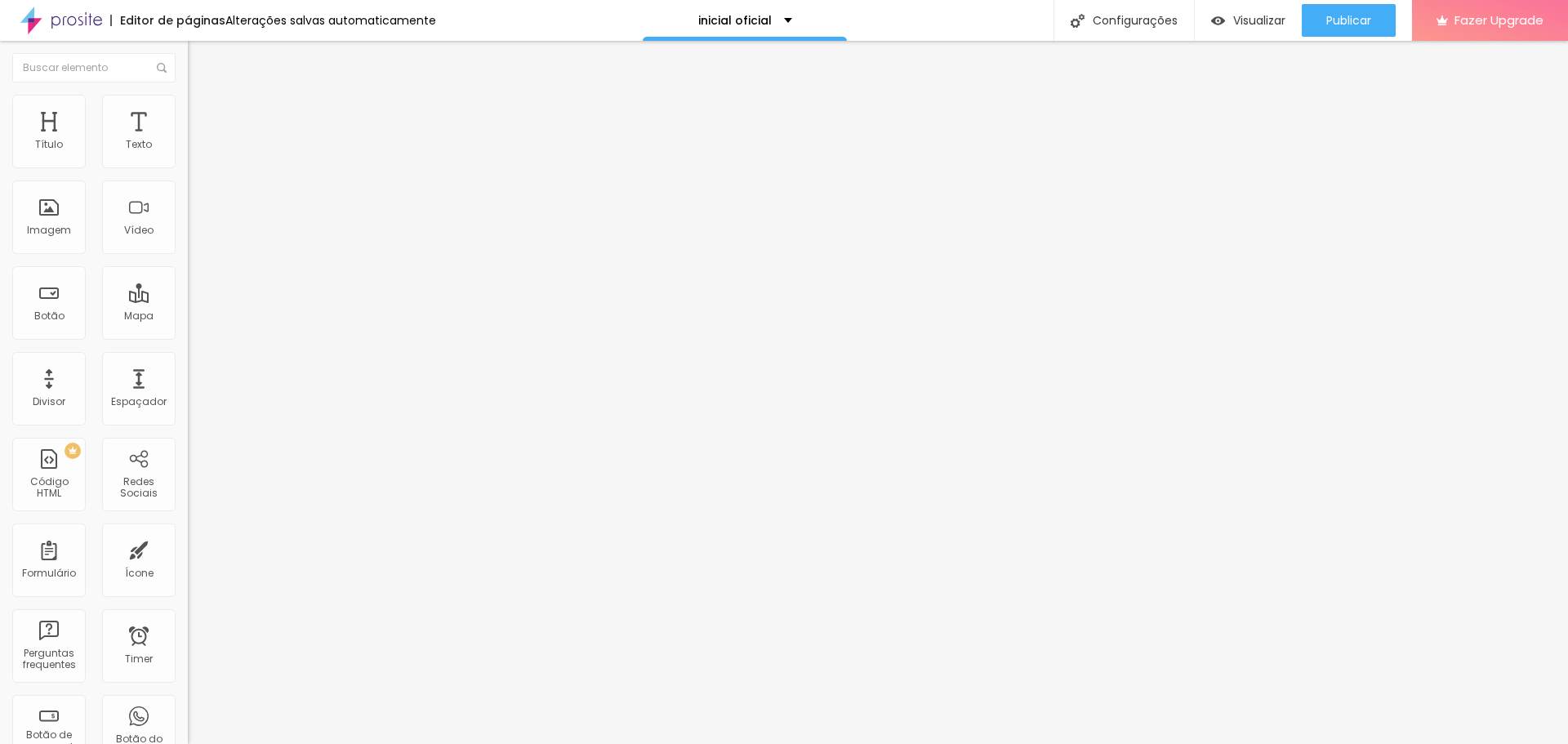
type input "439"
type input "445"
type input "450"
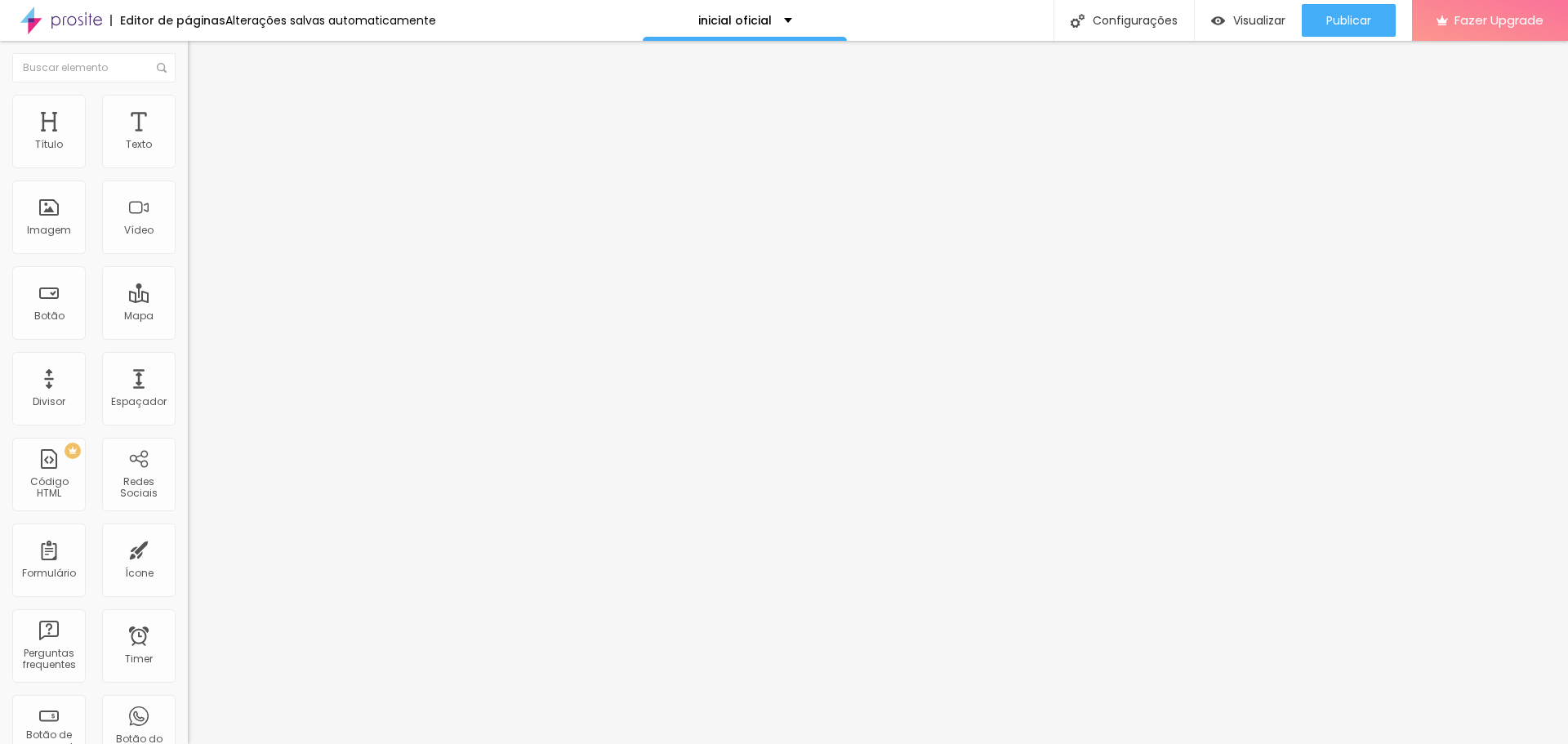
type input "455"
type input "461"
type input "455"
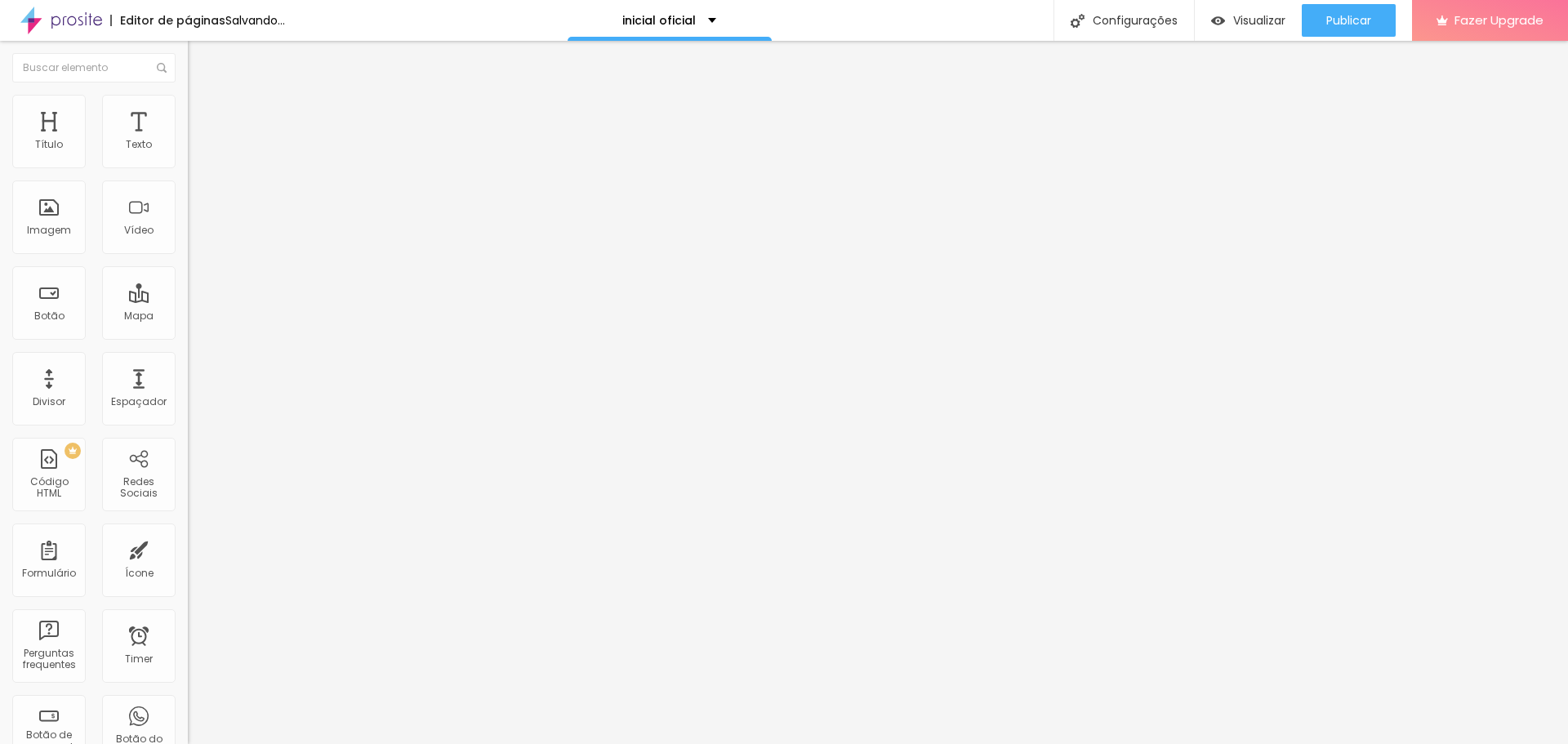
type input "455"
type input "450"
drag, startPoint x: 91, startPoint y: 192, endPoint x: 106, endPoint y: 195, distance: 15.3
type input "450"
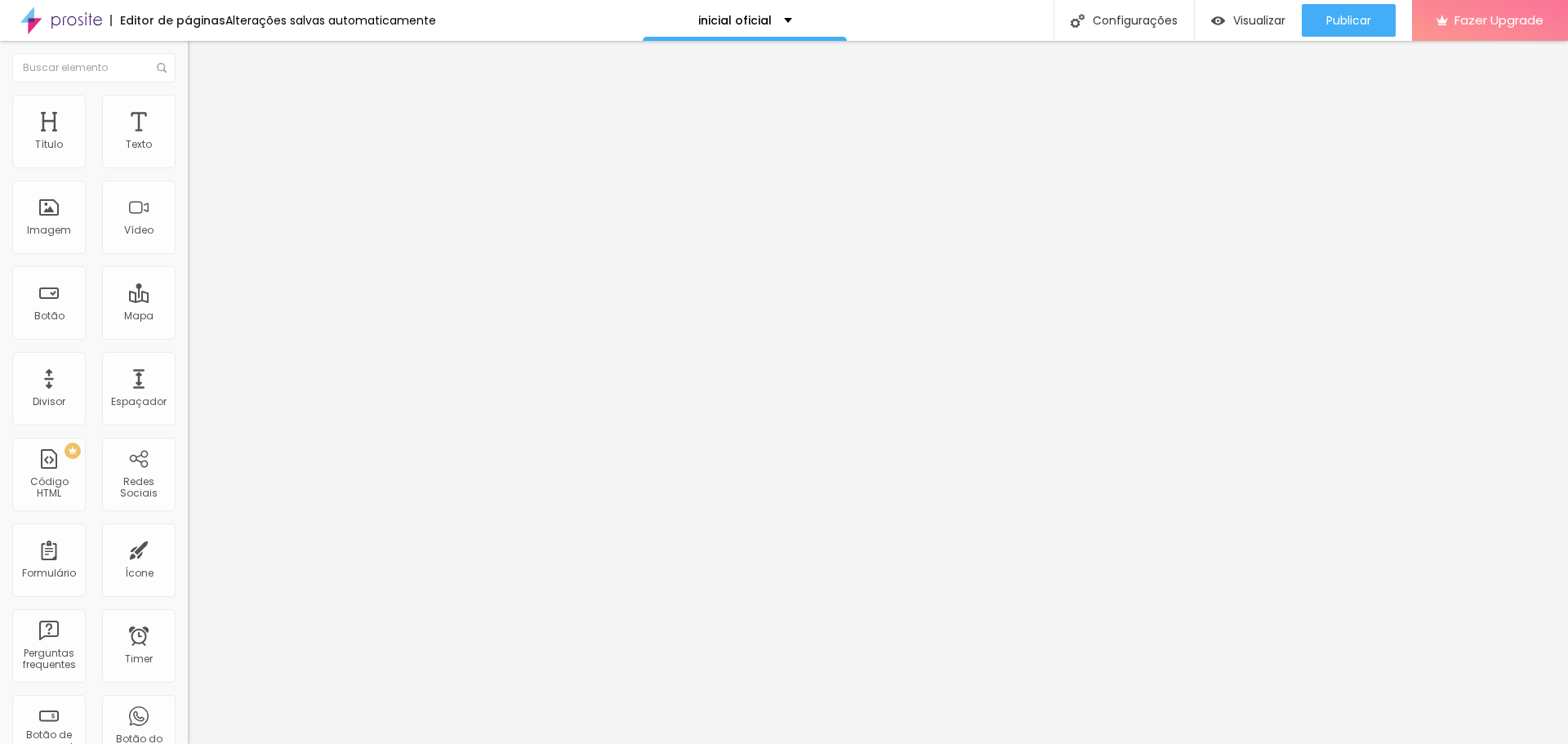
click at [188, 549] on input "range" at bounding box center [240, 555] width 105 height 14
click at [1234, 11] on div "Visualizar" at bounding box center [1248, 21] width 75 height 32
click at [203, 96] on span "Conteúdo" at bounding box center [228, 89] width 50 height 14
click at [188, 149] on span "Completo" at bounding box center [213, 141] width 50 height 14
click at [188, 159] on span "Encaixotado" at bounding box center [220, 151] width 64 height 14
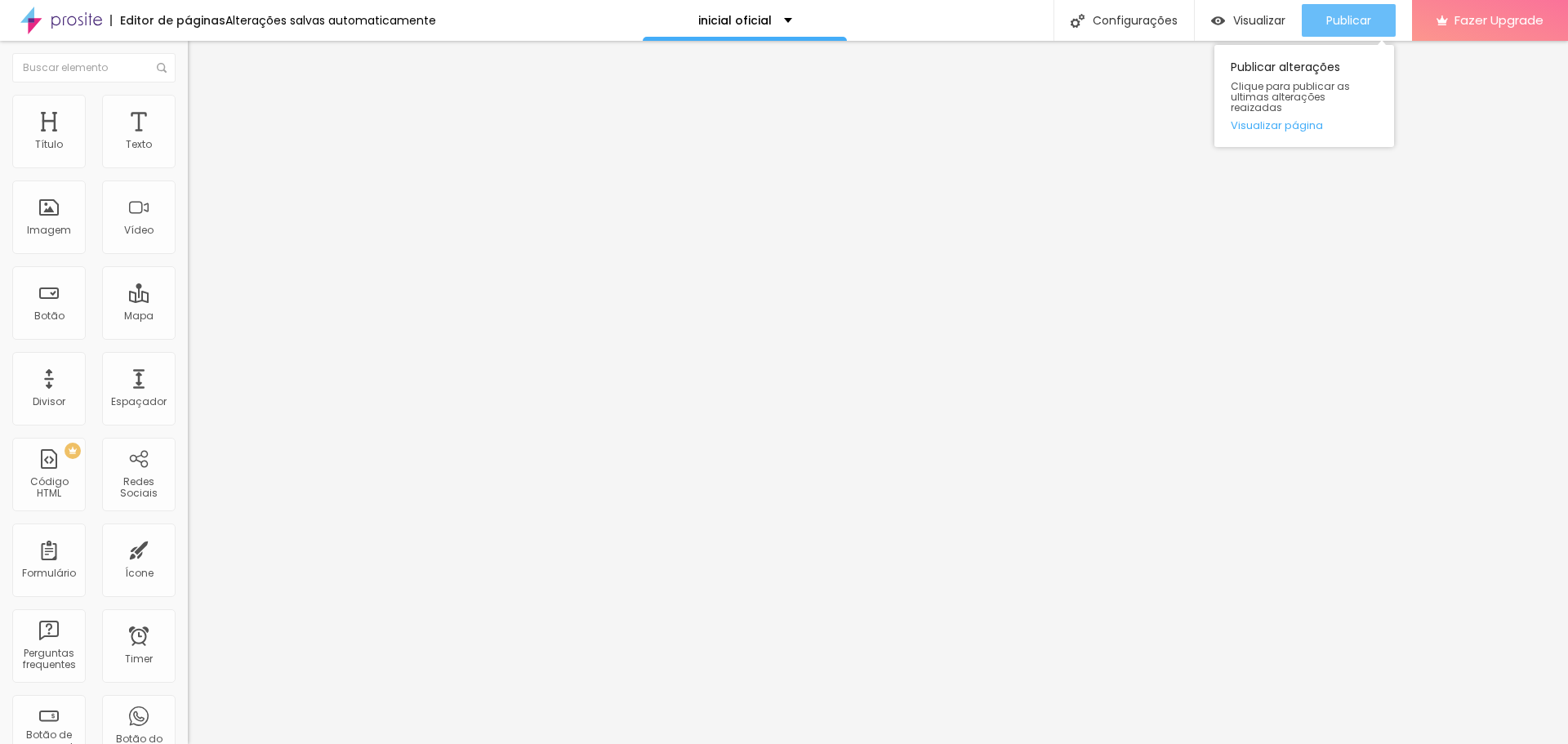
click at [1346, 17] on span "Publicar" at bounding box center [1349, 20] width 45 height 14
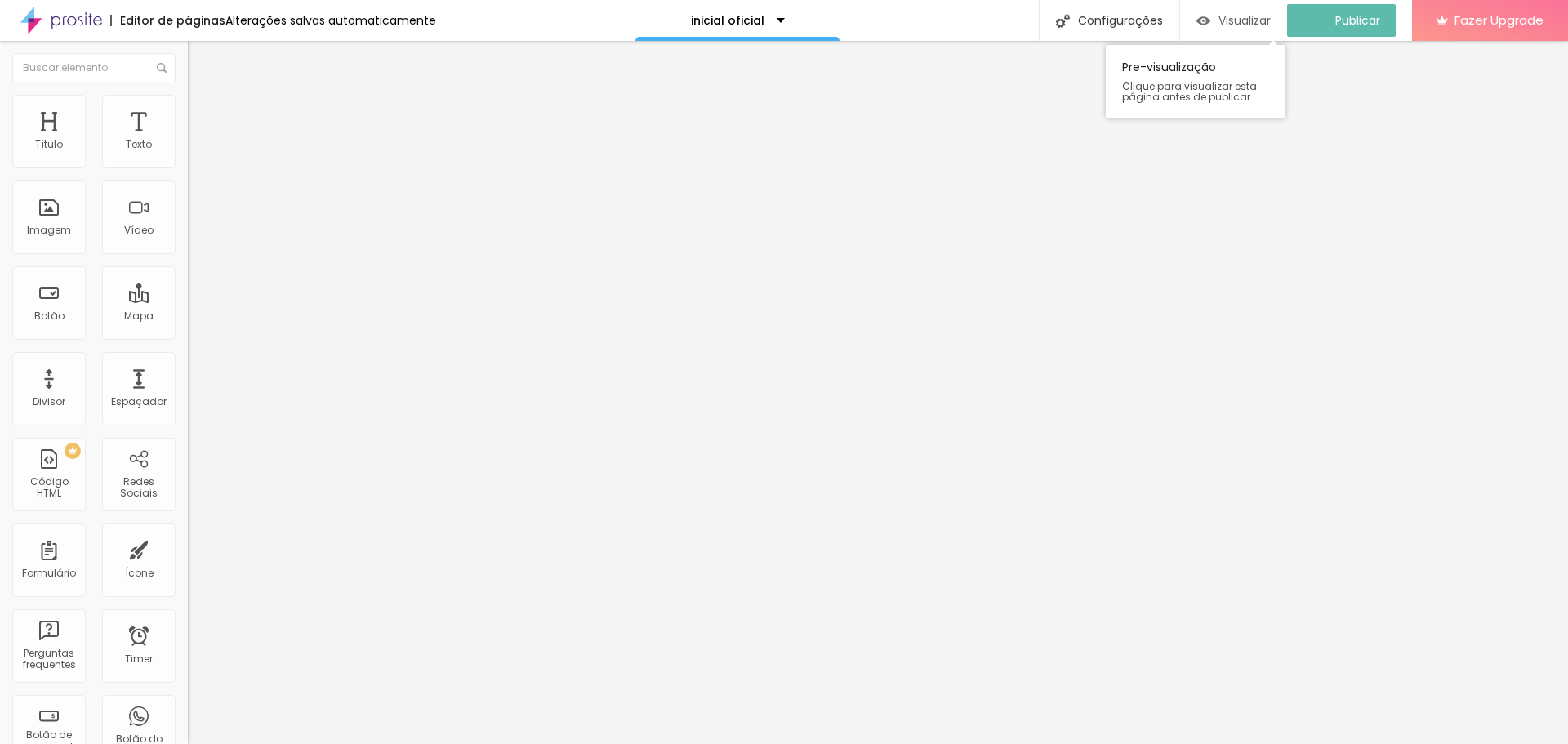
click at [1237, 22] on span "Visualizar" at bounding box center [1245, 20] width 52 height 14
